Goal: Communication & Community: Answer question/provide support

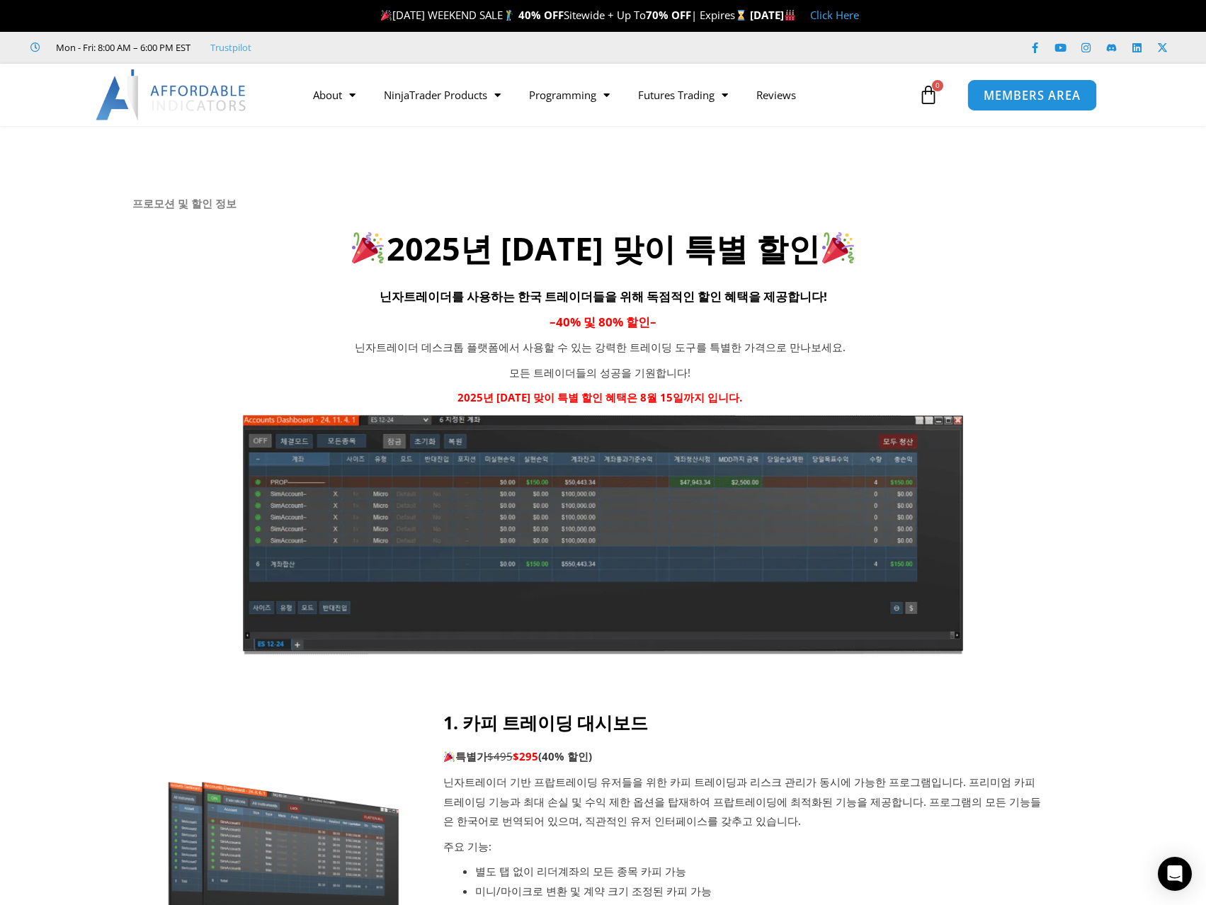
click at [1045, 98] on span "MEMBERS AREA" at bounding box center [1032, 95] width 97 height 12
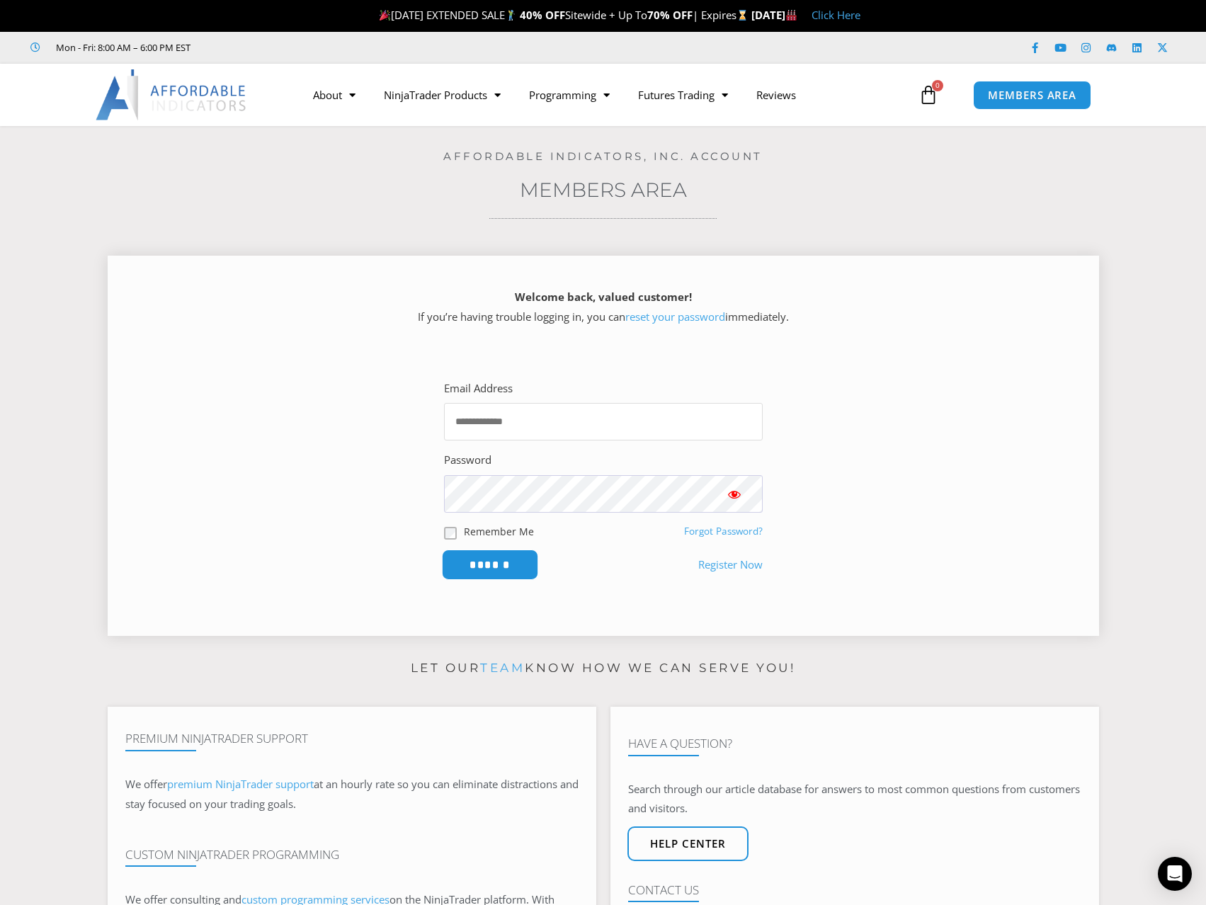
type input "**********"
click at [504, 565] on input "******" at bounding box center [489, 565] width 97 height 30
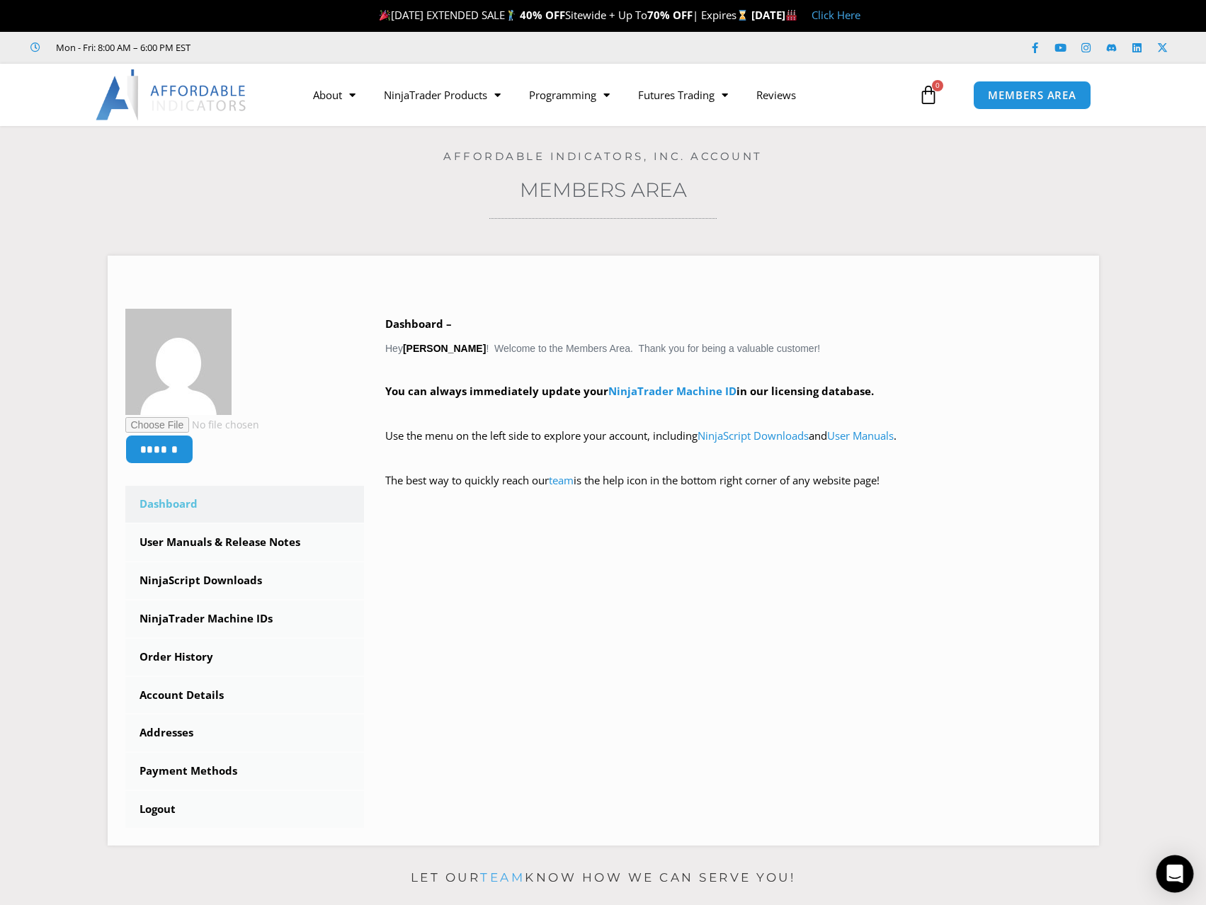
click at [1169, 869] on icon "Open Intercom Messenger" at bounding box center [1175, 874] width 16 height 18
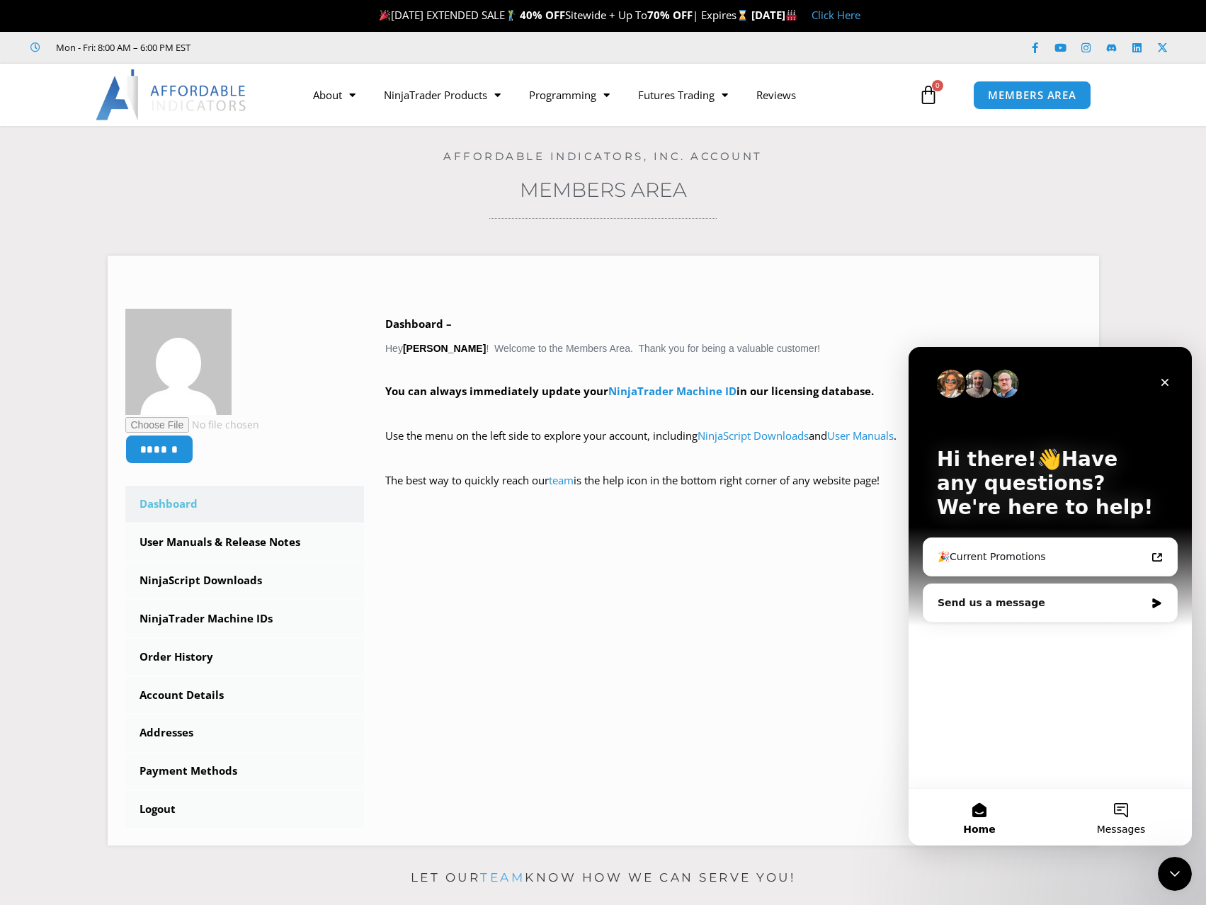
click at [1117, 810] on button "Messages" at bounding box center [1121, 817] width 142 height 57
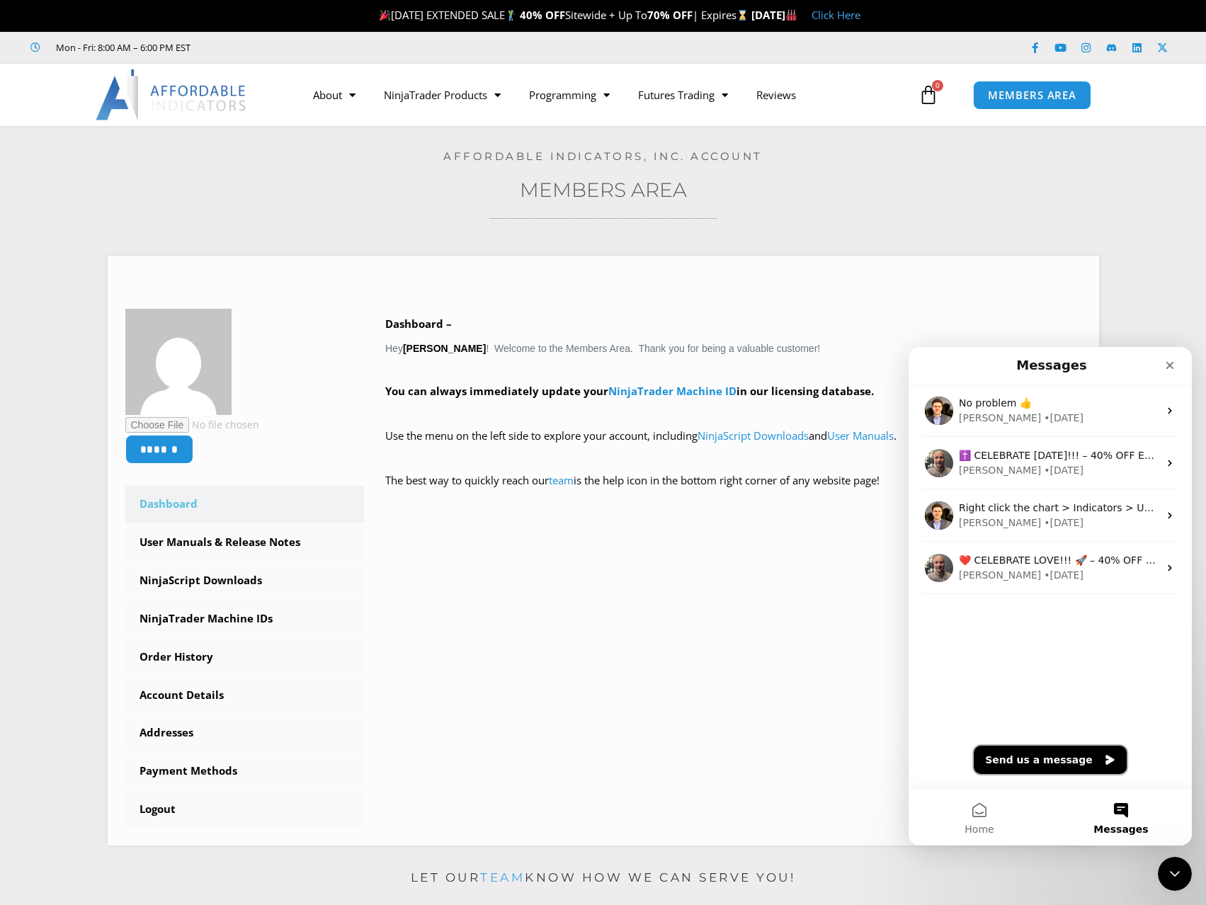
click at [1052, 757] on button "Send us a message" at bounding box center [1050, 760] width 153 height 28
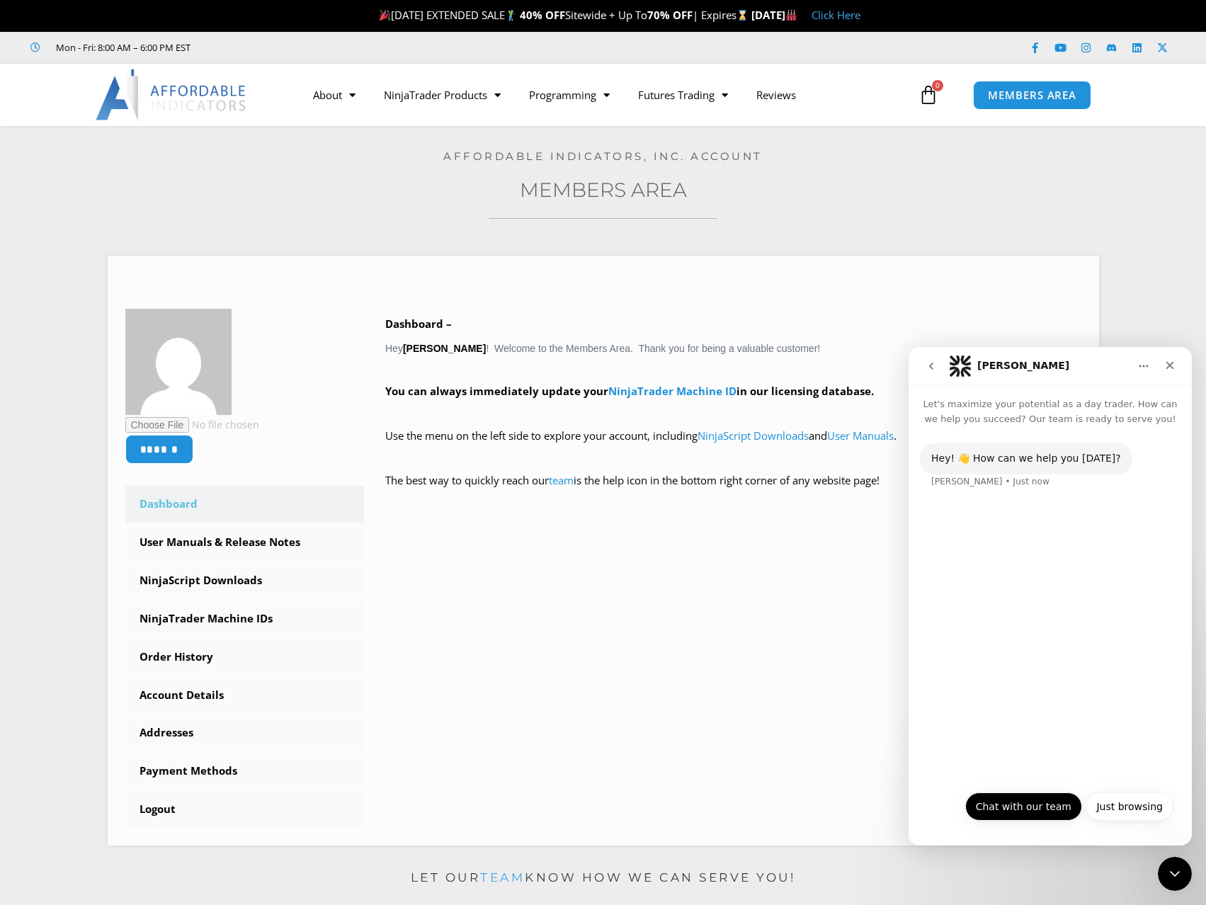
click at [1021, 818] on button "Chat with our team" at bounding box center [1023, 807] width 117 height 28
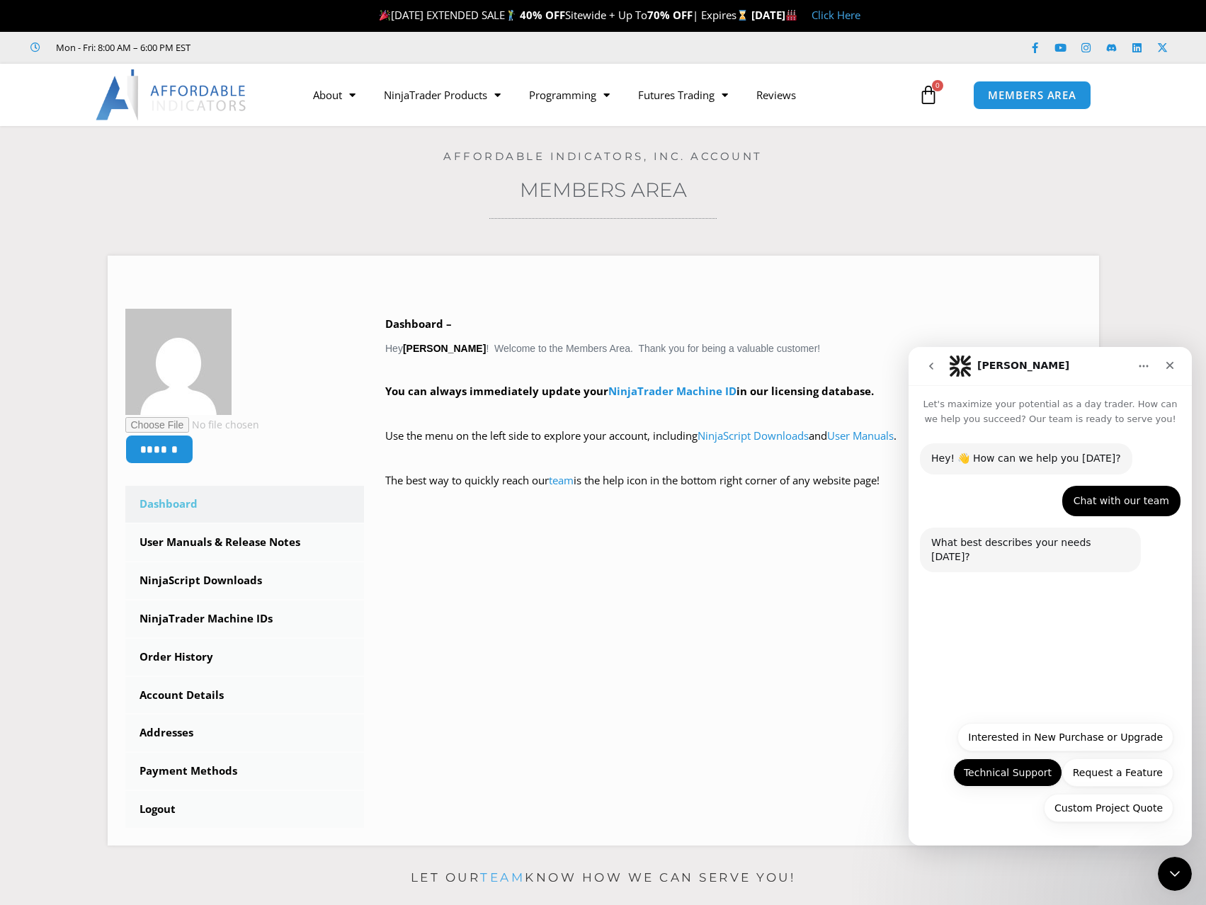
click at [1020, 780] on button "Technical Support" at bounding box center [1007, 773] width 109 height 28
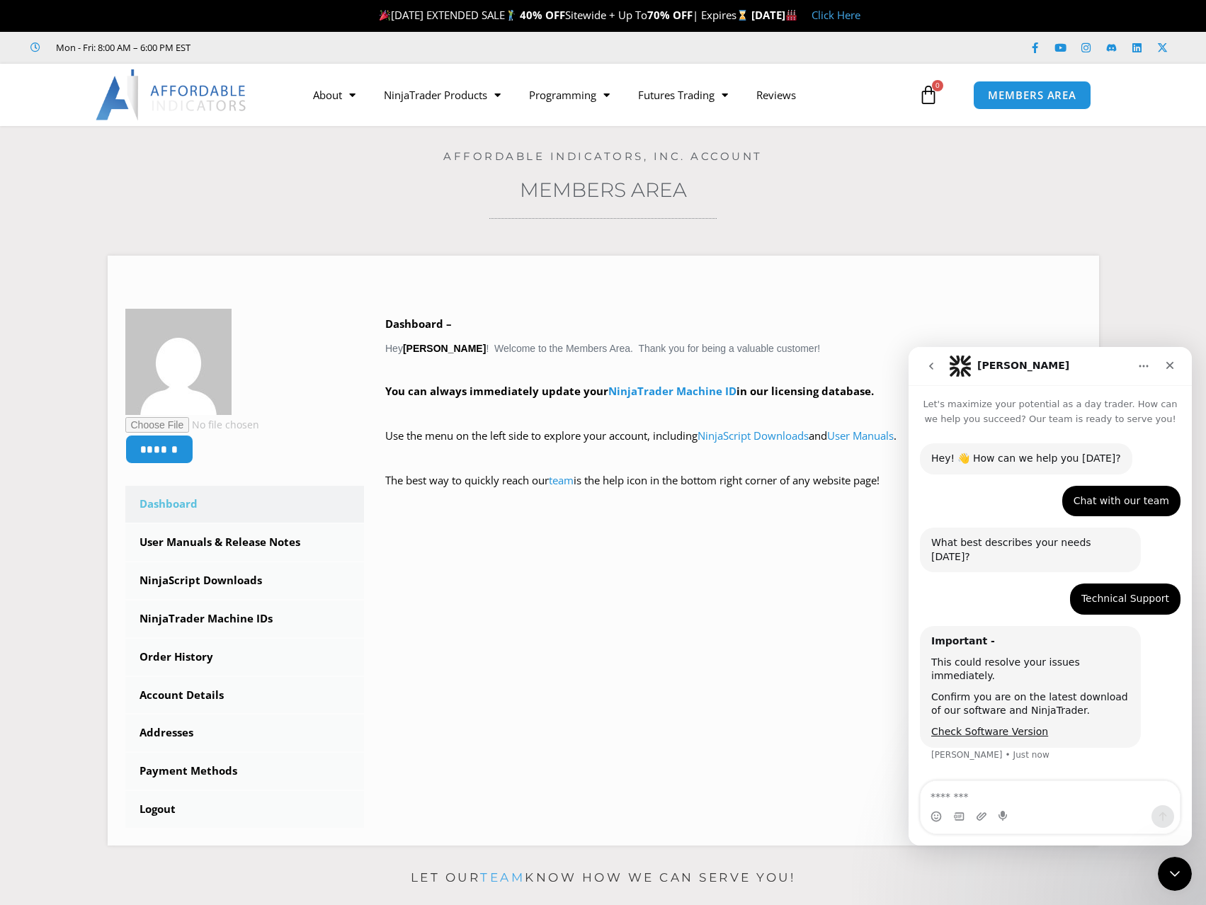
click at [992, 796] on textarea "Message…" at bounding box center [1050, 793] width 259 height 24
type textarea "**********"
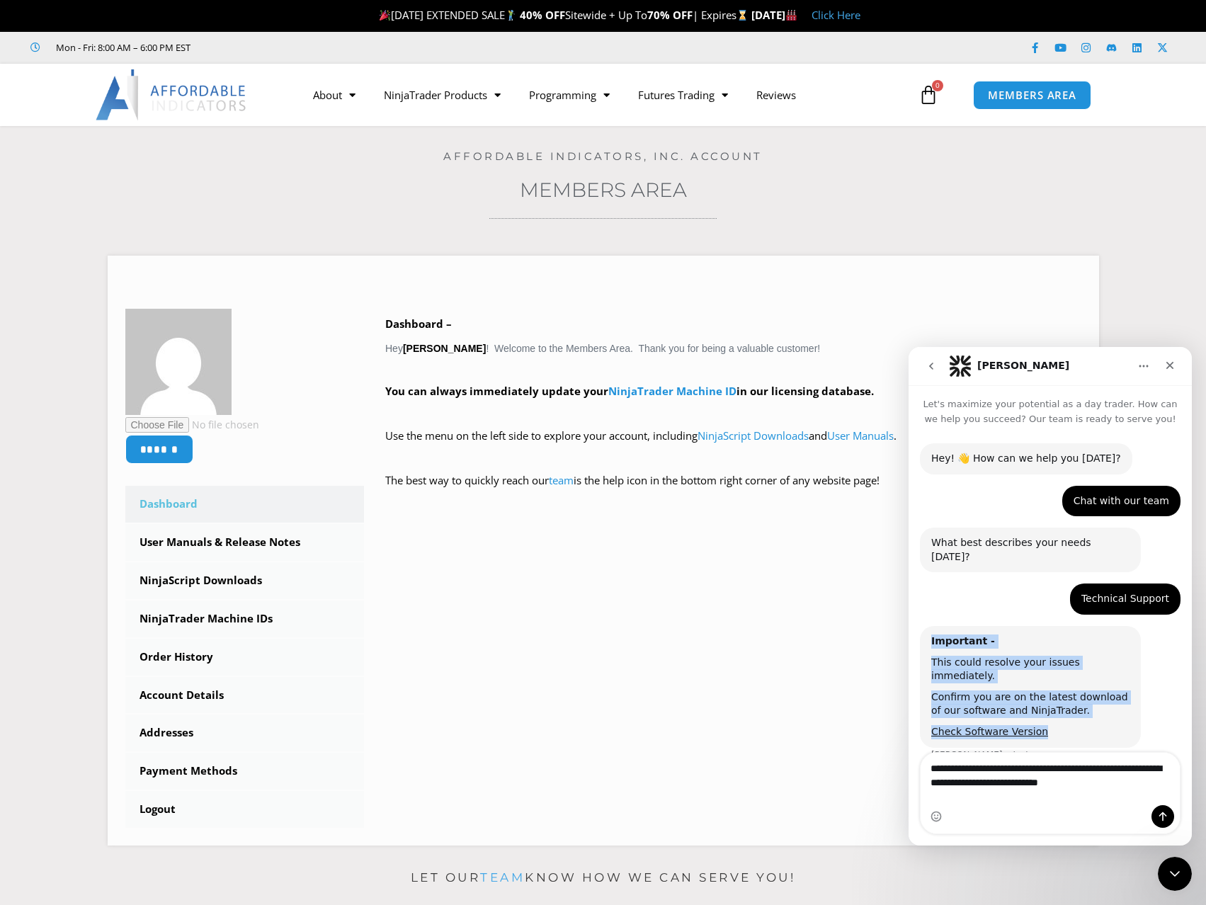
drag, startPoint x: 1055, startPoint y: 705, endPoint x: 930, endPoint y: 626, distance: 148.4
click at [930, 626] on div "Important - This could resolve your issues immediately. Confirm you are on the …" at bounding box center [1030, 687] width 221 height 122
copy div "Important - This could resolve your issues immediately. Confirm you are on the …"
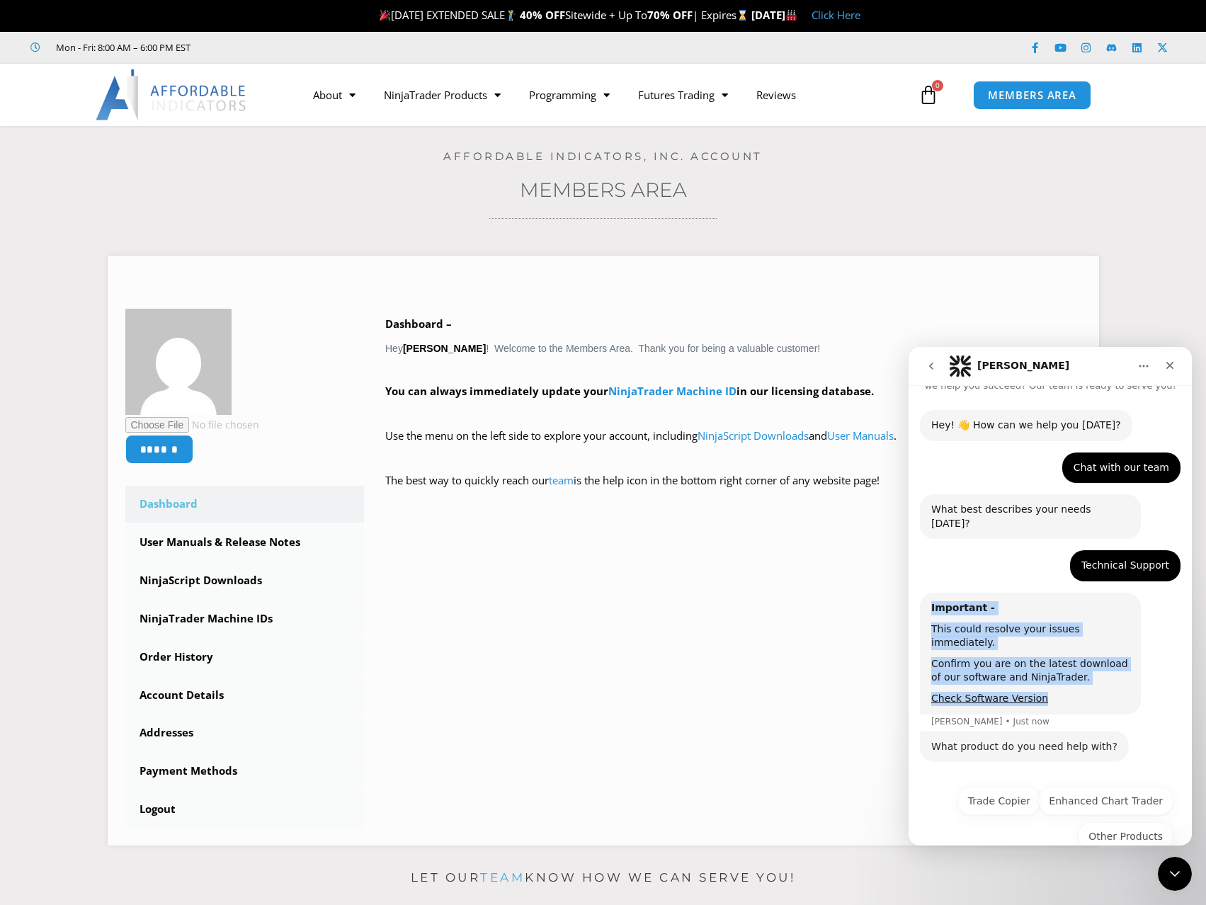
scroll to position [34, 0]
click at [1107, 657] on div "Confirm you are on the latest download of our software and NinjaTrader." at bounding box center [1030, 671] width 198 height 28
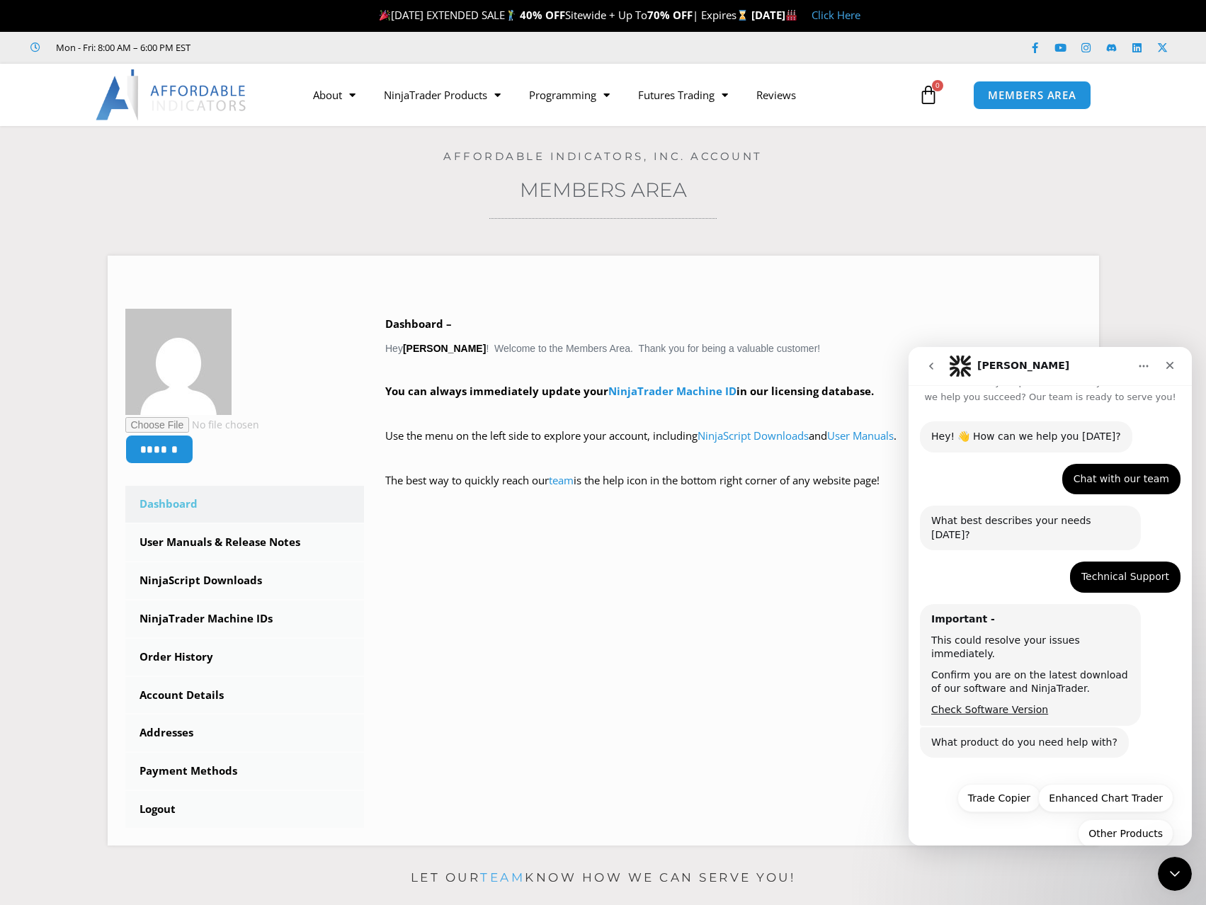
scroll to position [20, 0]
click at [993, 786] on button "Trade Copier" at bounding box center [1000, 800] width 84 height 28
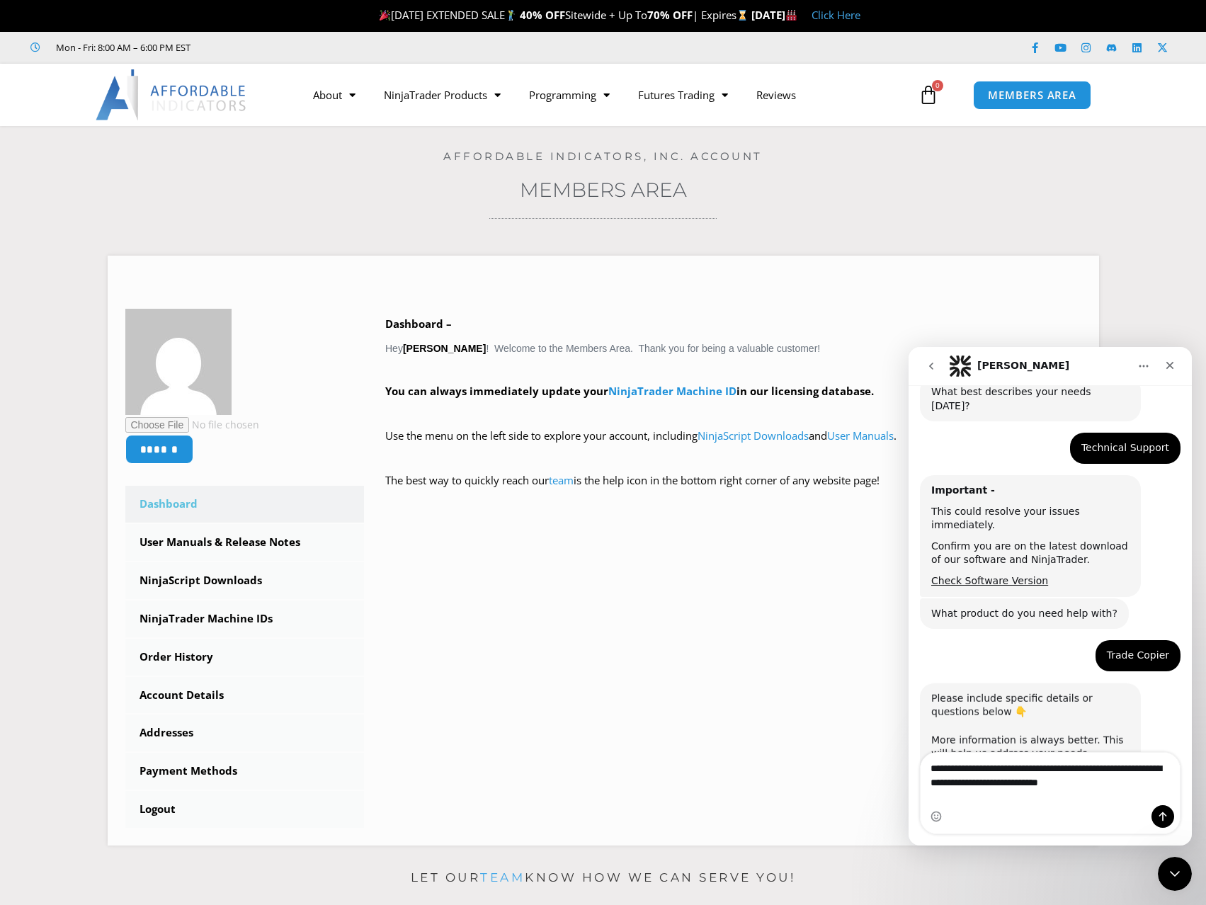
scroll to position [155, 0]
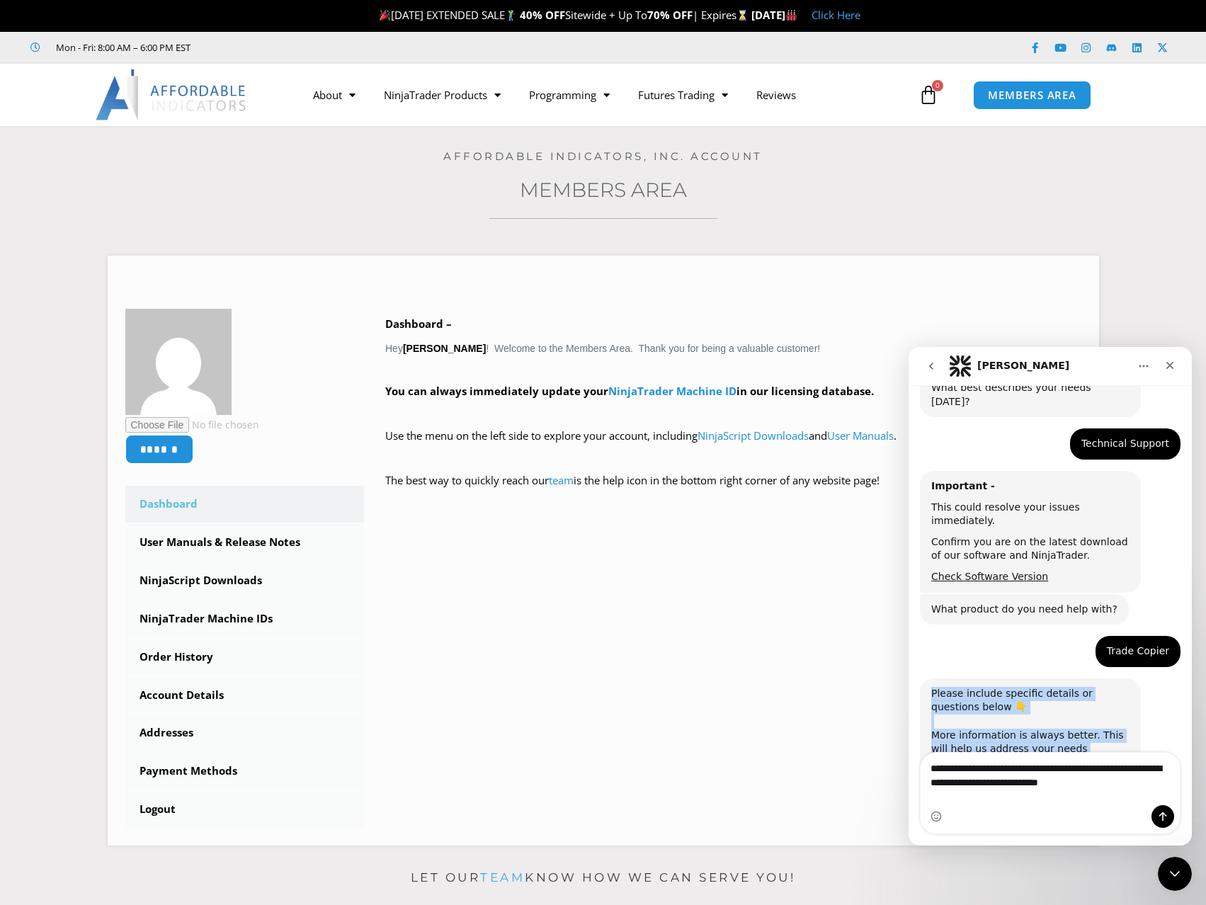
drag, startPoint x: 931, startPoint y: 666, endPoint x: 1109, endPoint y: 721, distance: 186.2
click at [1109, 721] on div "Please include specific details or questions below 👇 ​ More information is alwa…" at bounding box center [1030, 729] width 198 height 84
copy div "Please include specific details or questions below 👇 ​ More information is alwa…"
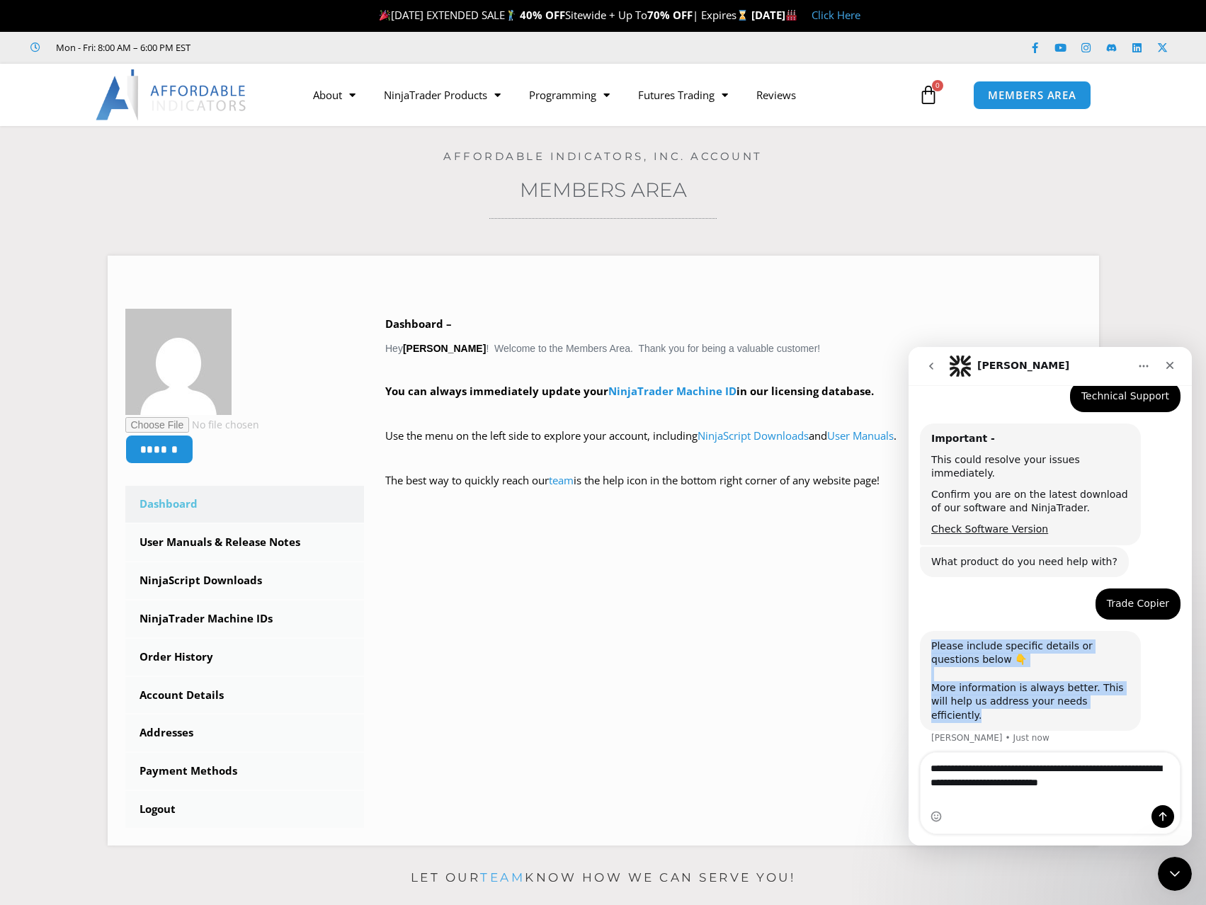
scroll to position [208, 0]
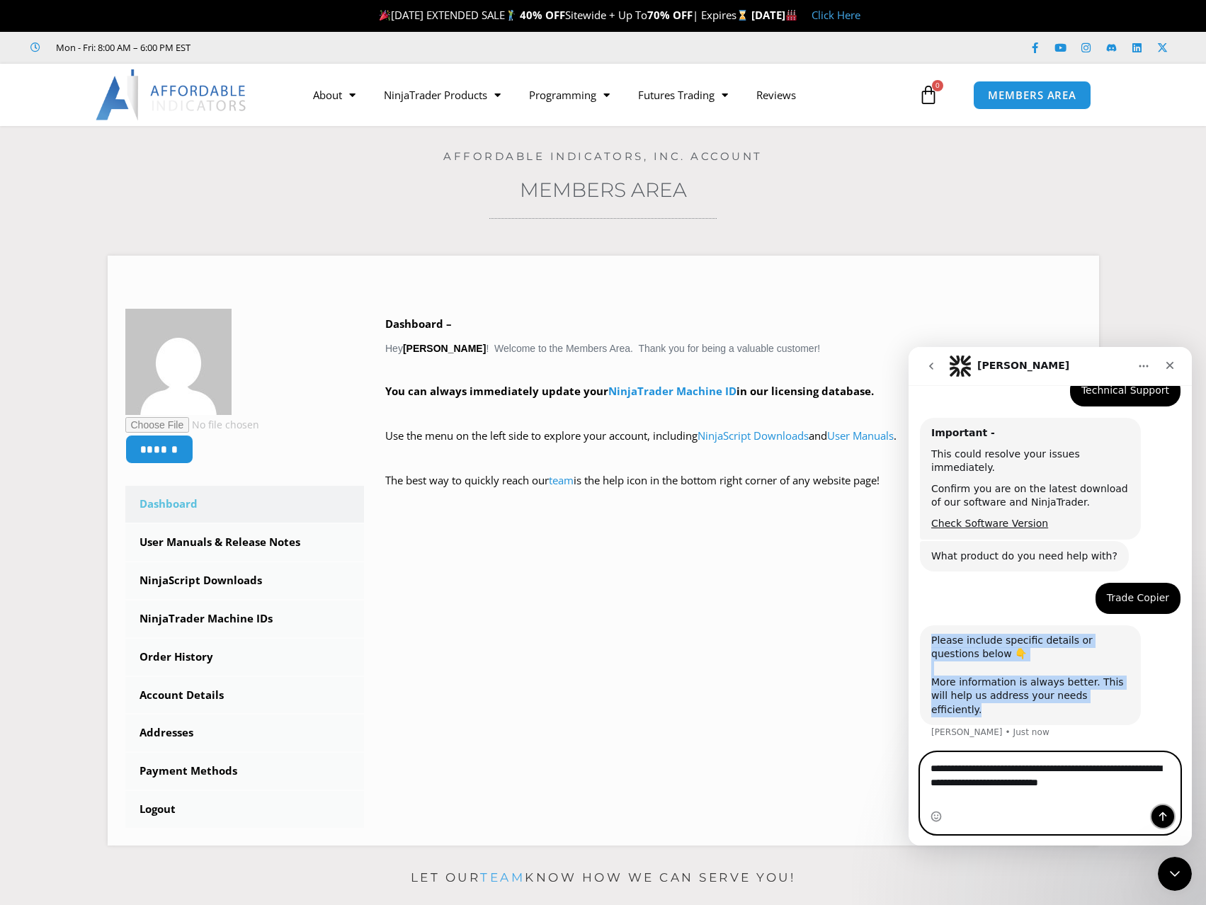
click at [1161, 820] on icon "Send a message…" at bounding box center [1162, 816] width 11 height 11
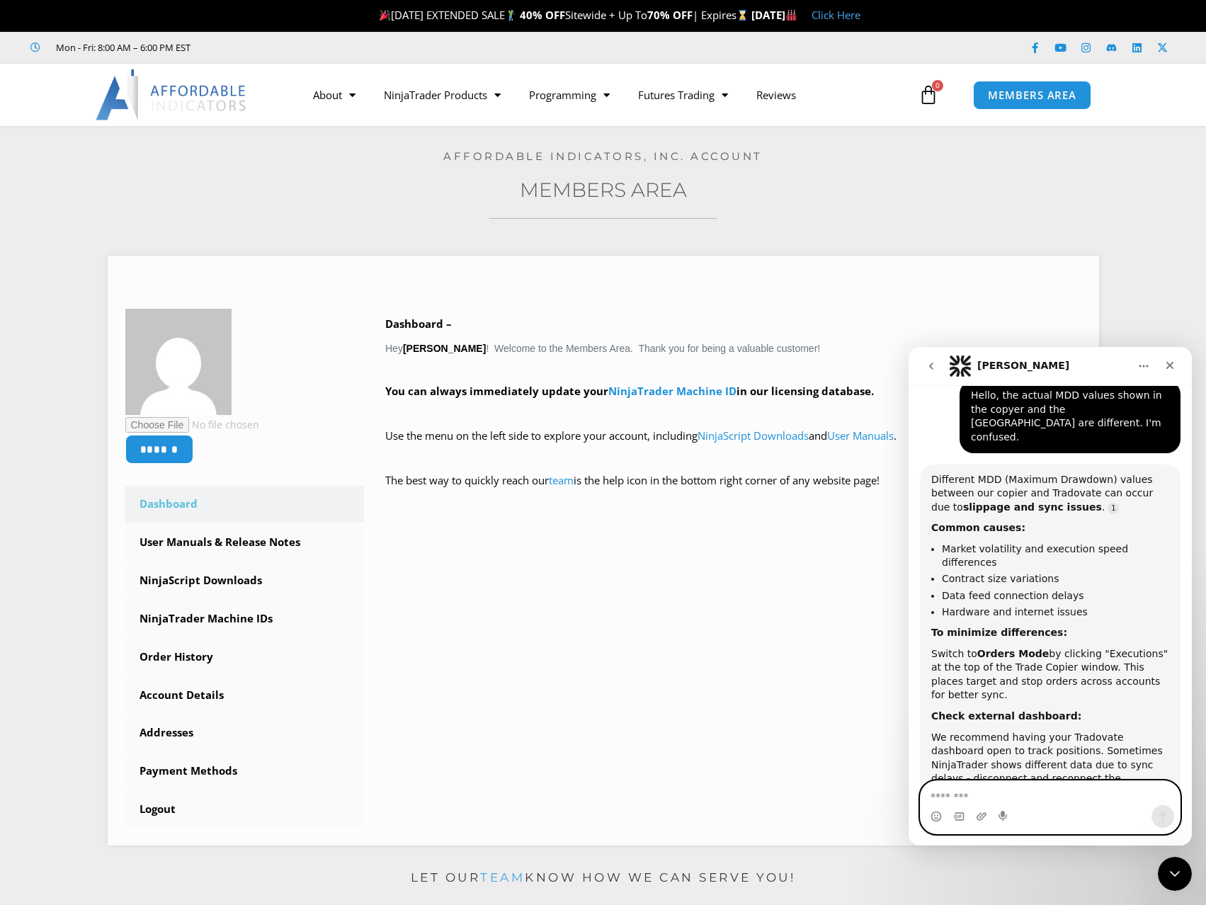
scroll to position [596, 0]
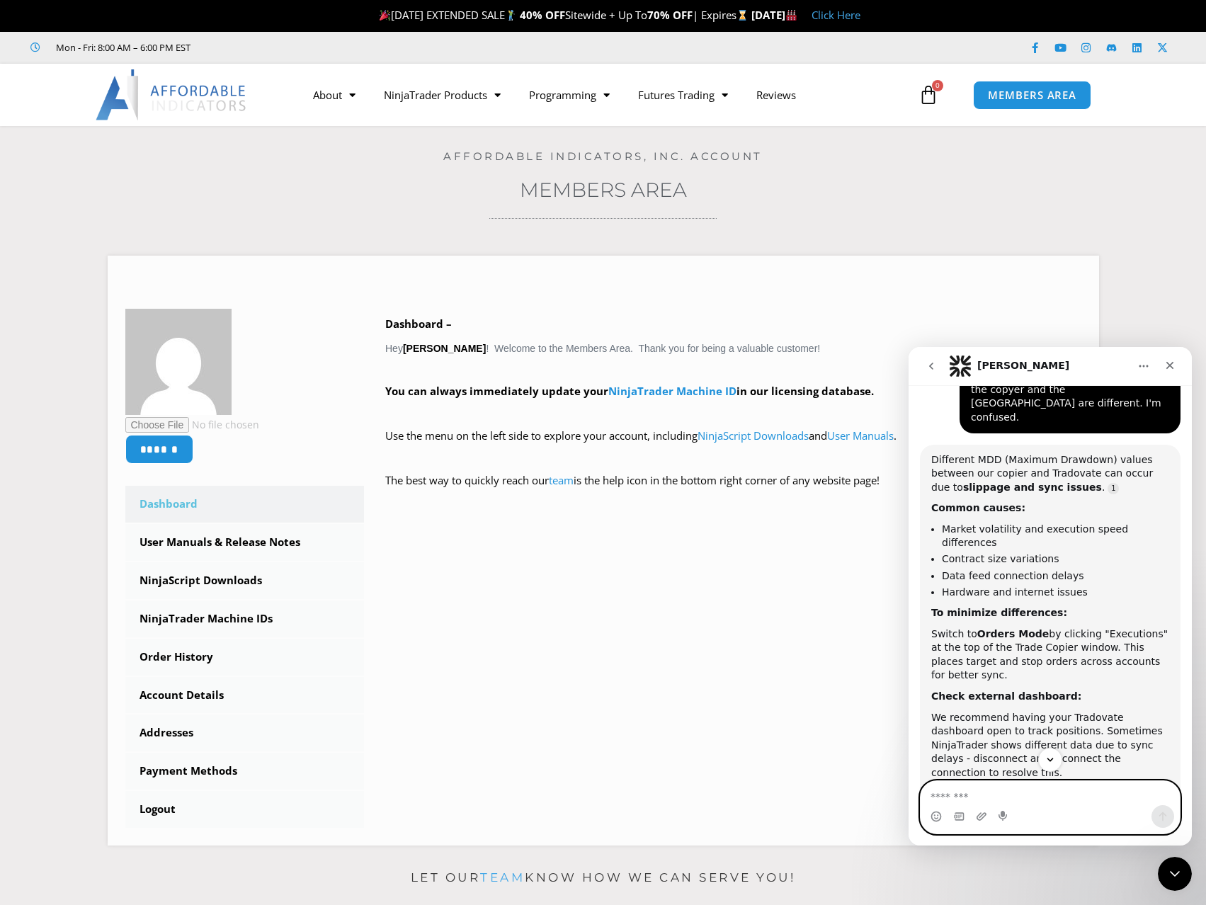
click at [1004, 791] on textarea "Message…" at bounding box center [1050, 793] width 259 height 24
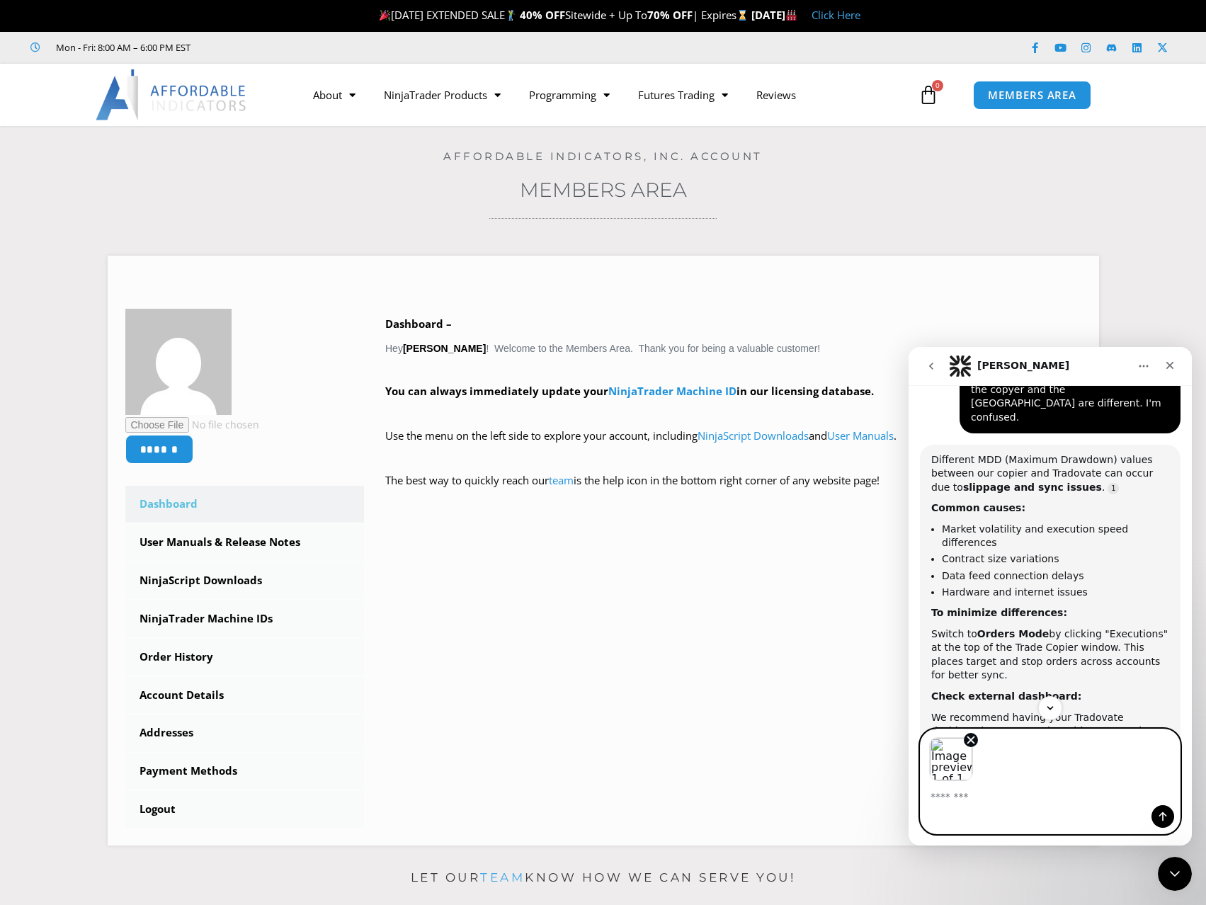
scroll to position [593, 0]
click at [1162, 817] on icon "Send a message…" at bounding box center [1162, 816] width 11 height 11
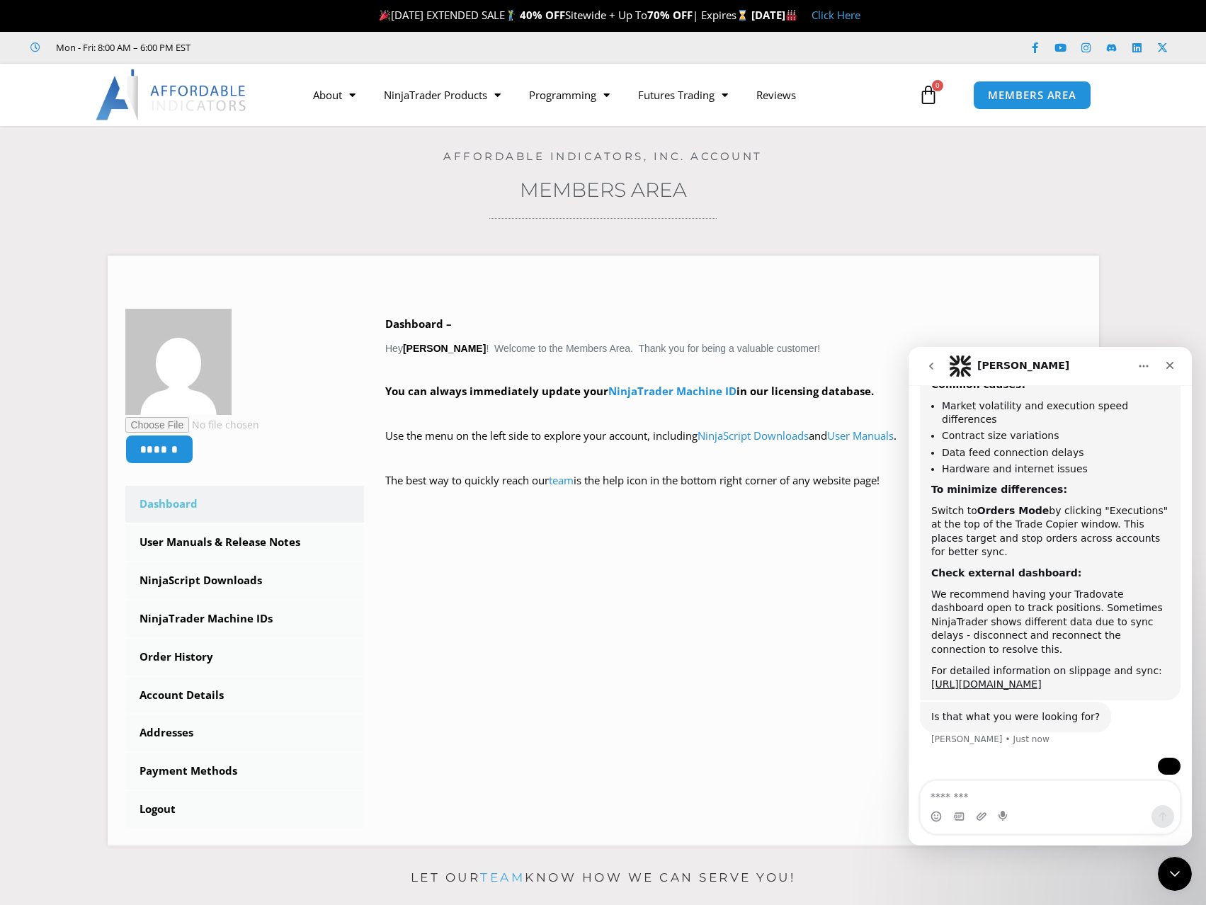
scroll to position [766, 0]
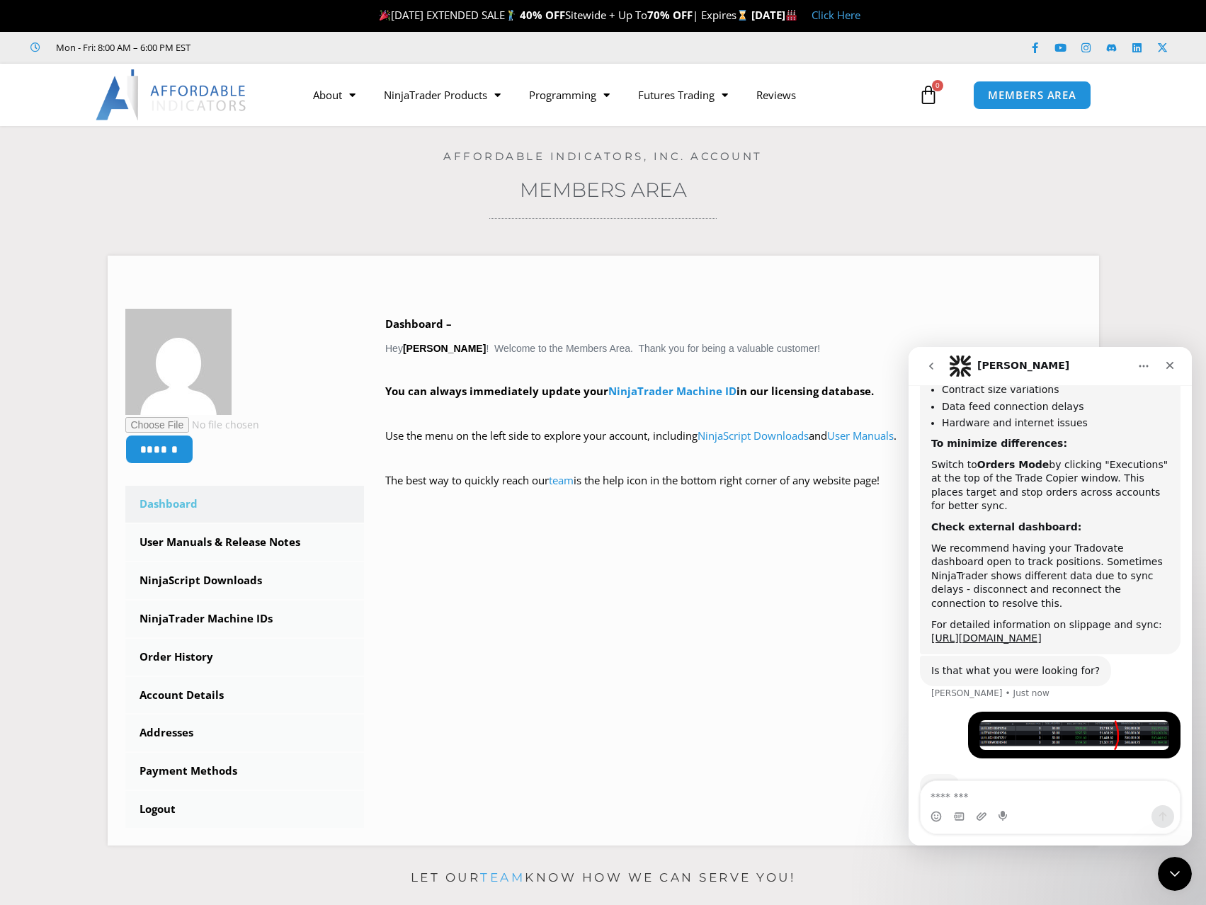
drag, startPoint x: 1040, startPoint y: 793, endPoint x: 1047, endPoint y: 798, distance: 8.1
click at [1040, 793] on textarea "Message…" at bounding box center [1050, 793] width 259 height 24
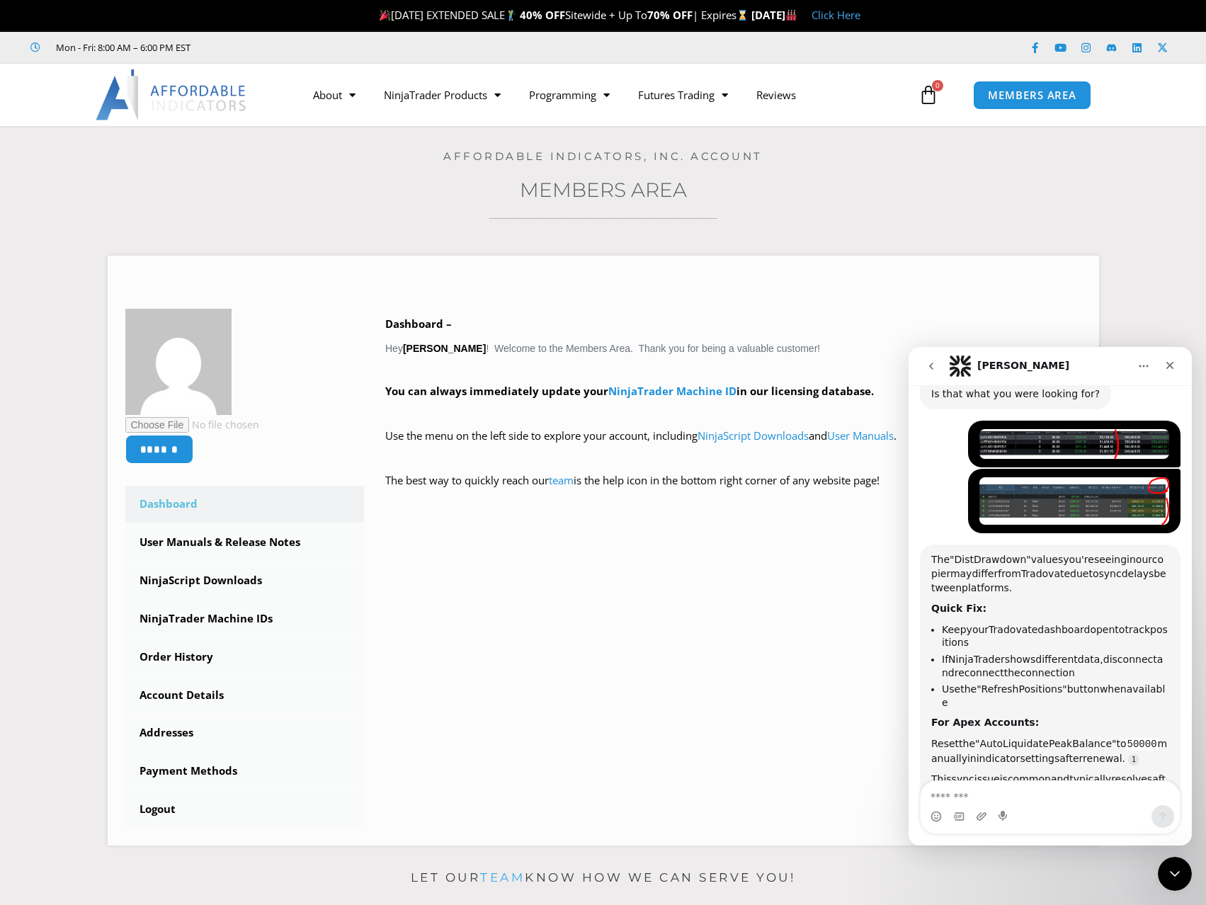
scroll to position [1048, 0]
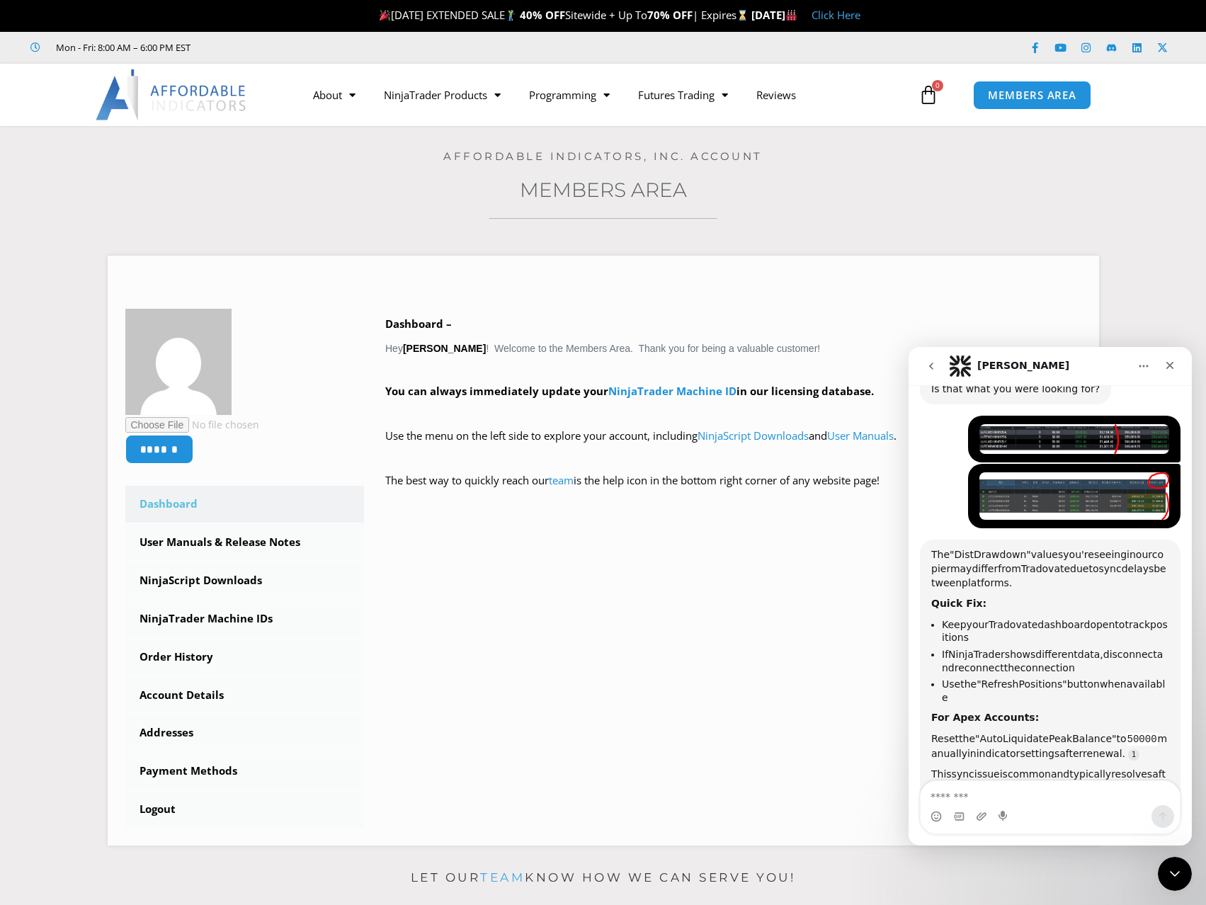
drag, startPoint x: 931, startPoint y: 516, endPoint x: 1050, endPoint y: 745, distance: 258.5
click at [1050, 745] on div "The "Dist Drawdown" values you're seeing in our copier may differ from Tradovat…" at bounding box center [1050, 671] width 238 height 247
copy div "The "Dist Drawdown" values you're seeing in our copier may differ from Tradovat…"
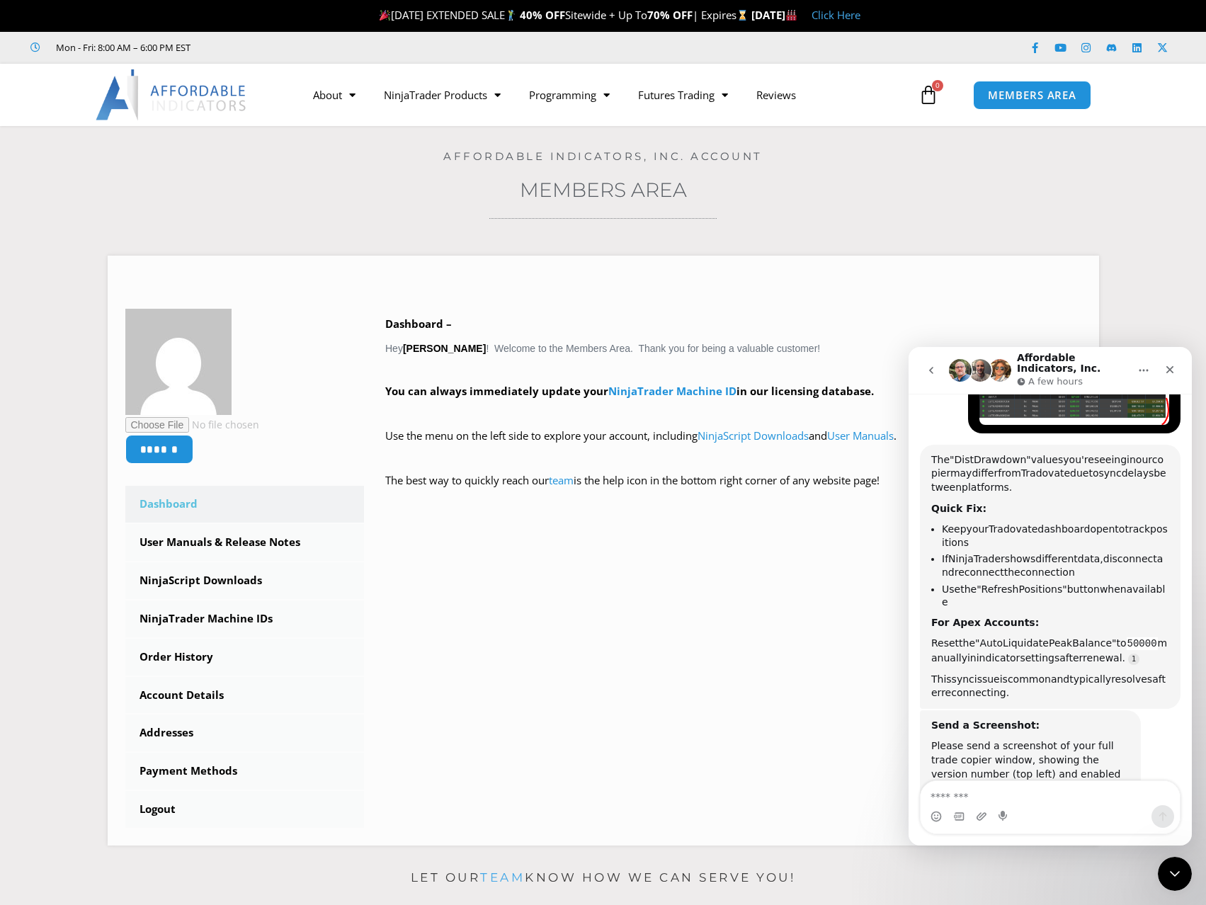
scroll to position [1154, 0]
click at [1049, 635] on div "Reset the "Auto Liquidate Peak Balance" to 50000 manually in indicator settings…" at bounding box center [1050, 649] width 238 height 28
click at [1061, 565] on span "connection" at bounding box center [1048, 570] width 55 height 11
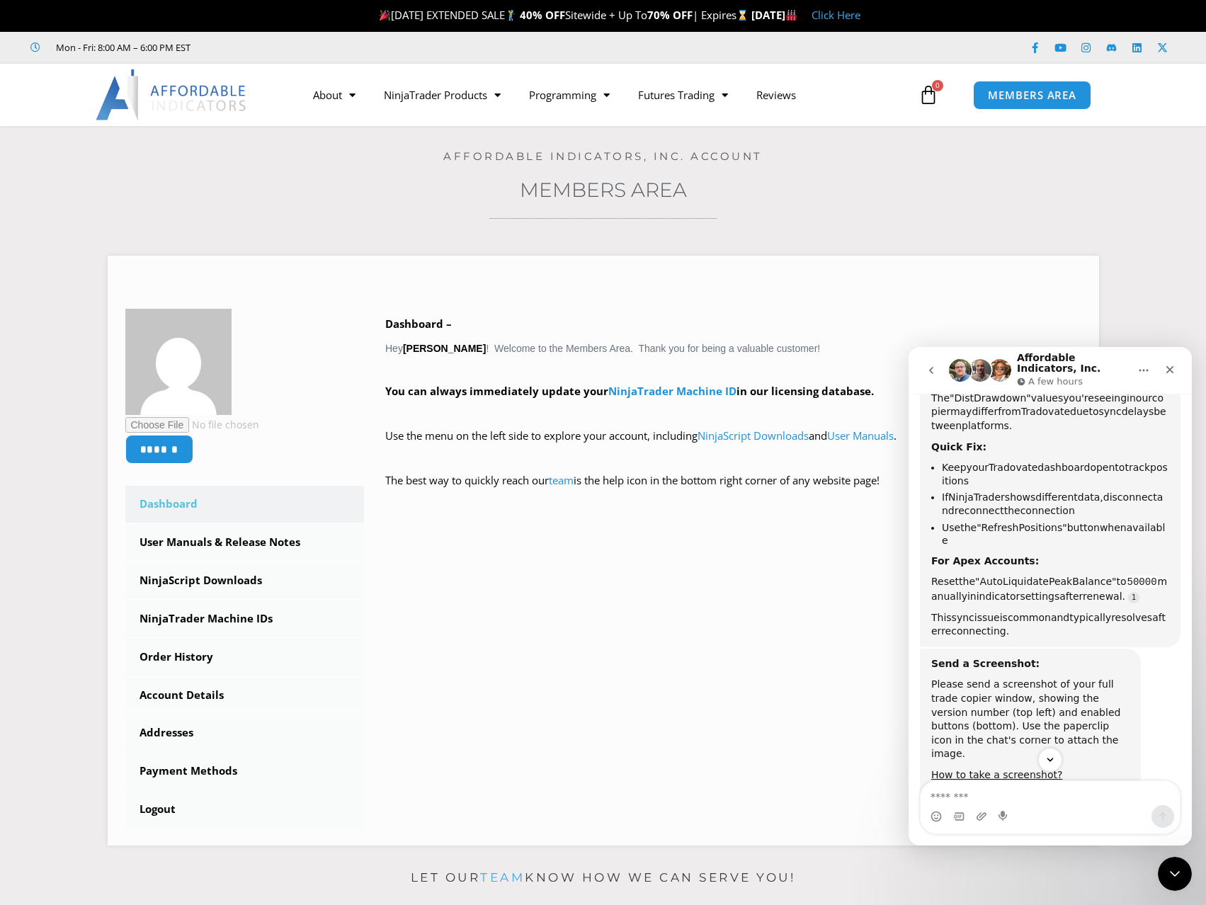
scroll to position [1322, 0]
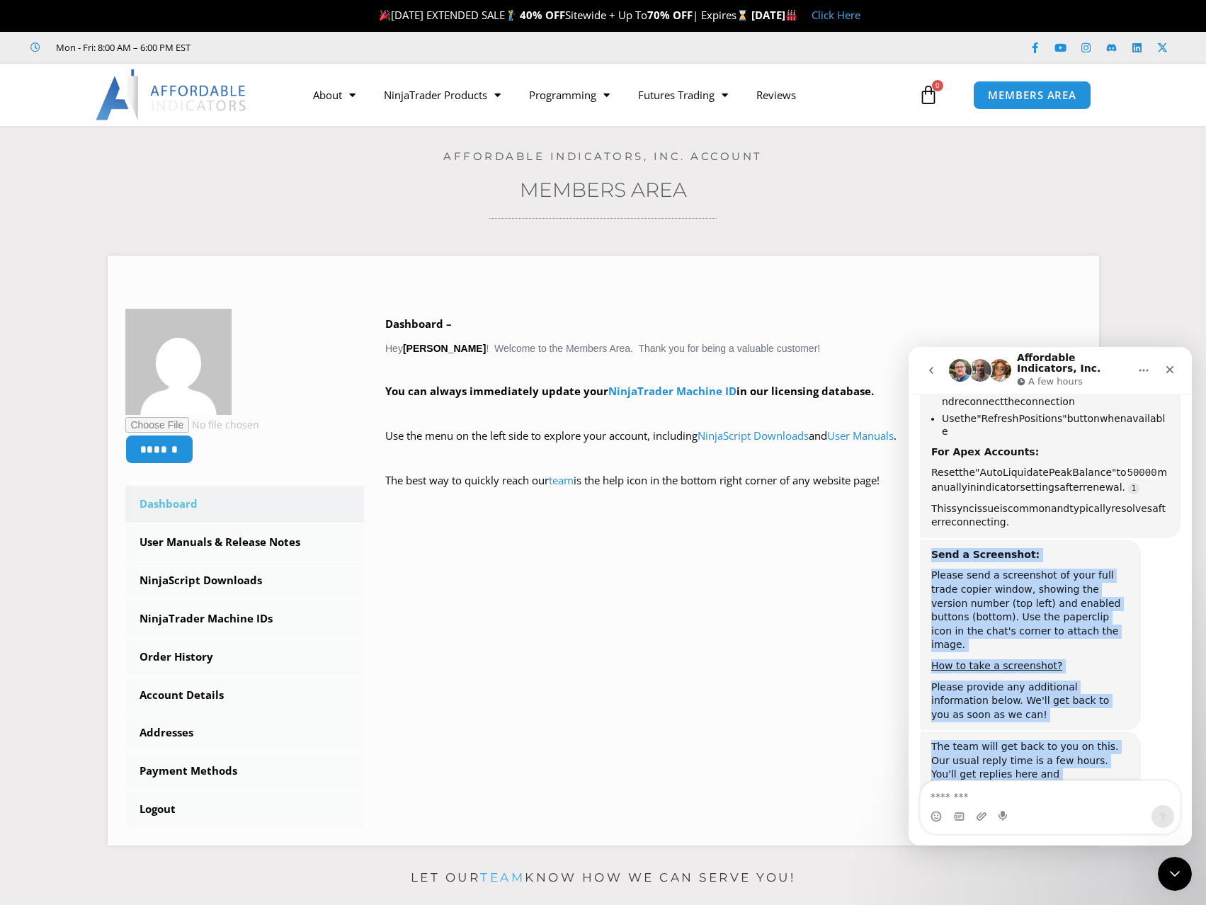
drag, startPoint x: 933, startPoint y: 515, endPoint x: 1057, endPoint y: 731, distance: 249.1
copy div "Send a Screenshot: Please send a screenshot of your full trade copier window, s…"
click at [1050, 572] on div "Please send a screenshot of your full trade copier window, showing the version …" at bounding box center [1030, 611] width 198 height 84
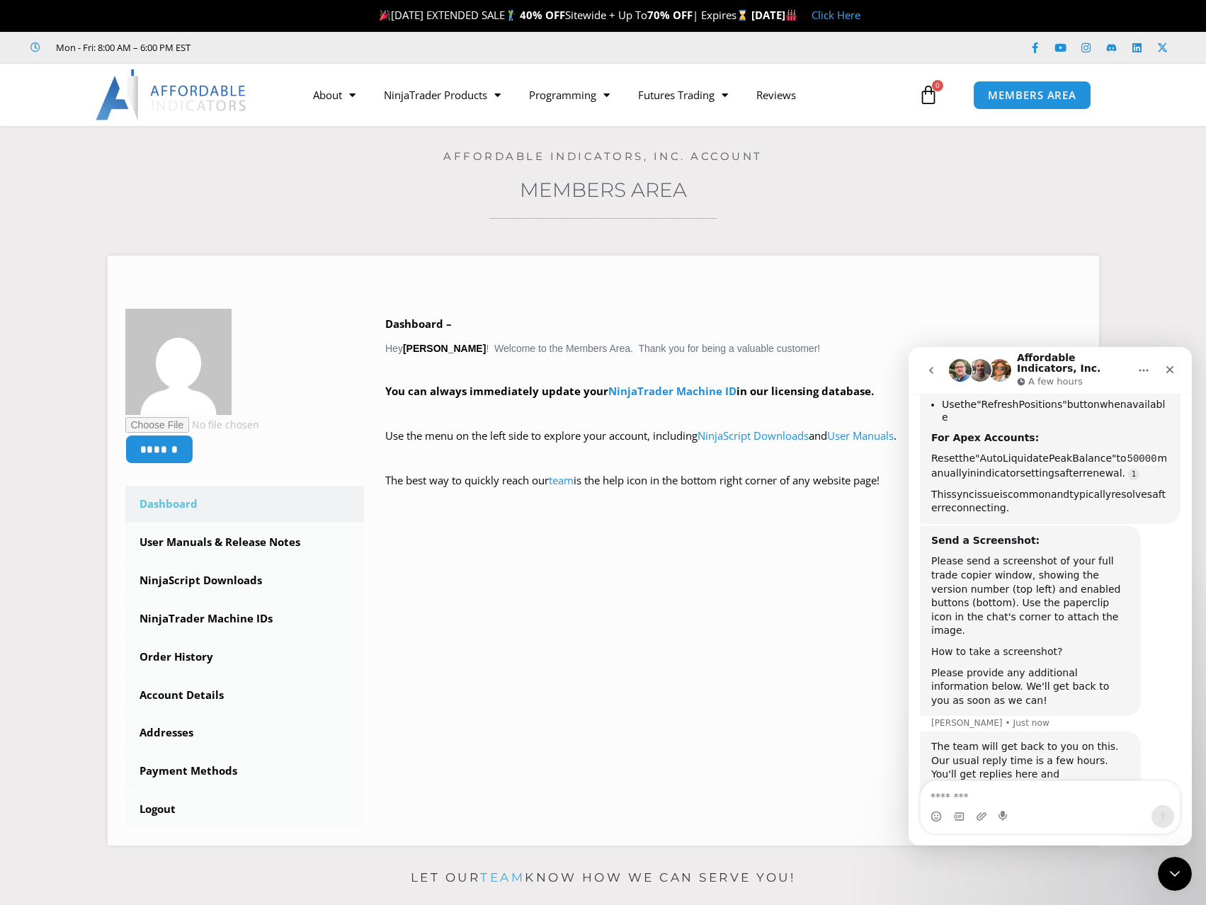
click at [1011, 667] on div "Please provide any additional information below. We'll get back to you as soon …" at bounding box center [1030, 688] width 198 height 42
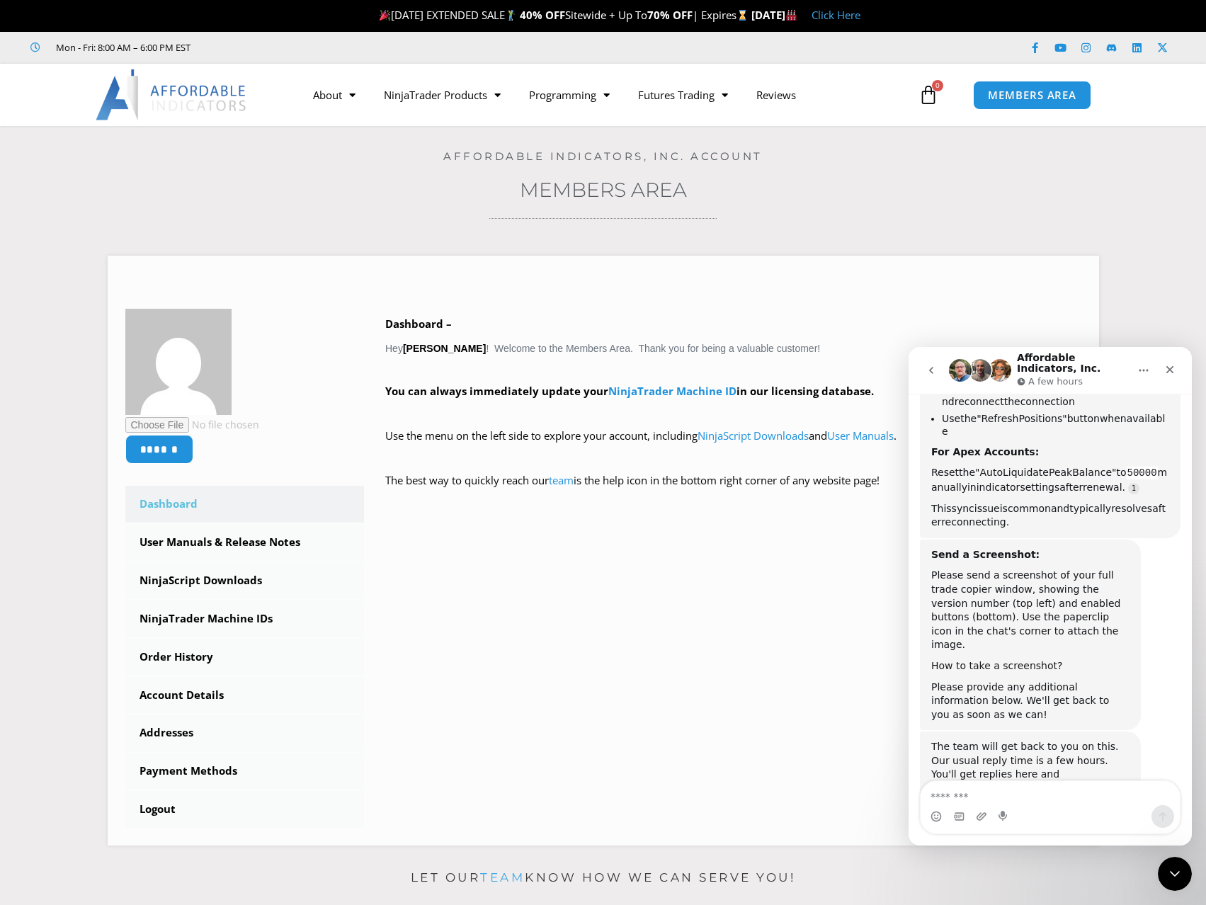
click at [1015, 660] on link "How to take a screenshot?" at bounding box center [996, 665] width 131 height 11
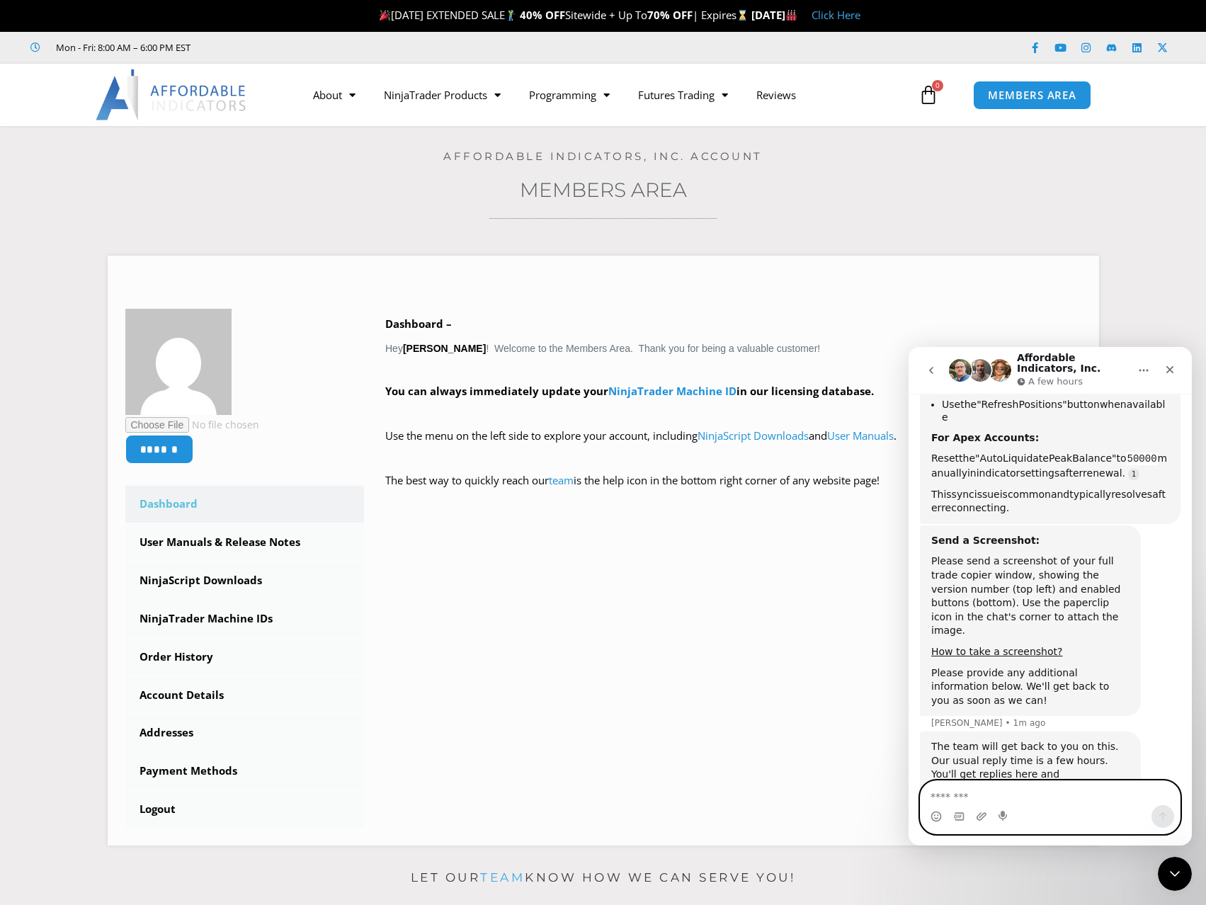
click at [1017, 798] on textarea "Message…" at bounding box center [1050, 793] width 259 height 24
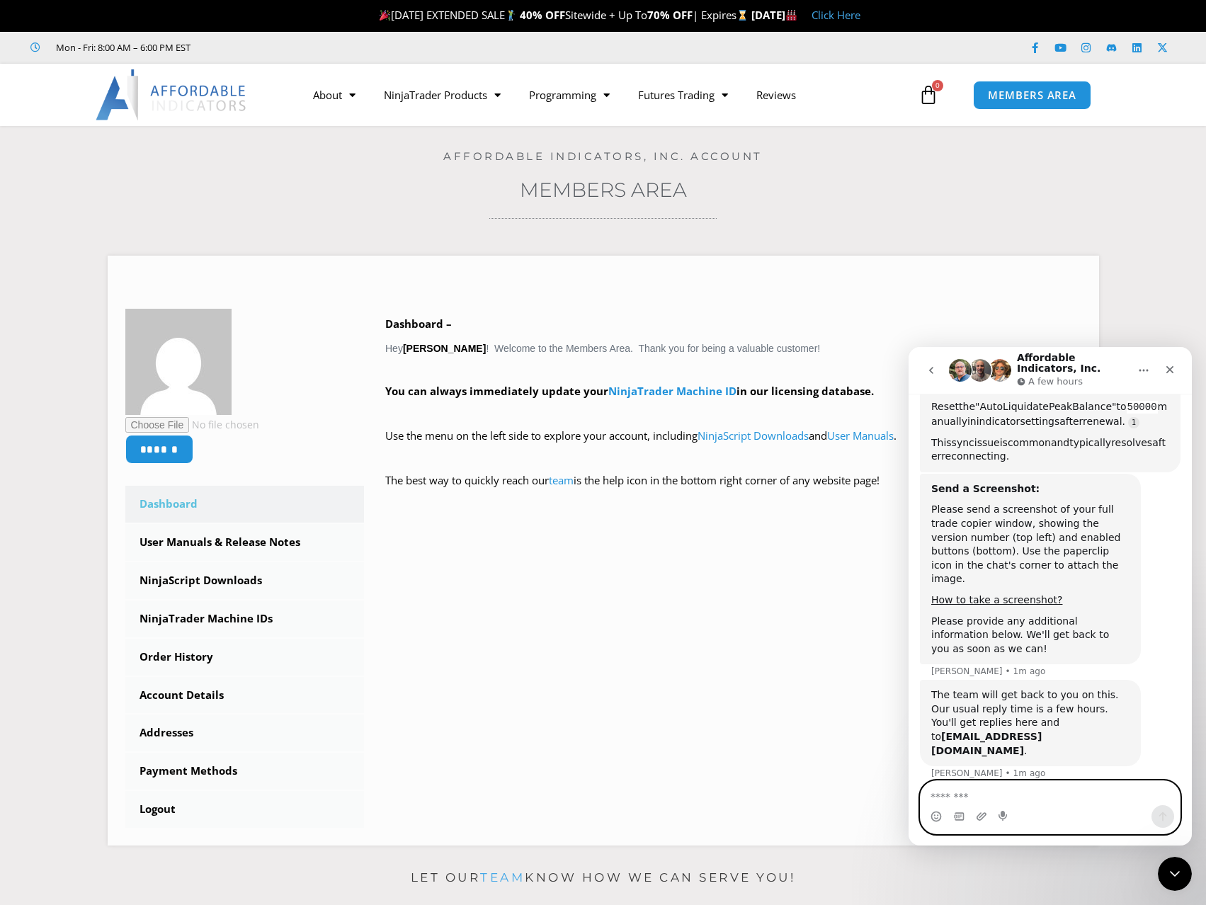
scroll to position [1457, 0]
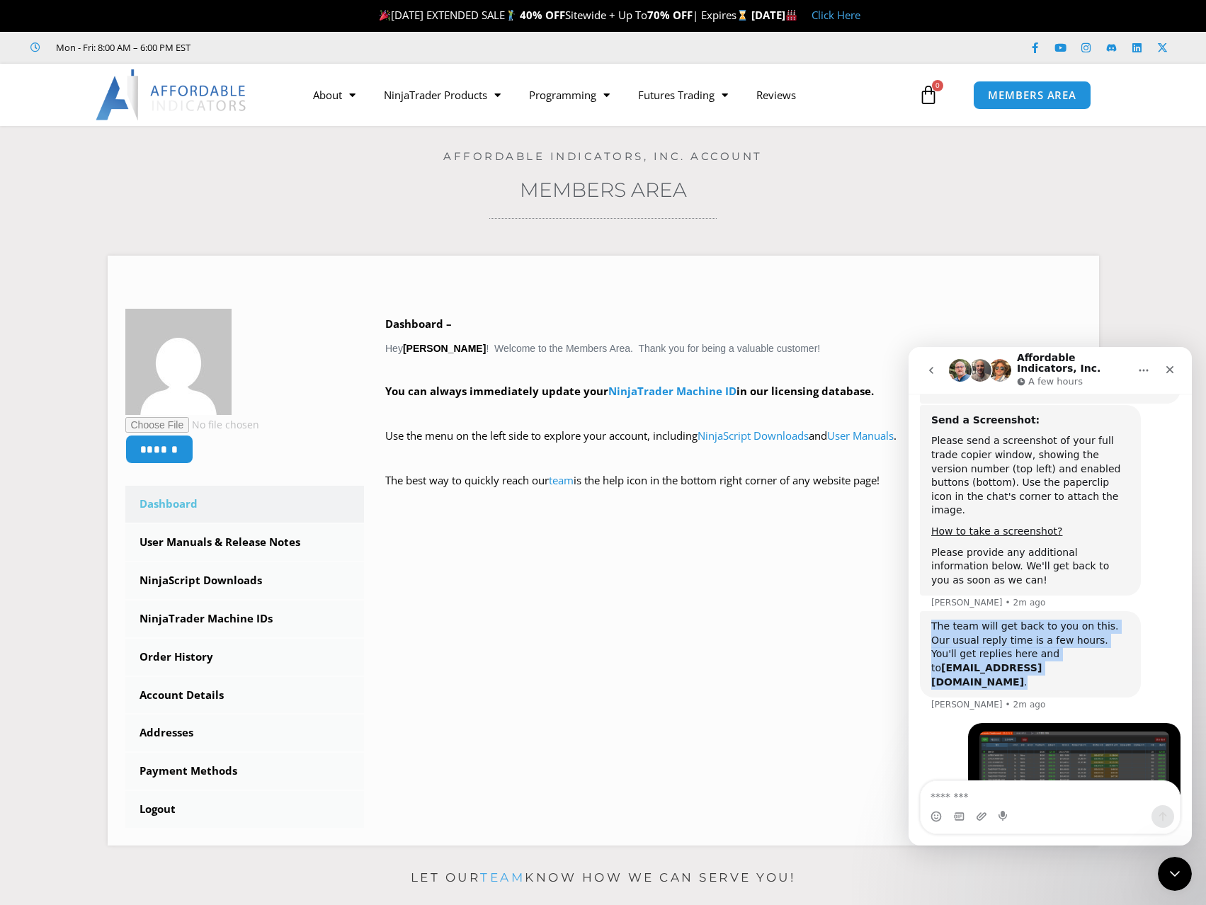
drag, startPoint x: 932, startPoint y: 574, endPoint x: 1077, endPoint y: 609, distance: 148.8
click at [1077, 620] on div "The team will get back to you on this. Our usual reply time is a few hours. You…" at bounding box center [1030, 654] width 198 height 69
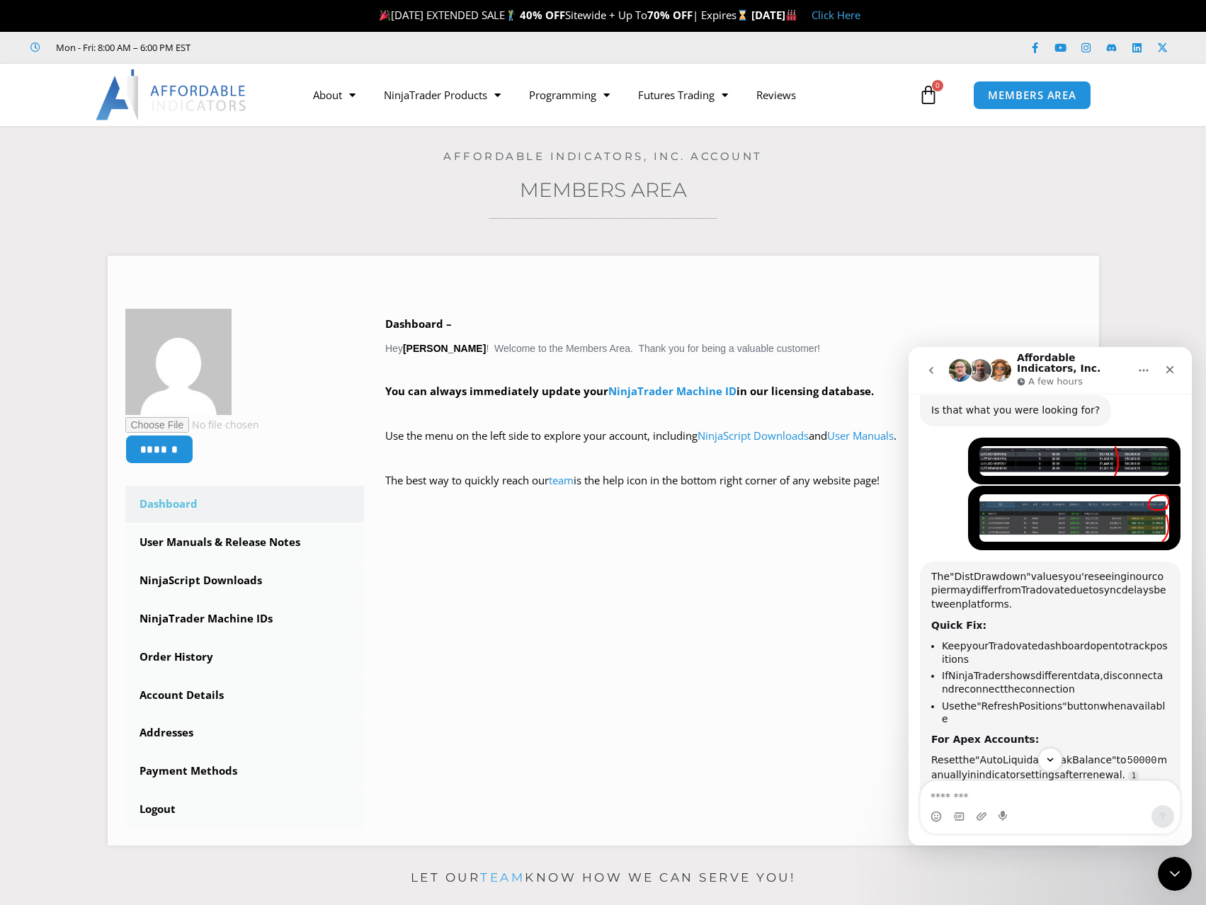
scroll to position [1032, 0]
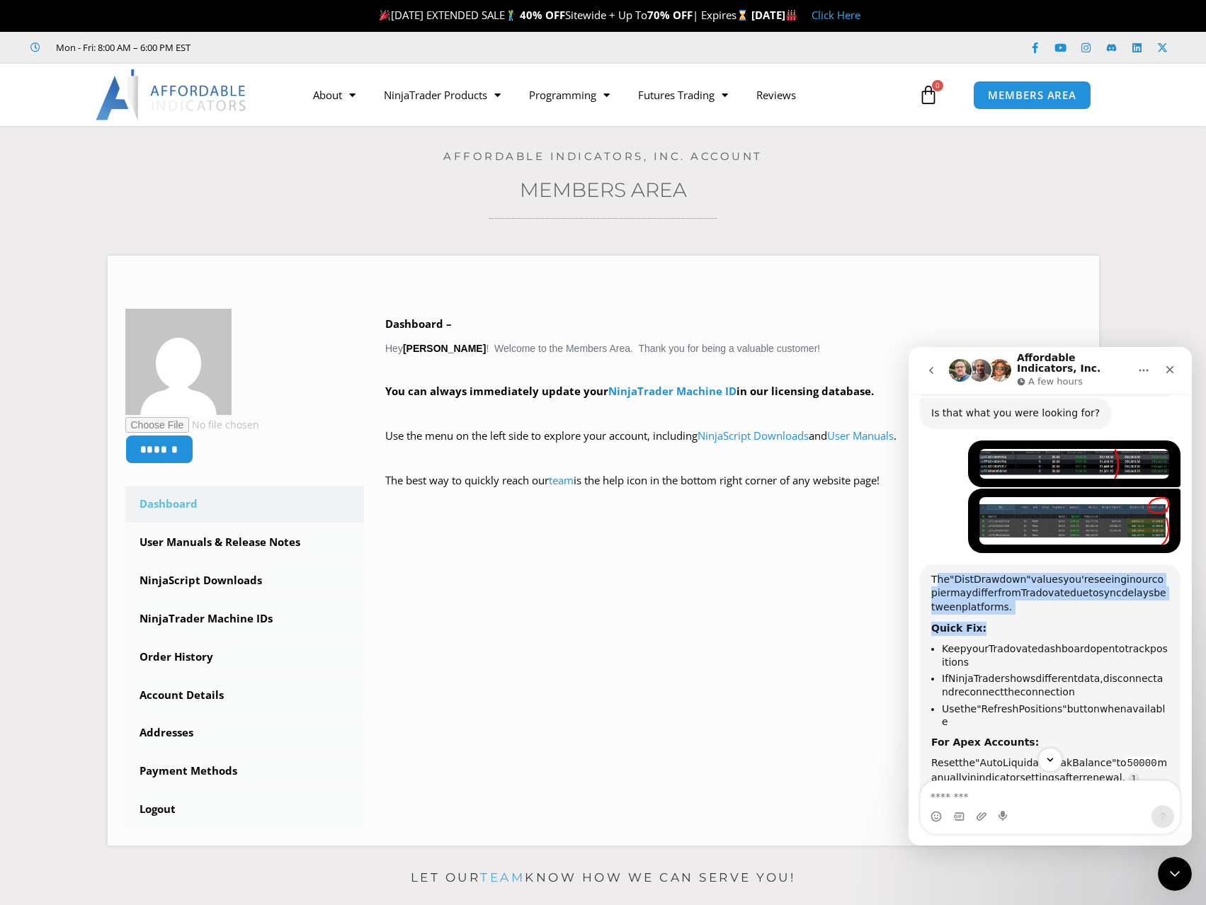
drag, startPoint x: 934, startPoint y: 538, endPoint x: 1016, endPoint y: 589, distance: 96.1
click at [1016, 589] on div "The "Dist Drawdown" values you're seeing in our copier may differ from Tradovat…" at bounding box center [1050, 696] width 238 height 247
click at [1016, 622] on div "Quick Fix:" at bounding box center [1050, 629] width 238 height 14
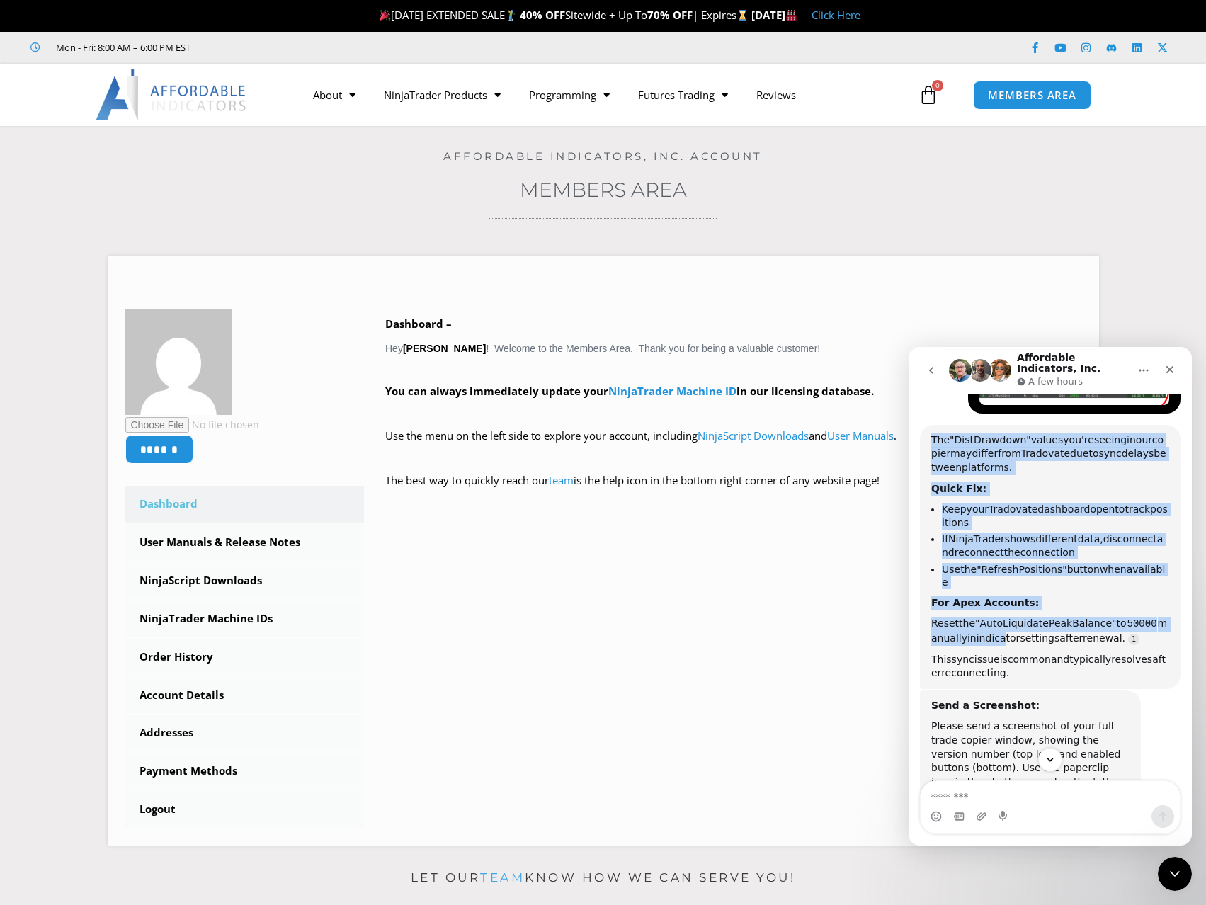
scroll to position [1174, 0]
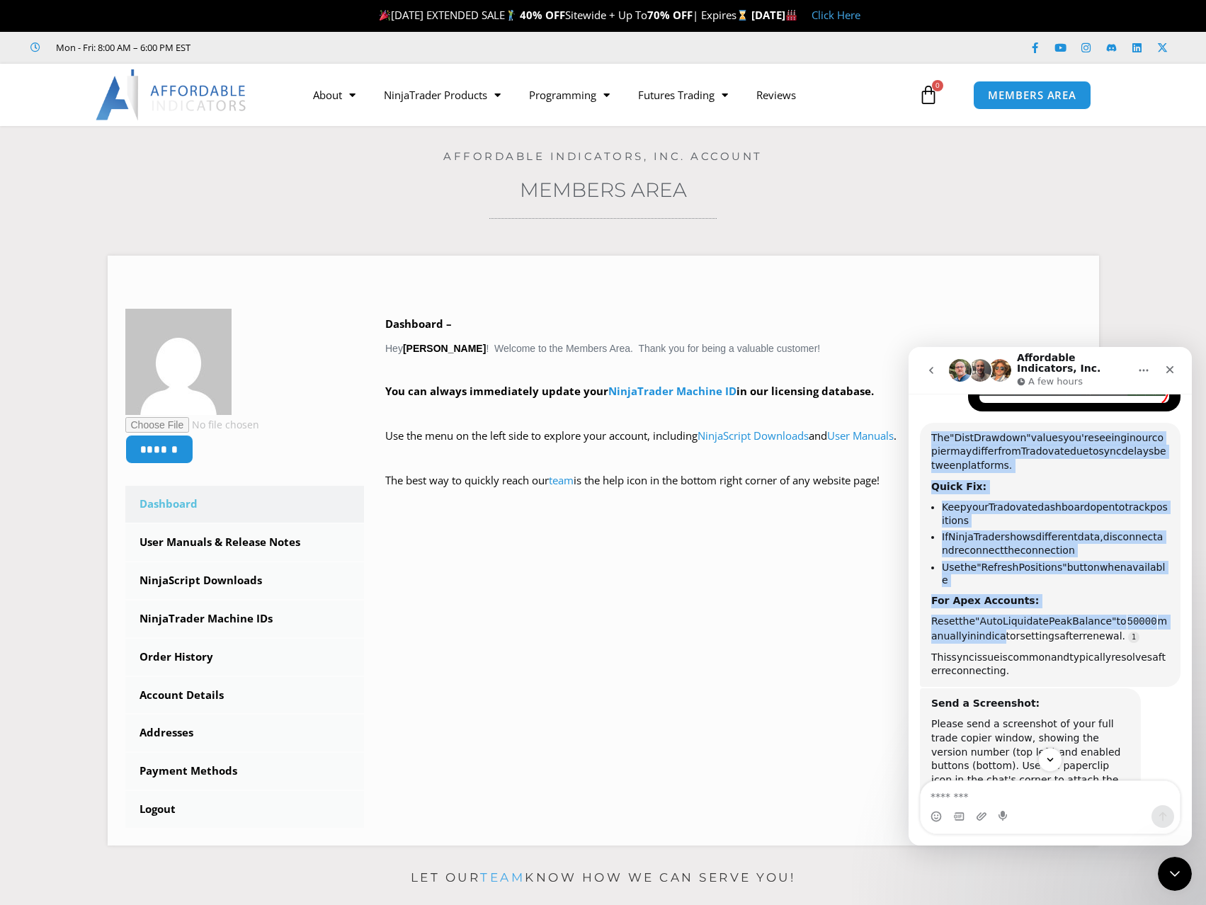
drag, startPoint x: 934, startPoint y: 535, endPoint x: 1034, endPoint y: 627, distance: 135.9
click at [1034, 627] on div "The "Dist Drawdown" values you're seeing in our copier may differ from Tradovat…" at bounding box center [1050, 554] width 238 height 247
copy div "The "Dist Drawdown" values you're seeing in our copier may differ from Tradovat…"
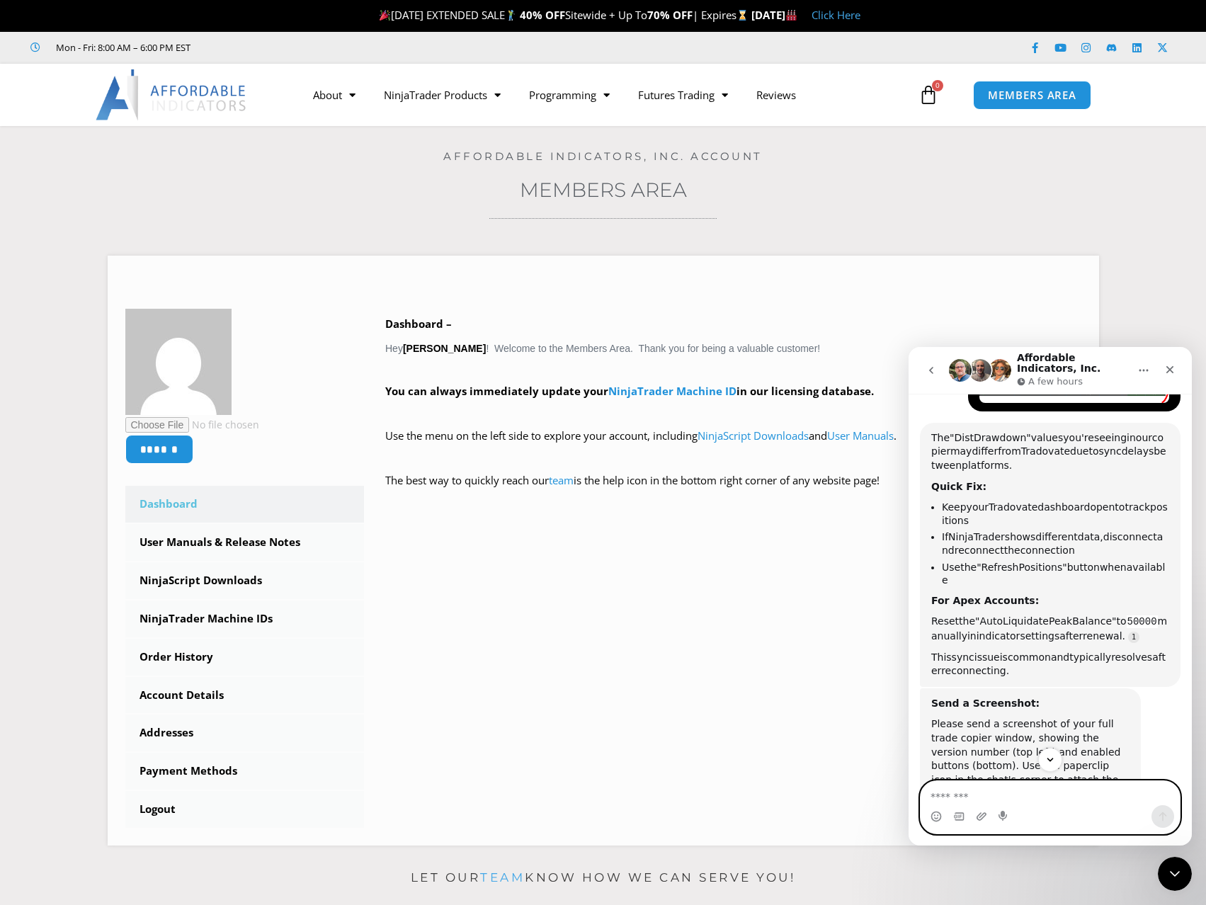
drag, startPoint x: 1024, startPoint y: 800, endPoint x: 1043, endPoint y: 771, distance: 35.4
click at [1025, 800] on textarea "Message…" at bounding box center [1050, 793] width 259 height 24
click at [1048, 759] on icon "Scroll to bottom" at bounding box center [1050, 760] width 13 height 13
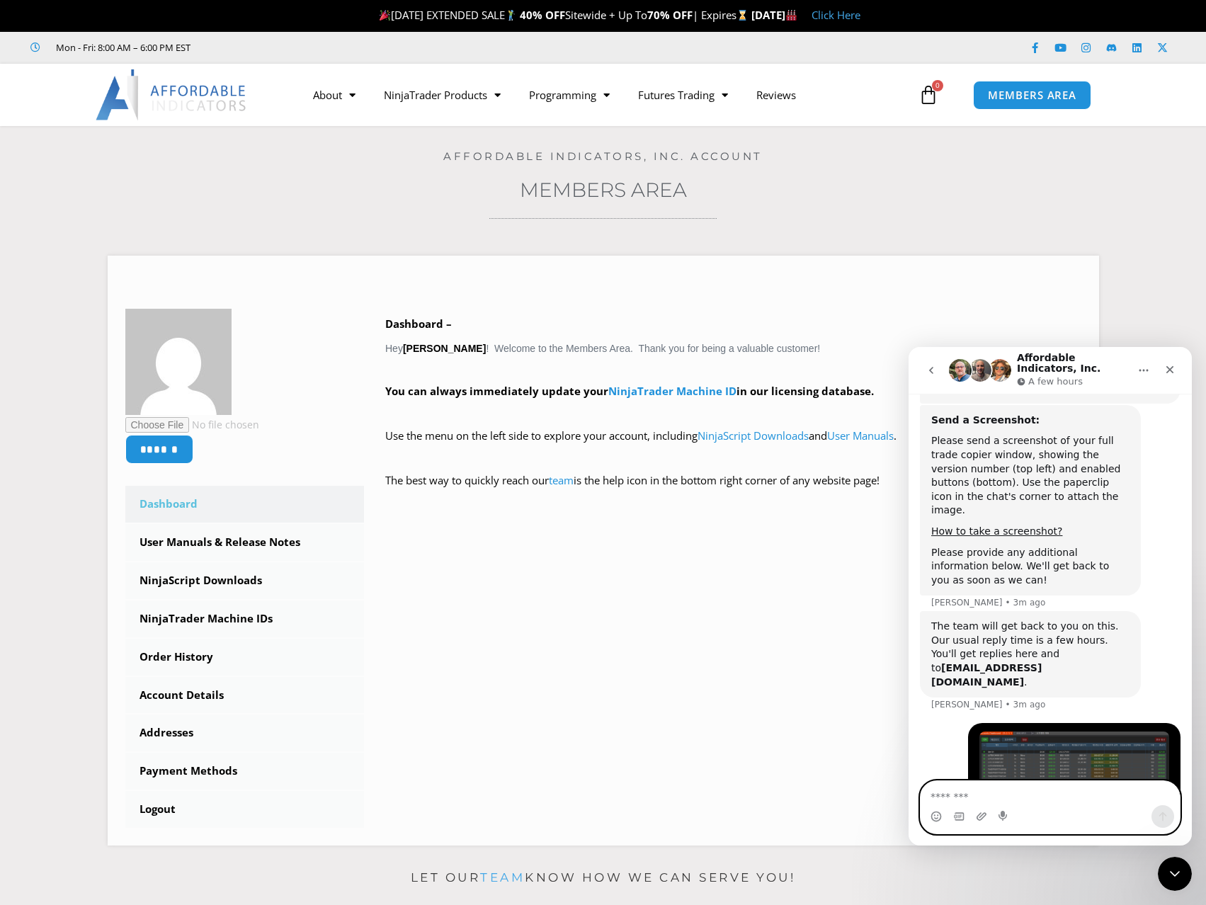
click at [1040, 803] on textarea "Message…" at bounding box center [1050, 793] width 259 height 24
paste textarea "**********"
type textarea "**********"
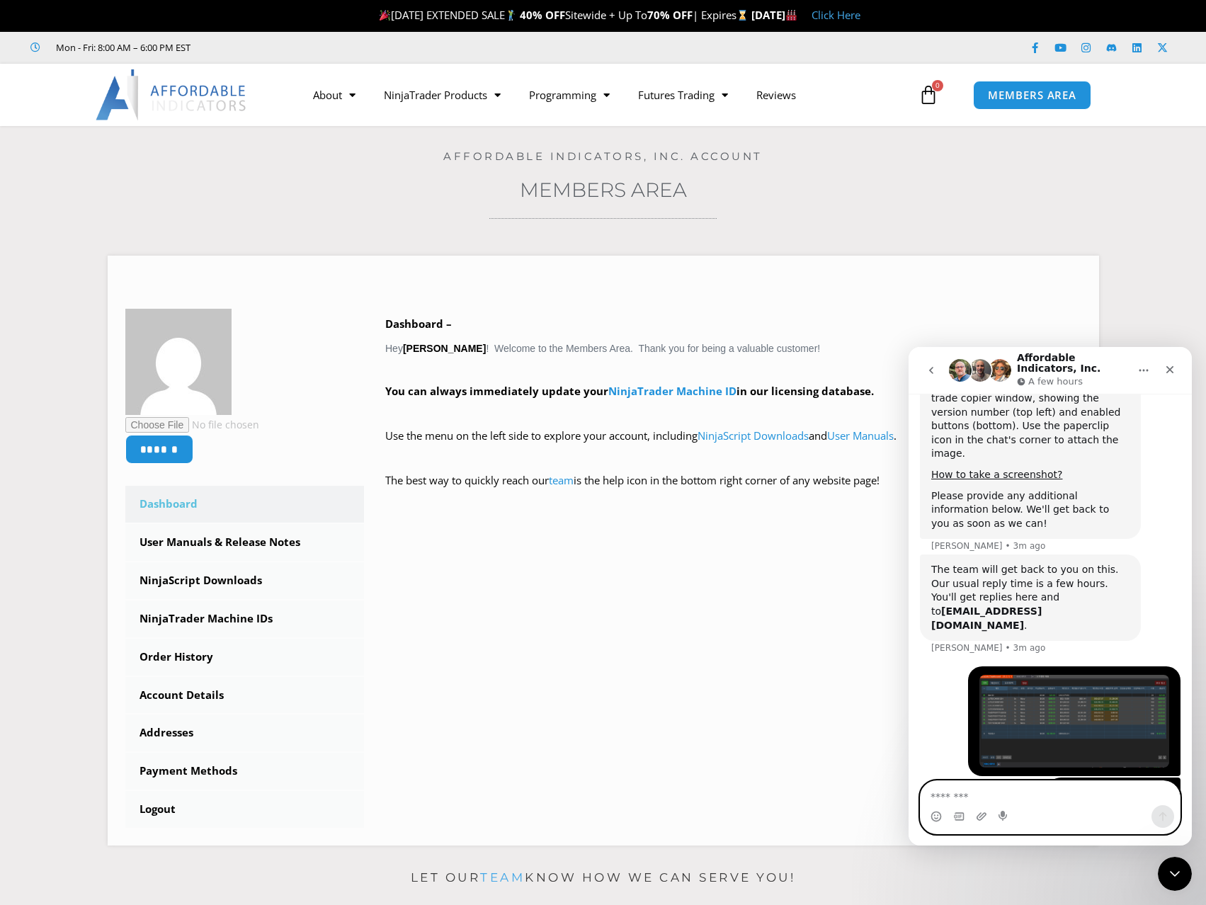
scroll to position [1531, 0]
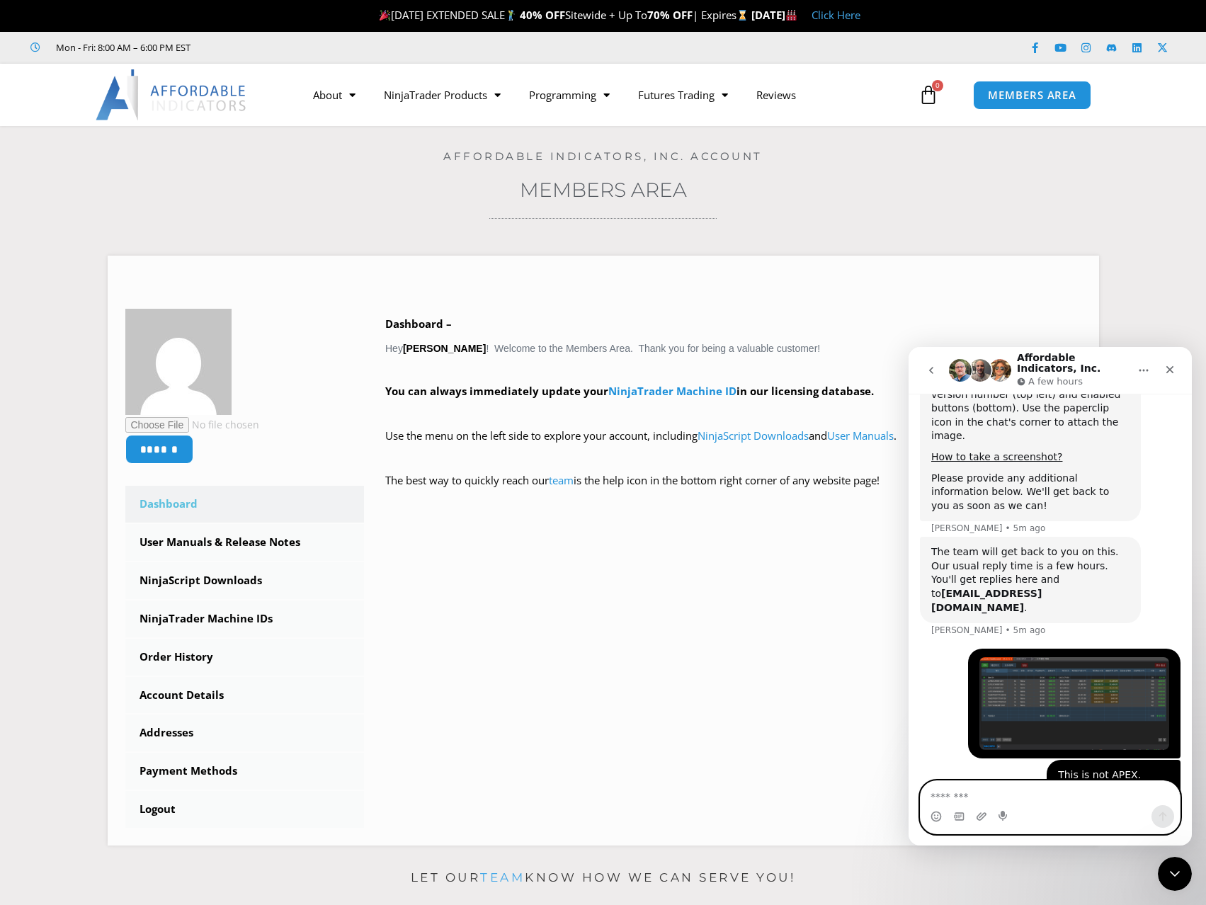
click at [1007, 797] on textarea "Message…" at bounding box center [1050, 793] width 259 height 24
click at [1041, 789] on textarea "Message…" at bounding box center [1050, 793] width 259 height 24
type textarea "*"
type textarea "*****"
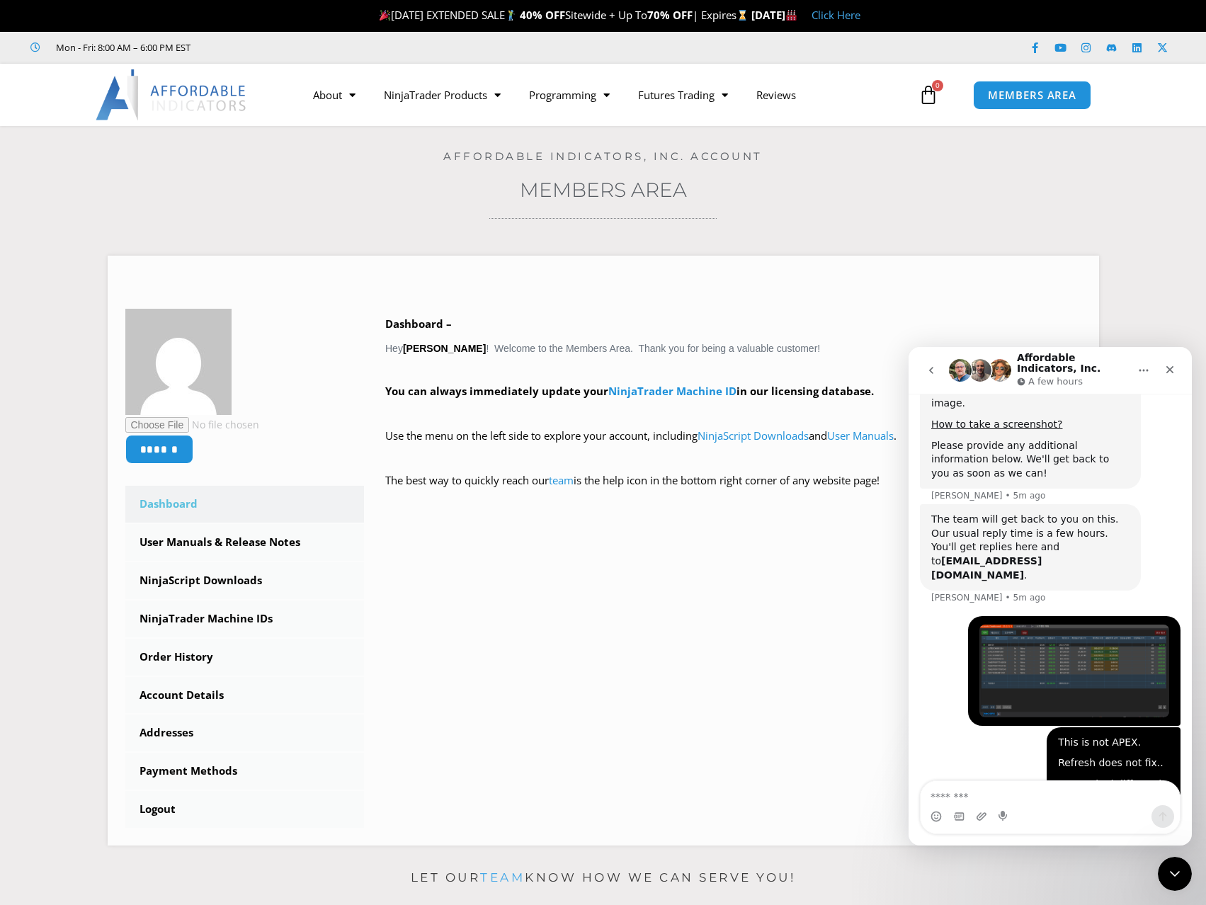
click at [966, 203] on h3 "Members Area" at bounding box center [602, 189] width 1135 height 25
click at [1020, 795] on textarea "Message…" at bounding box center [1050, 793] width 259 height 24
click at [994, 795] on textarea "Message…" at bounding box center [1050, 793] width 259 height 24
paste textarea "**********"
type textarea "**********"
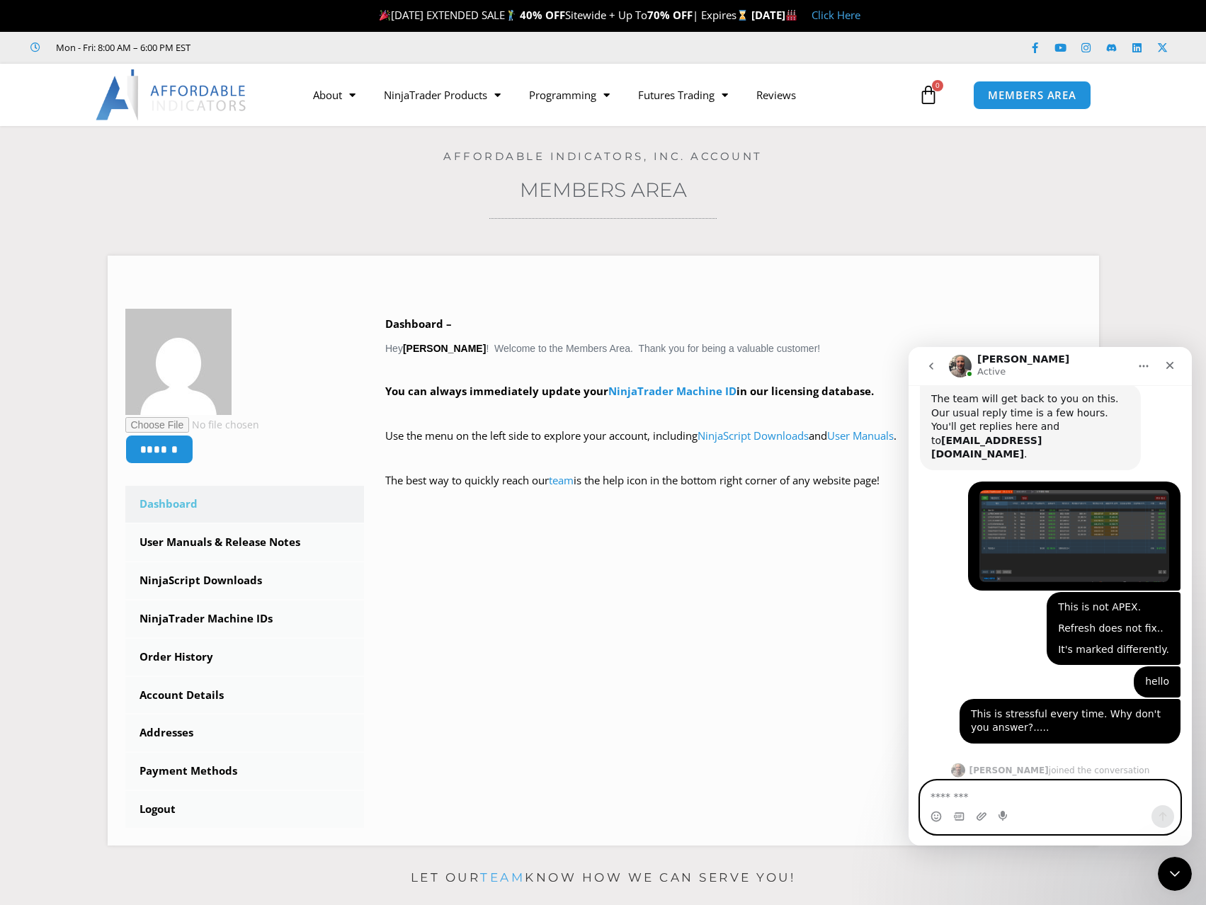
scroll to position [1677, 0]
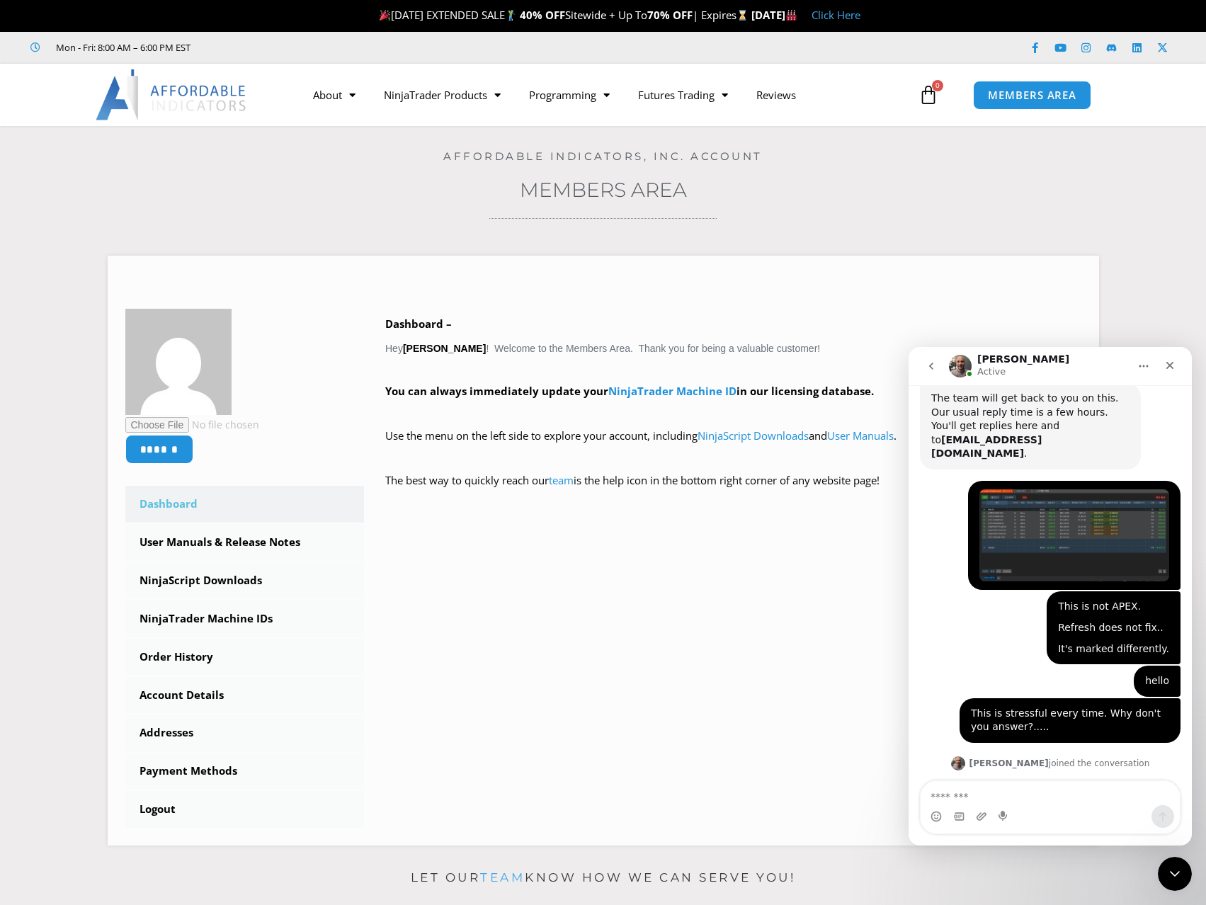
drag, startPoint x: 932, startPoint y: 736, endPoint x: 1057, endPoint y: 735, distance: 124.7
click at [1057, 787] on div "We will be with you shortly. Joel • Just now" at bounding box center [999, 802] width 158 height 31
copy div "We will be with you shortly."
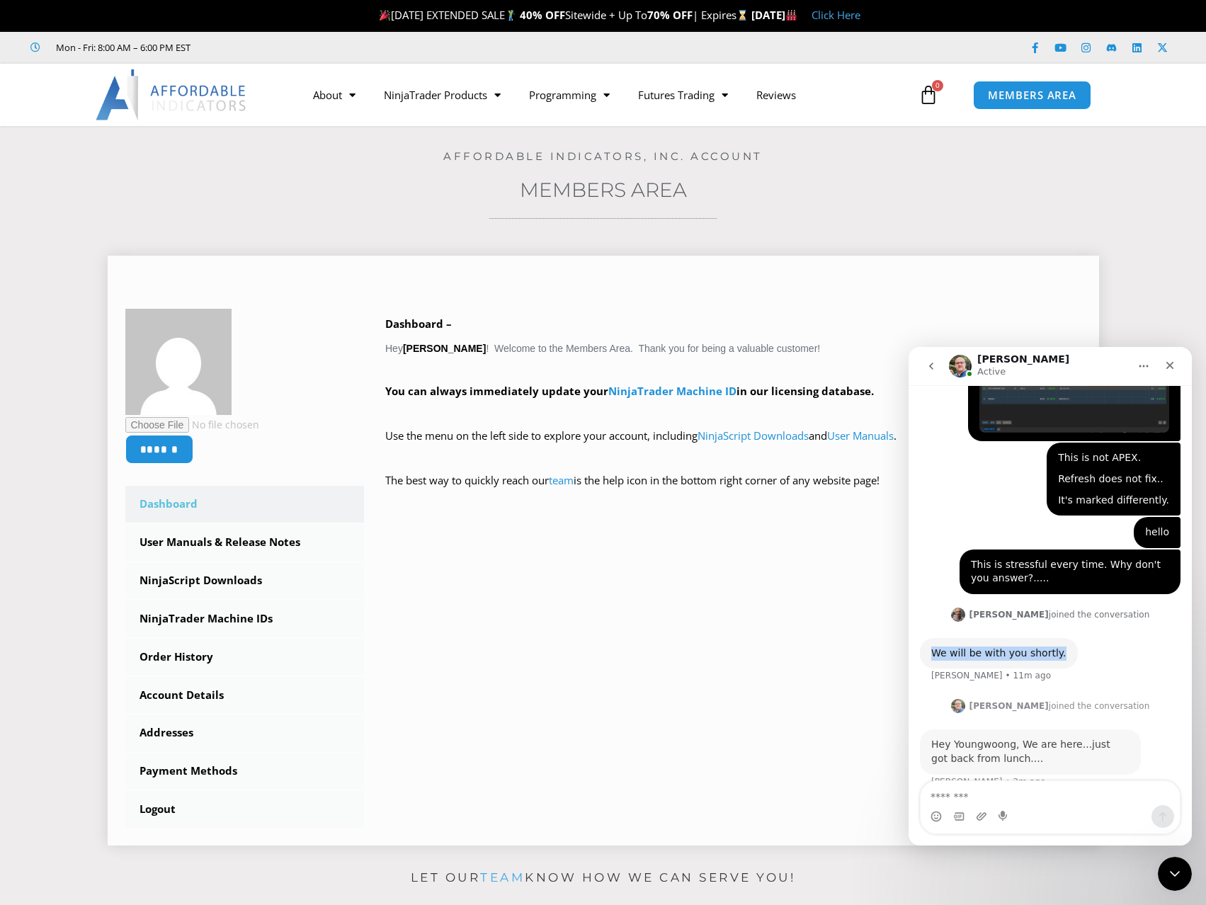
scroll to position [1834, 0]
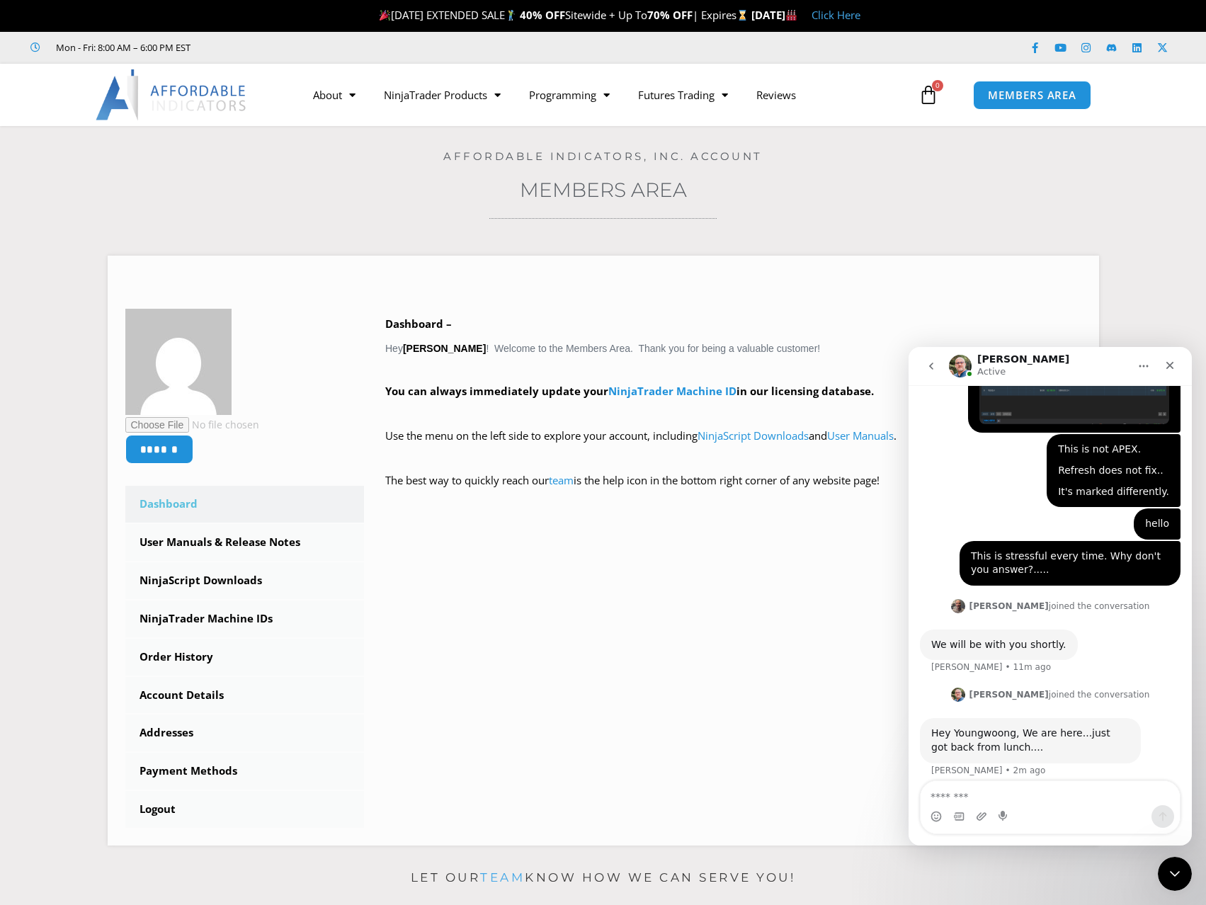
click at [1046, 727] on div "Hey Youngwoong, We are here...just got back from lunch...." at bounding box center [1030, 741] width 198 height 28
drag, startPoint x: 1024, startPoint y: 678, endPoint x: 931, endPoint y: 663, distance: 94.0
click at [931, 727] on div "Hey Youngwoong, We are here...just got back from lunch...." at bounding box center [1030, 741] width 198 height 28
copy div "Hey Youngwoong, We are here...just got back from lunch...."
click at [1020, 727] on div "Hey Youngwoong, We are here...just got back from lunch...." at bounding box center [1030, 741] width 198 height 28
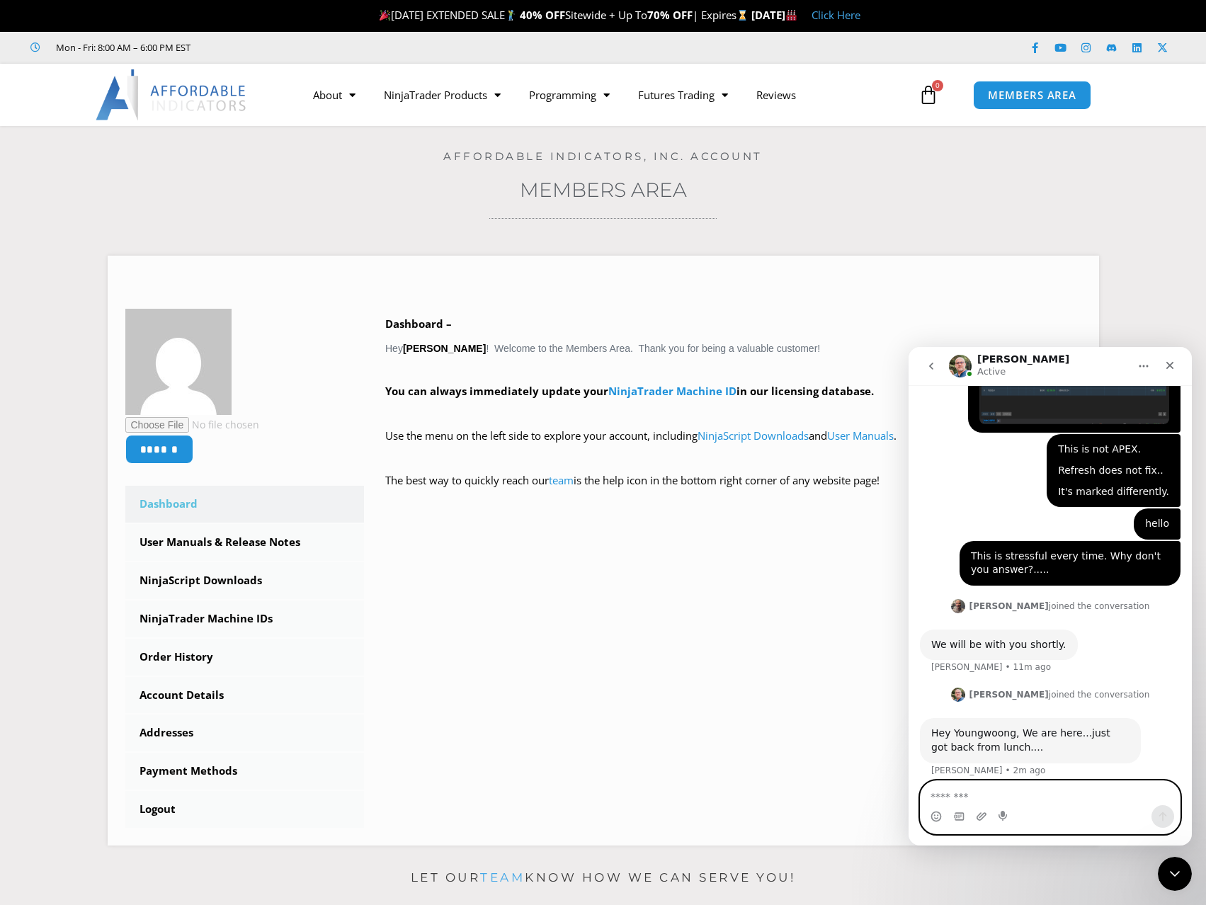
click at [982, 795] on textarea "Message…" at bounding box center [1050, 793] width 259 height 24
type textarea "*"
click at [1011, 802] on textarea "**" at bounding box center [1050, 793] width 259 height 24
drag, startPoint x: 965, startPoint y: 801, endPoint x: 912, endPoint y: 800, distance: 53.1
click at [909, 800] on html "Larry Active Let's maximize your potential as a day trader. How can we help you…" at bounding box center [1050, 596] width 283 height 499
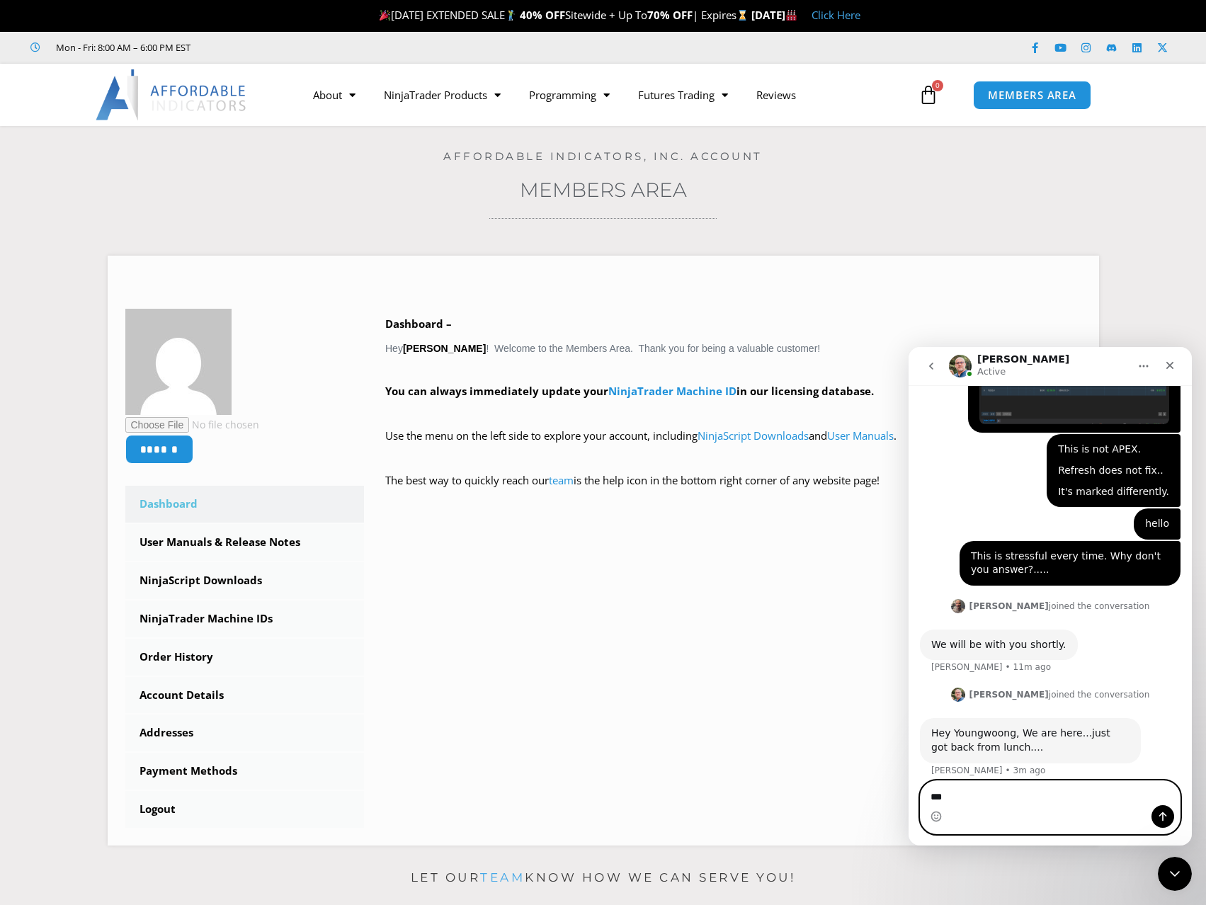
paste textarea "**********"
type textarea "**********"
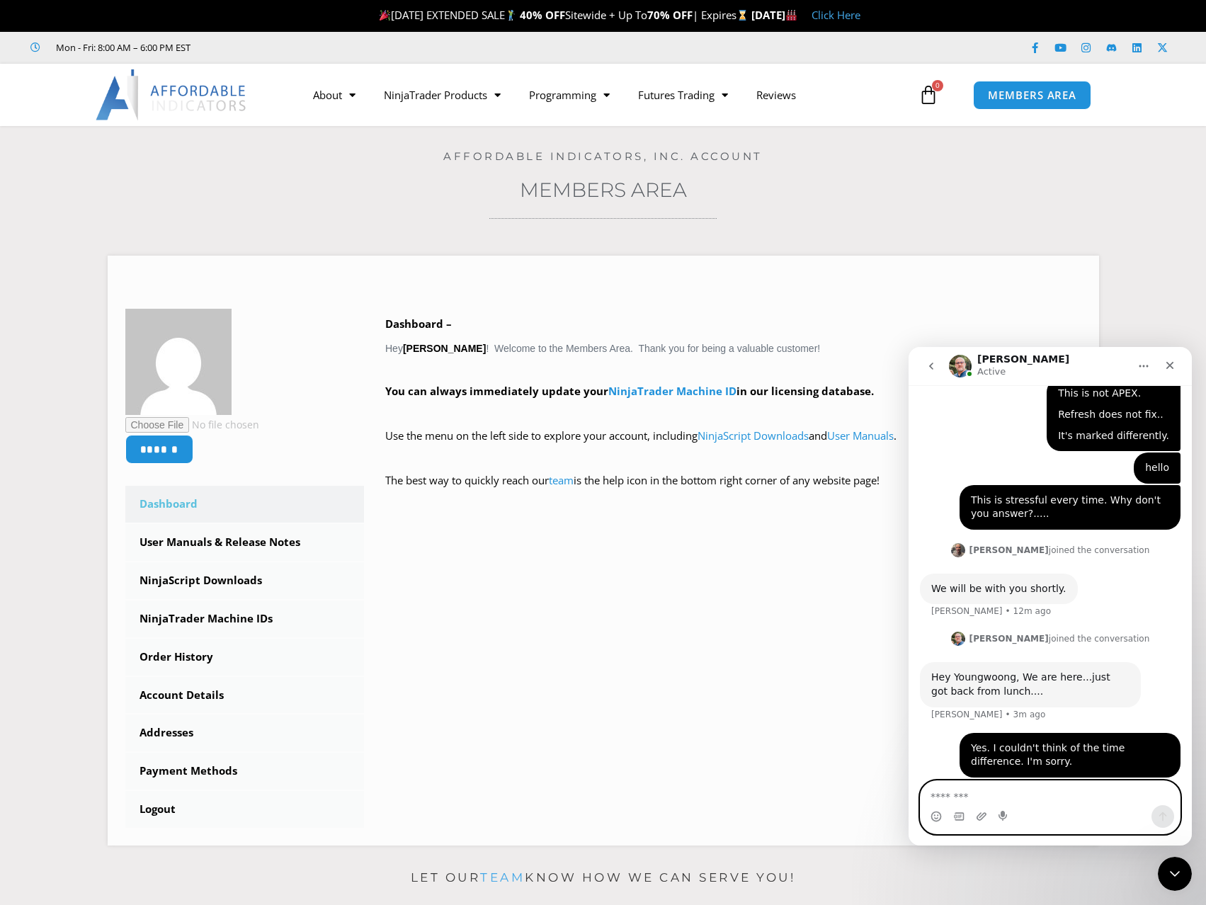
scroll to position [1947, 0]
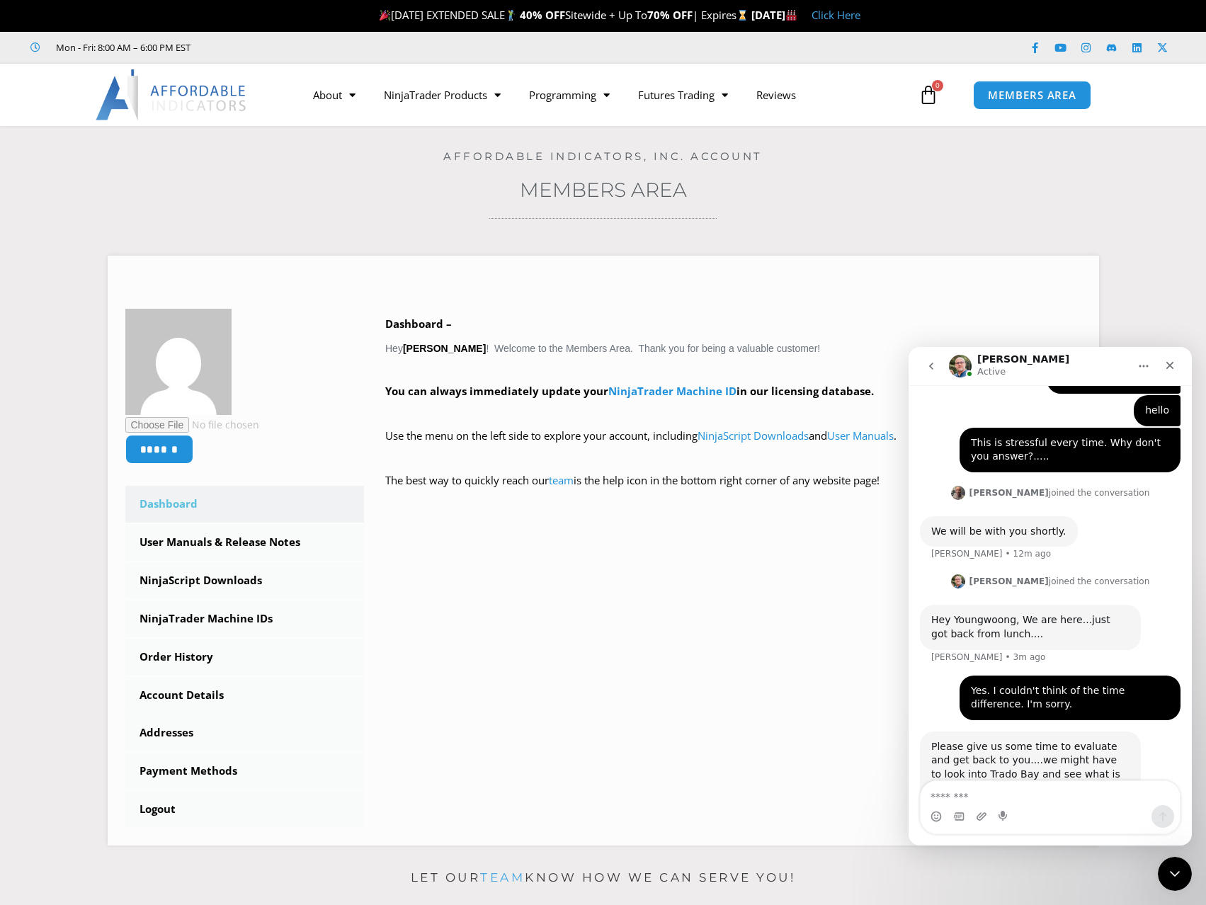
click at [934, 740] on div "Please give us some time to evaluate and get back to you....we might have to lo…" at bounding box center [1030, 774] width 198 height 69
drag, startPoint x: 932, startPoint y: 677, endPoint x: 1072, endPoint y: 733, distance: 150.3
click at [1072, 740] on div "Please give us some time to evaluate and get back to you....we might have to lo…" at bounding box center [1030, 774] width 198 height 69
copy div "Please give us some time to evaluate and get back to you....we might have to lo…"
click at [990, 788] on textarea "Message…" at bounding box center [1050, 793] width 259 height 24
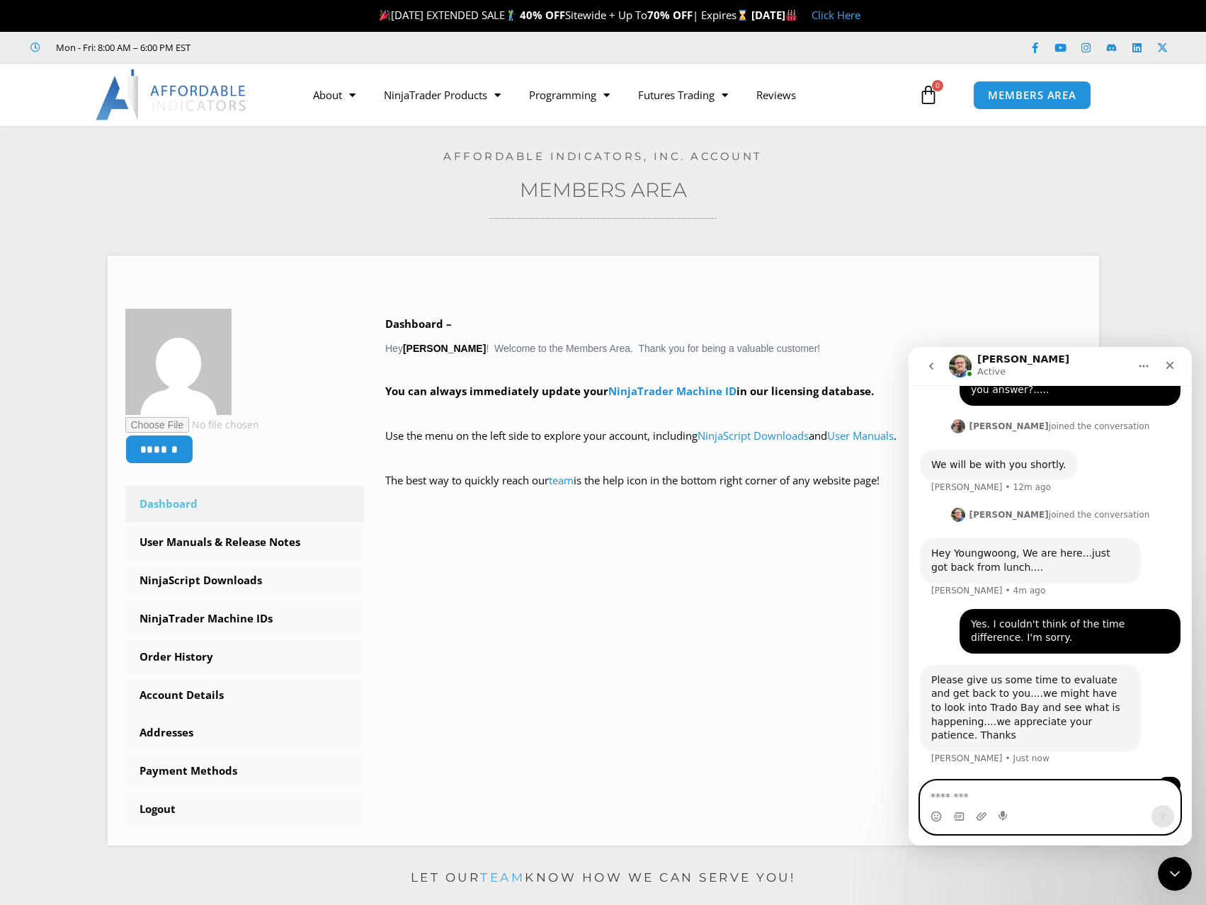
scroll to position [2014, 0]
click at [1169, 785] on img "user says…" at bounding box center [1169, 785] width 0 height 0
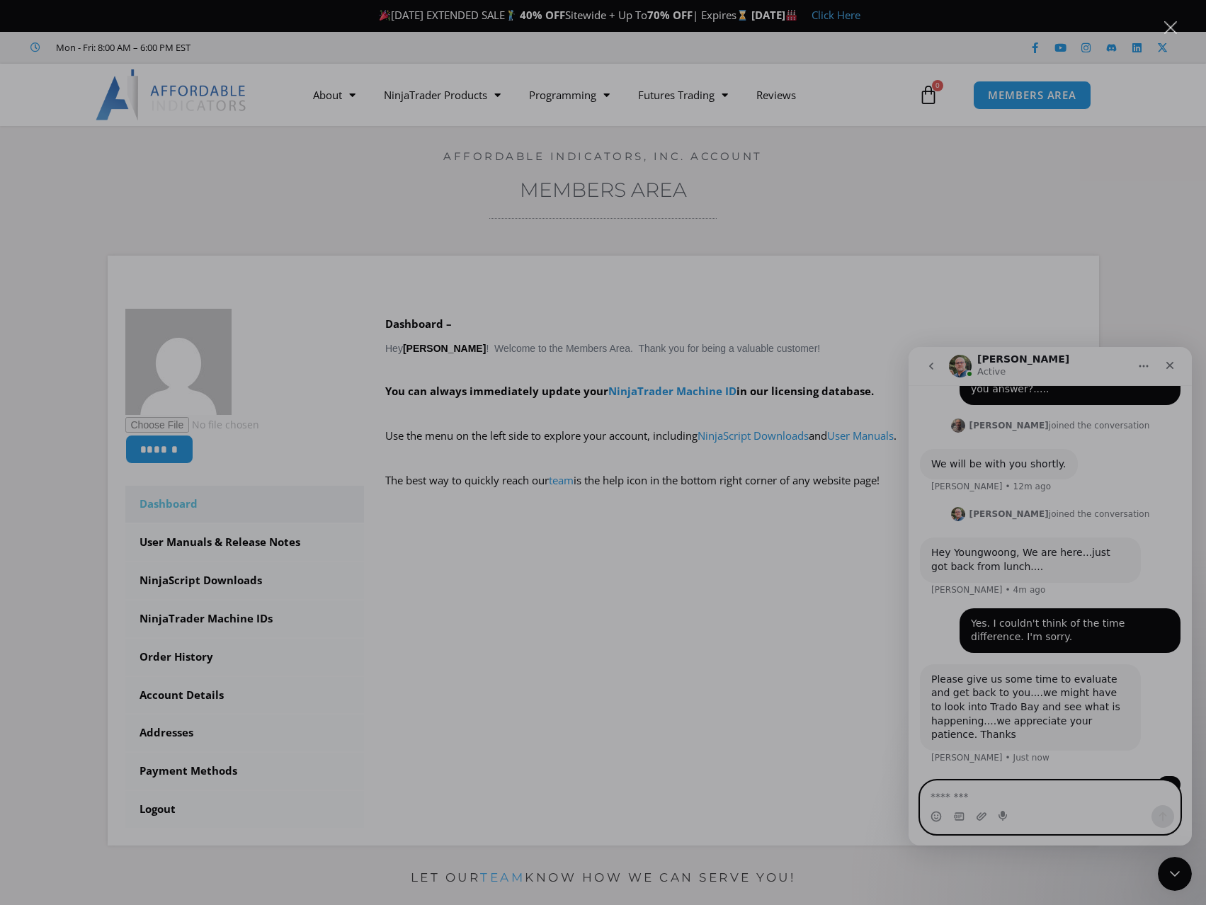
scroll to position [0, 0]
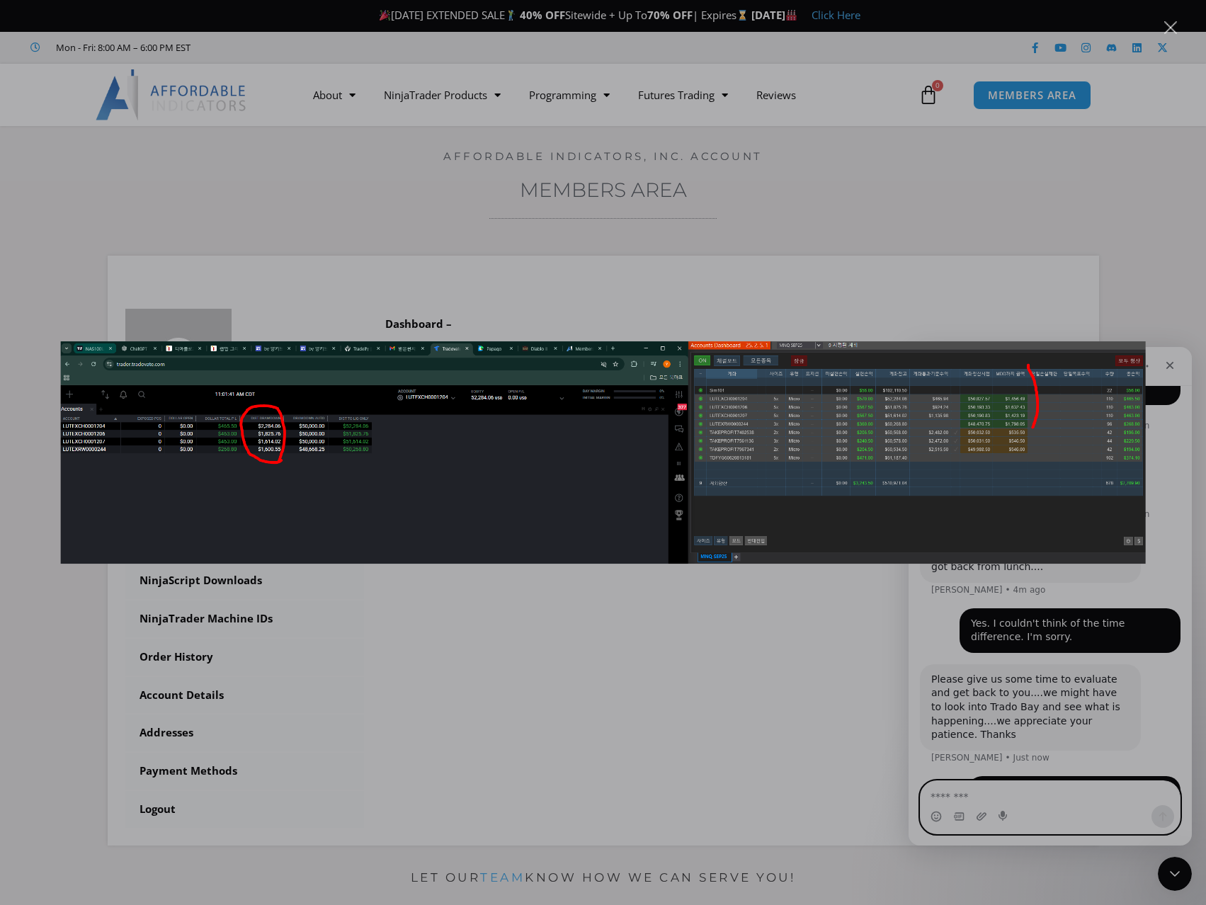
click at [783, 438] on img "Close" at bounding box center [603, 452] width 1086 height 222
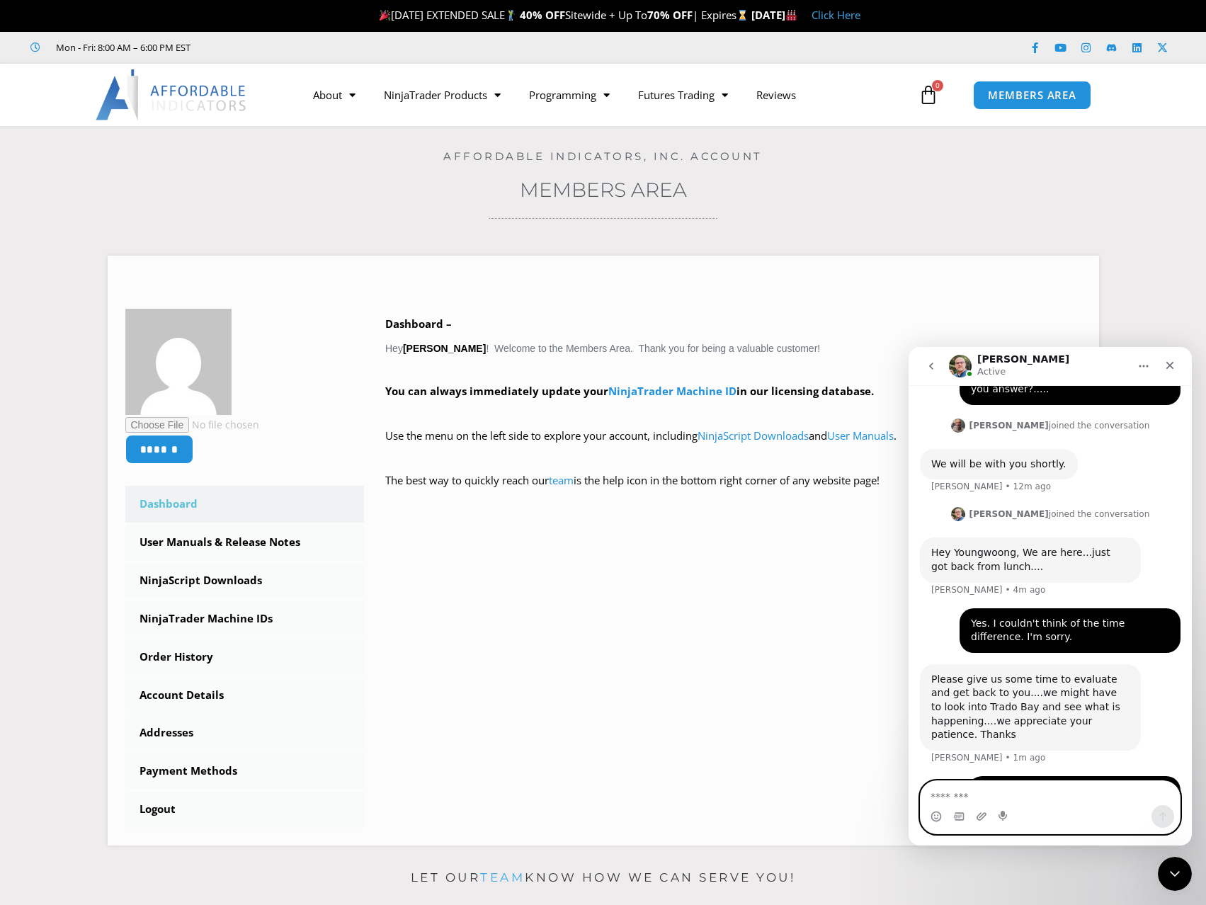
click at [1045, 785] on img "Youngwoong says…" at bounding box center [1075, 804] width 190 height 39
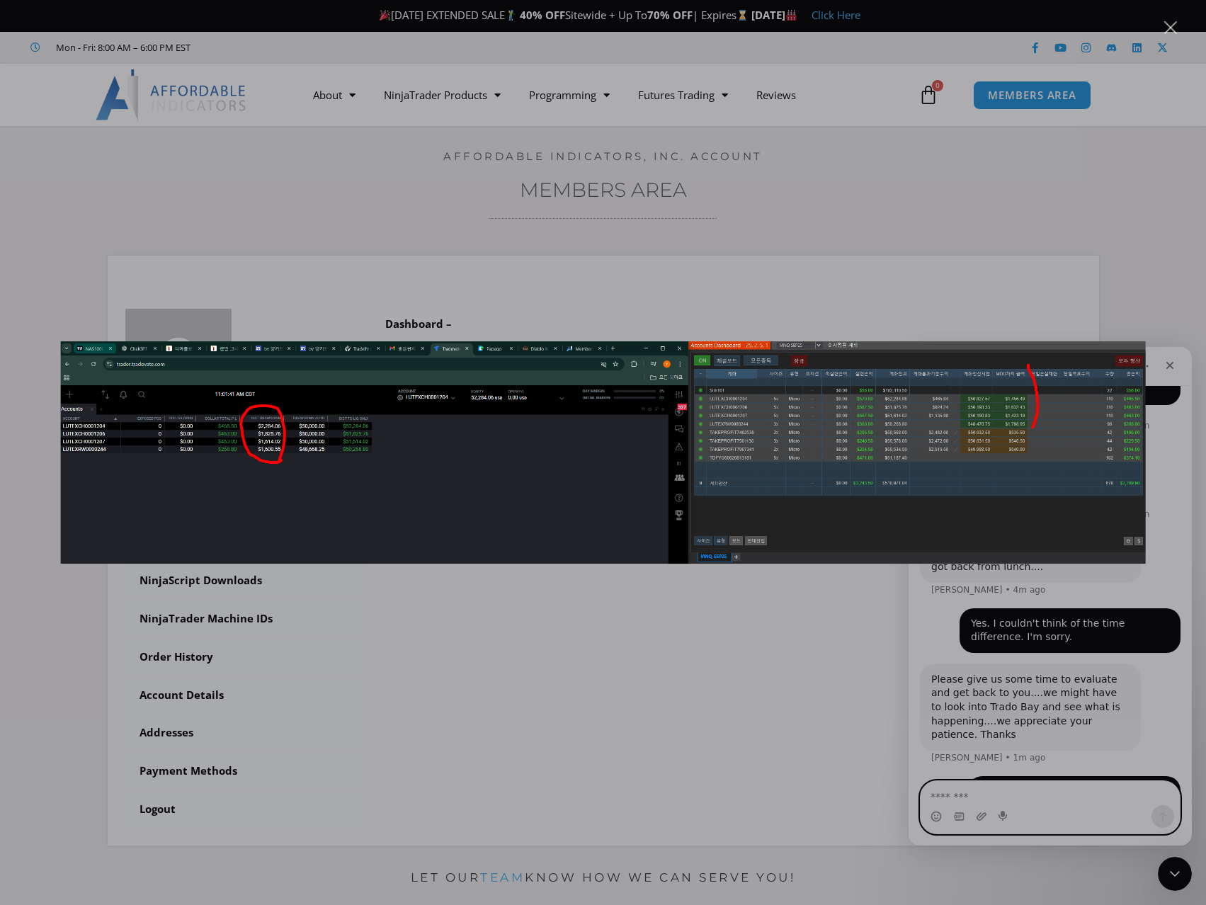
scroll to position [2014, 0]
click at [634, 672] on div "Intercom messenger" at bounding box center [603, 452] width 1206 height 905
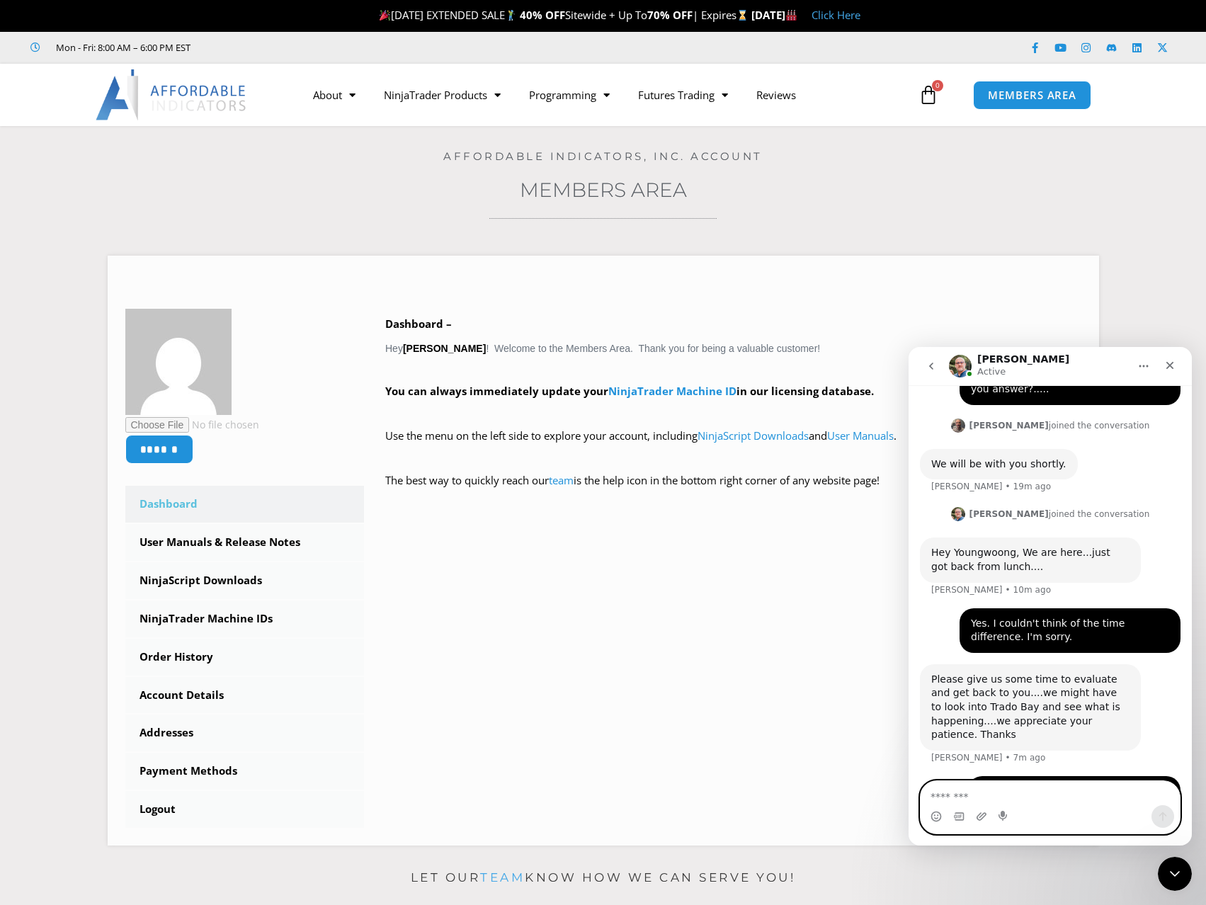
click at [1007, 800] on textarea "Message…" at bounding box center [1050, 793] width 259 height 24
paste textarea "**********"
type textarea "**********"
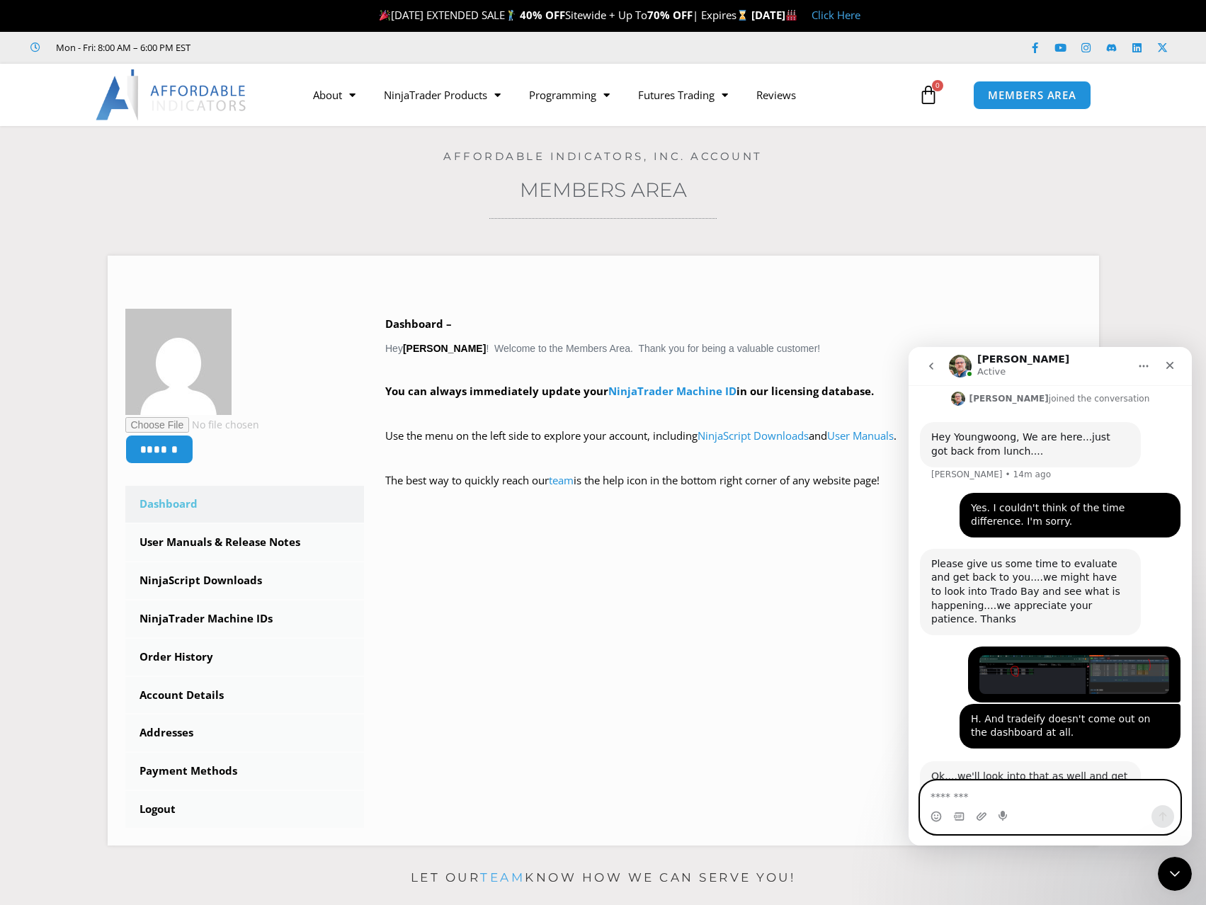
scroll to position [2131, 0]
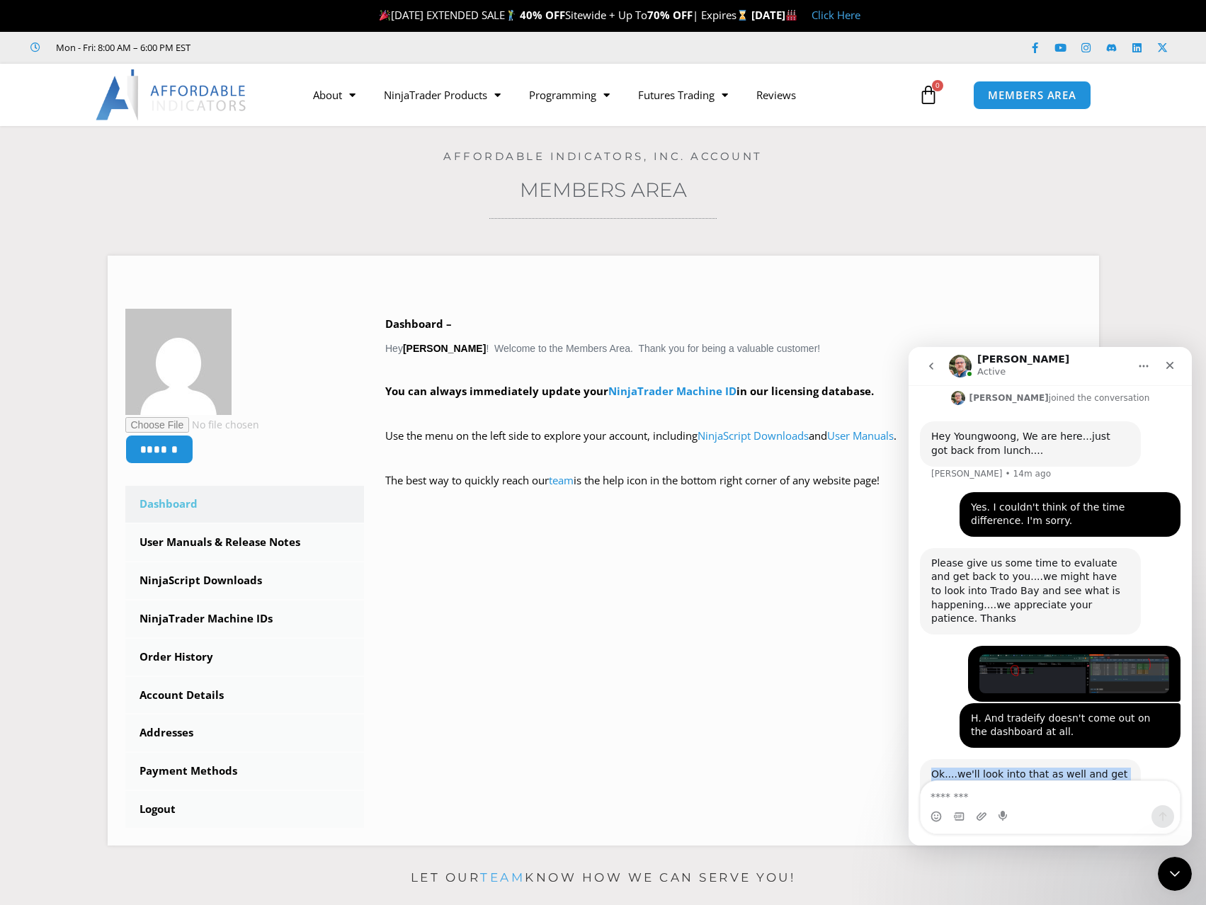
drag, startPoint x: 971, startPoint y: 735, endPoint x: 926, endPoint y: 713, distance: 49.7
click at [926, 759] on div "Ok....we'll look into that as well and get back to you....has it ever populated…" at bounding box center [1030, 788] width 221 height 59
copy div "Ok....we'll look into that as well and get back to you....has it ever populated…"
click at [986, 801] on textarea "Message…" at bounding box center [1050, 793] width 259 height 24
paste textarea "**********"
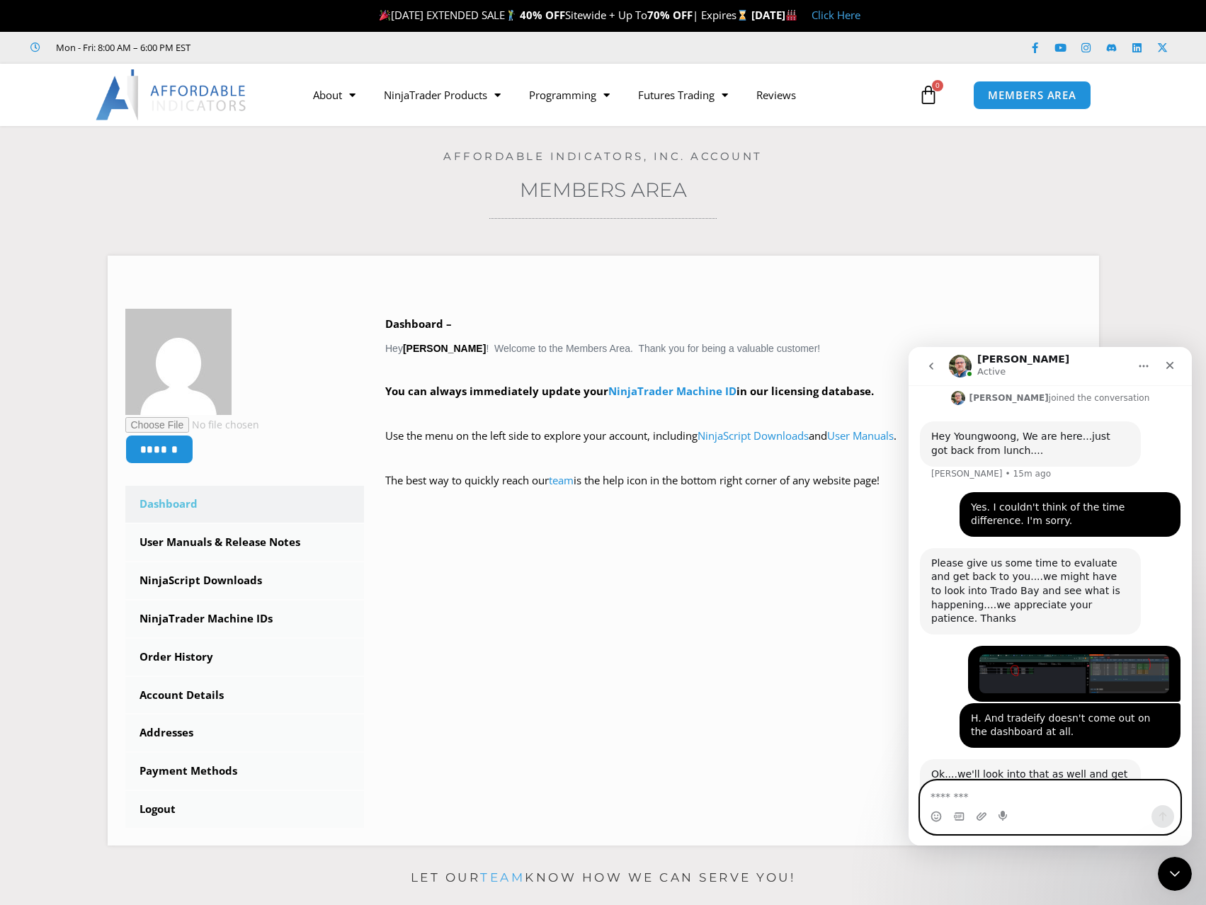
type textarea "**********"
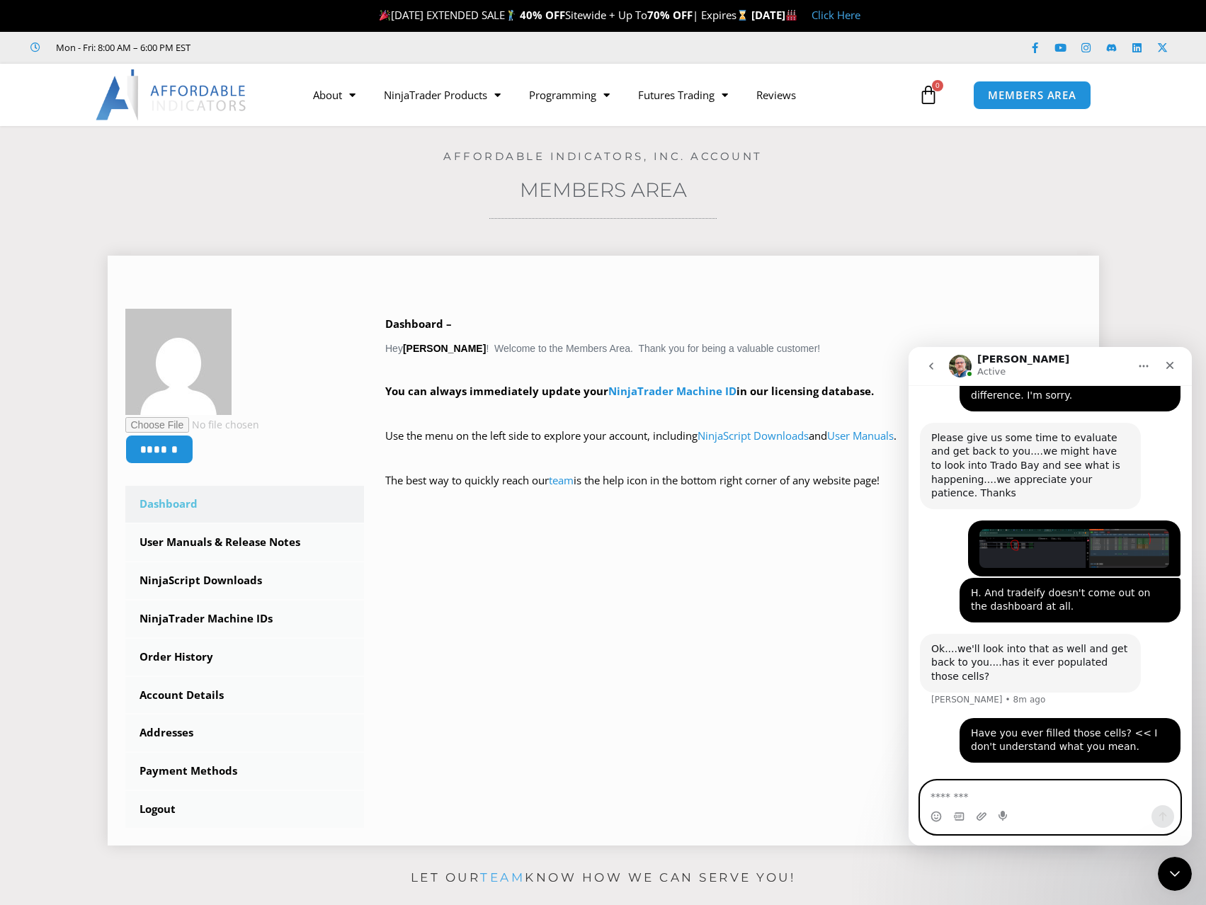
scroll to position [2257, 0]
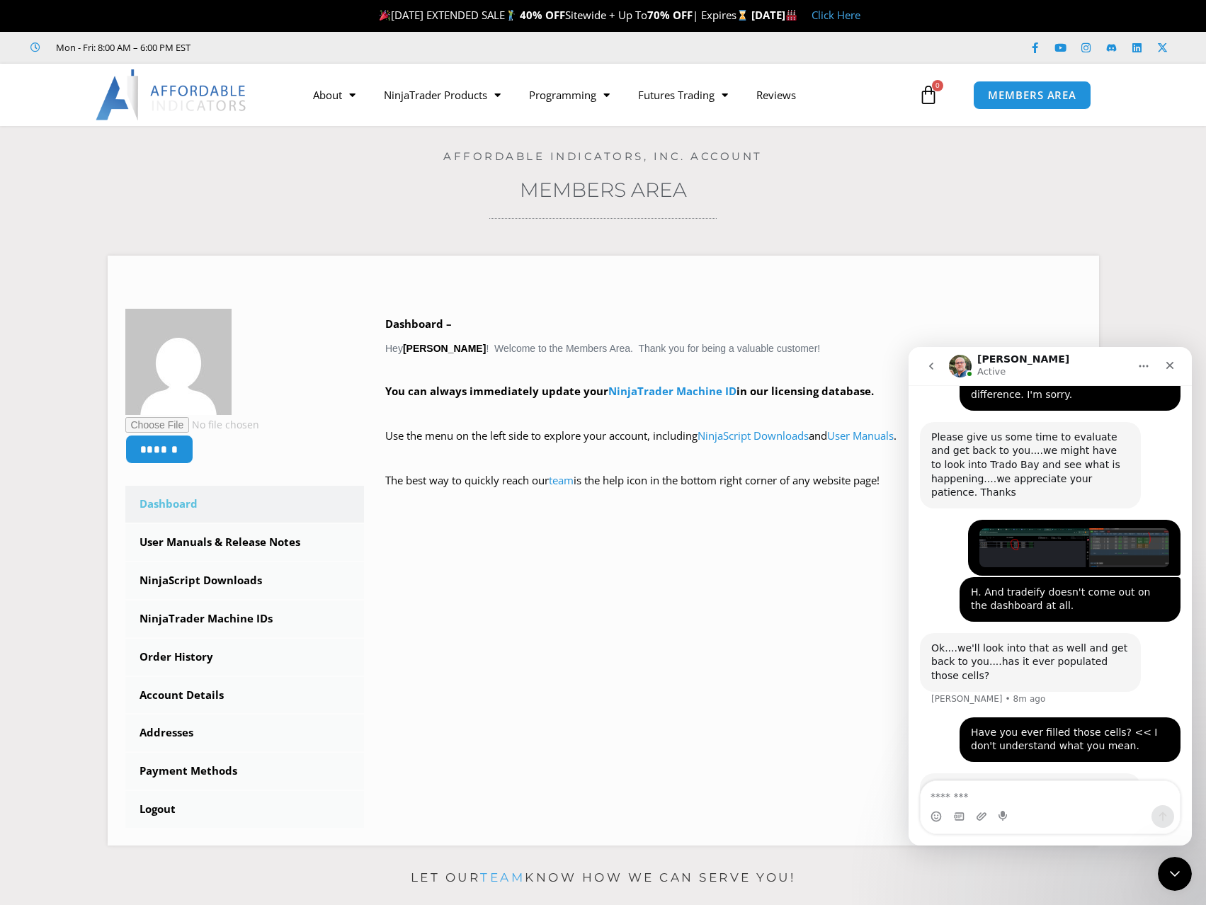
drag, startPoint x: 1053, startPoint y: 735, endPoint x: 932, endPoint y: 725, distance: 121.5
click at [932, 782] on div "Did tradify ever fill those cells since you starting using that firm?" at bounding box center [1030, 796] width 198 height 28
copy div "Did tradify ever fill those cells since you starting using that firm?"
click at [1052, 782] on div "Did tradify ever fill those cells since you starting using that firm?" at bounding box center [1030, 796] width 198 height 28
click at [1042, 795] on textarea "Message…" at bounding box center [1050, 793] width 259 height 24
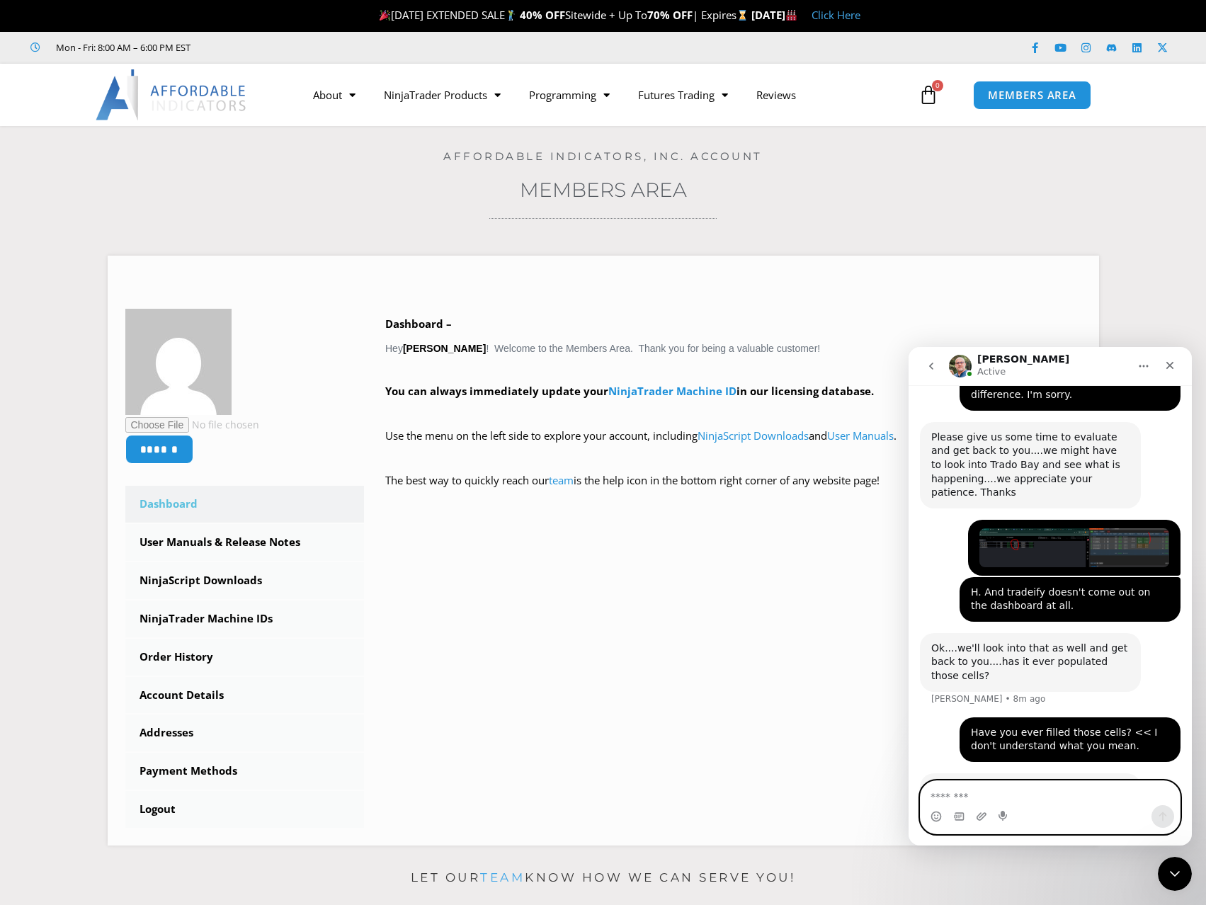
paste textarea "**"
type textarea "**"
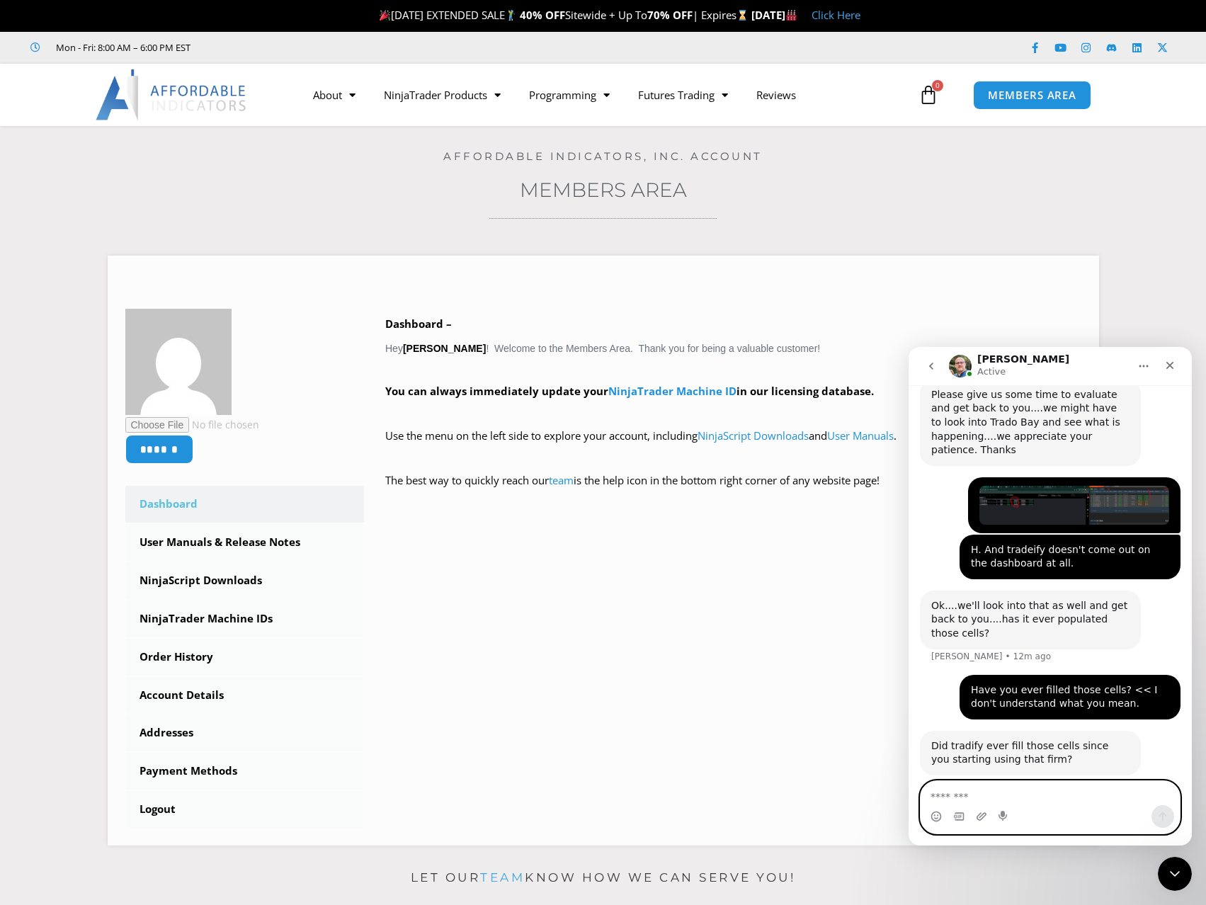
scroll to position [2341, 0]
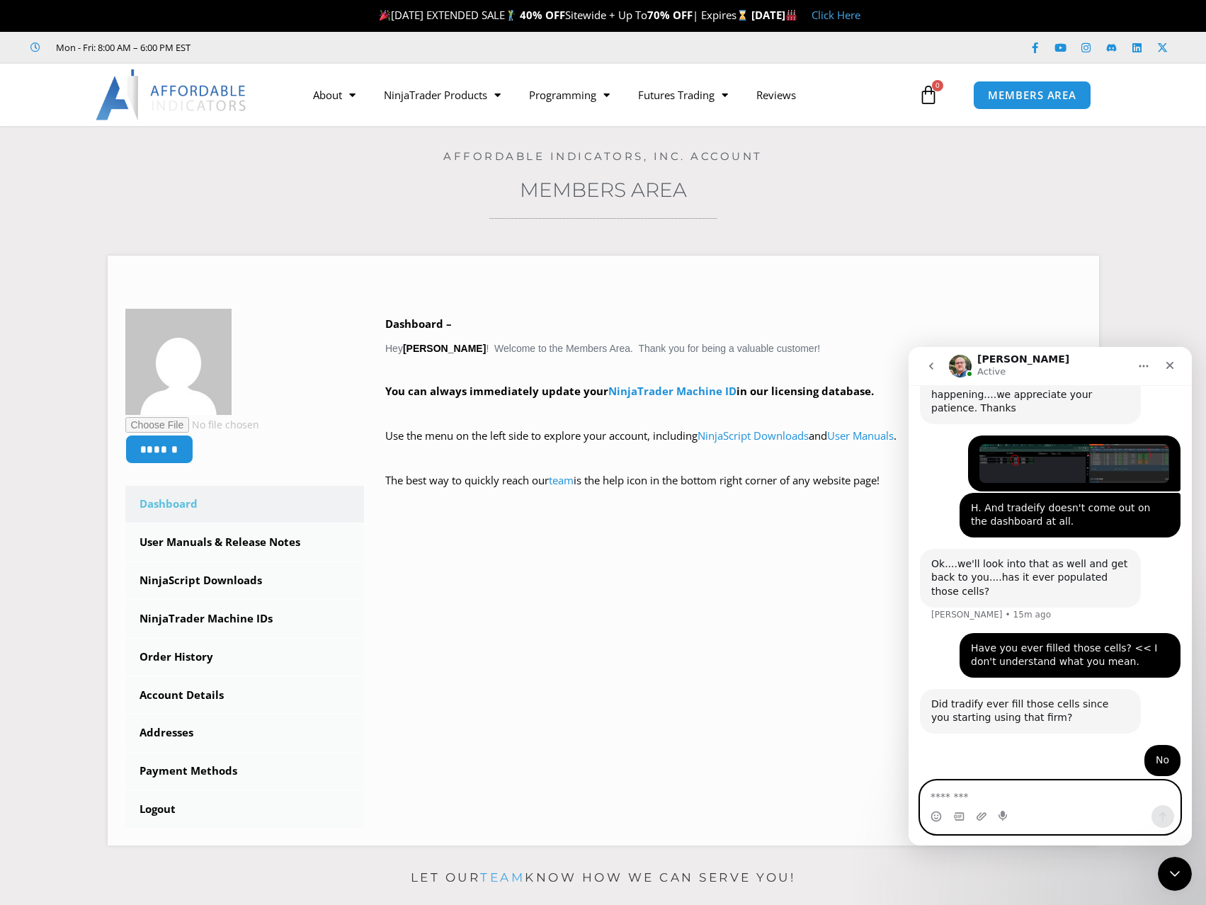
click at [979, 795] on textarea "Message…" at bounding box center [1050, 793] width 259 height 24
paste textarea "**********"
type textarea "**********"
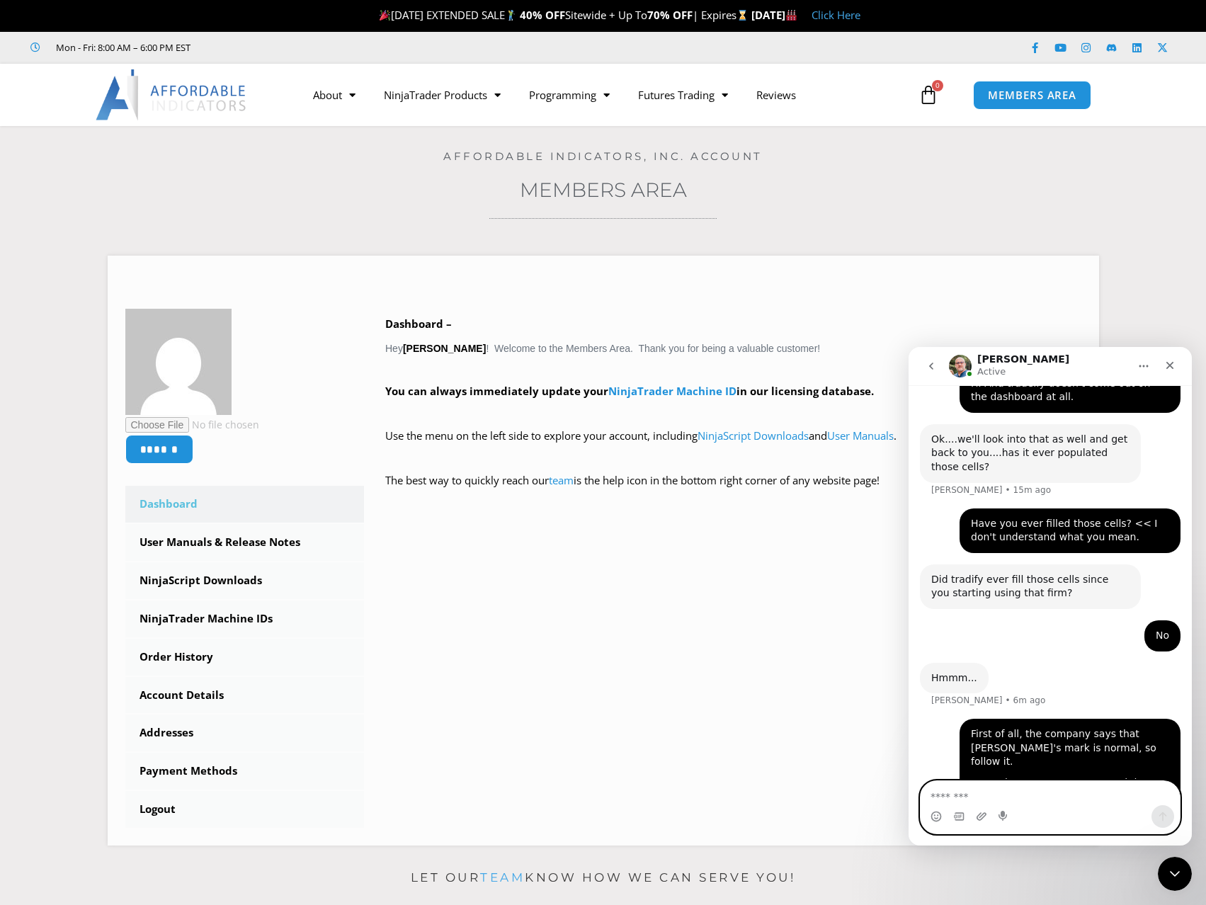
scroll to position [2467, 0]
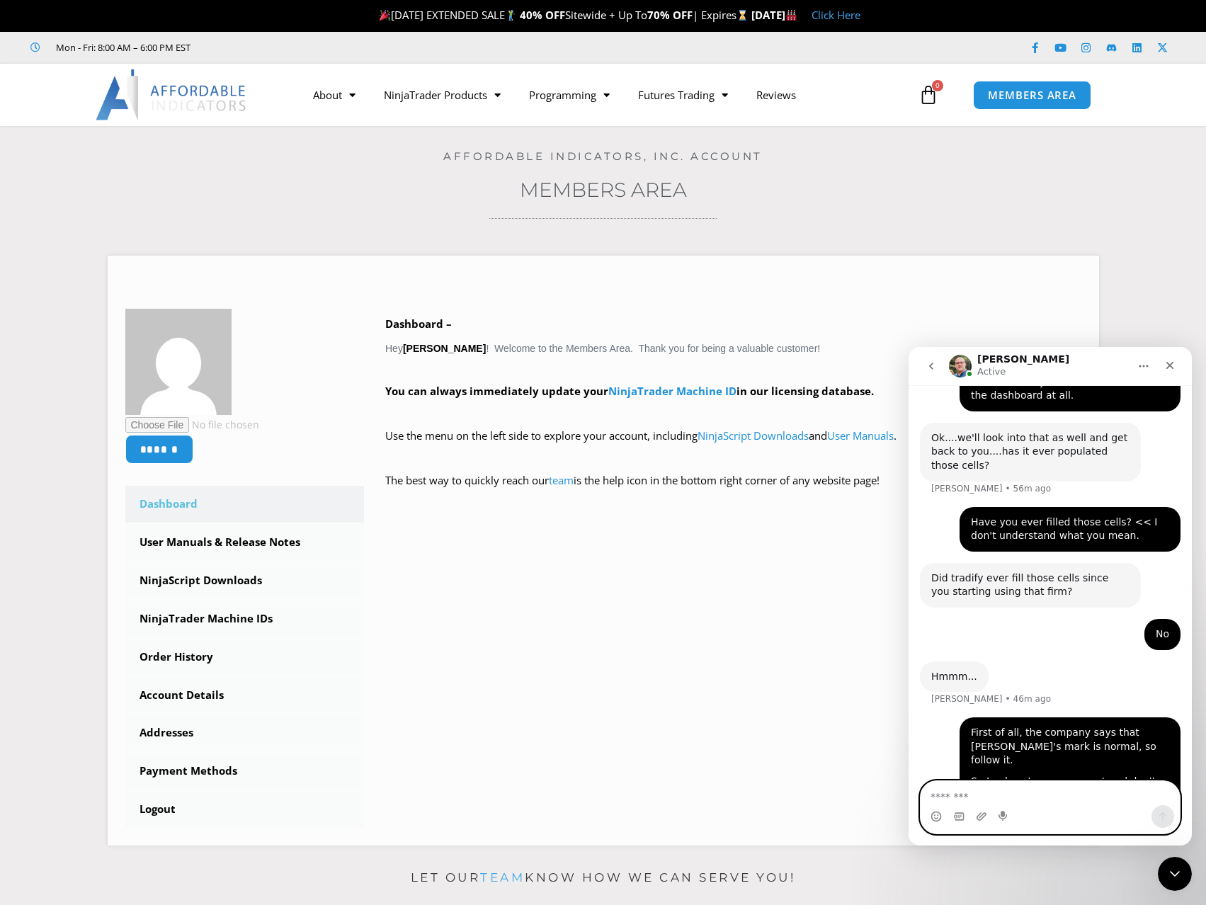
click at [1022, 797] on textarea "Message…" at bounding box center [1050, 793] width 259 height 24
type textarea "*****"
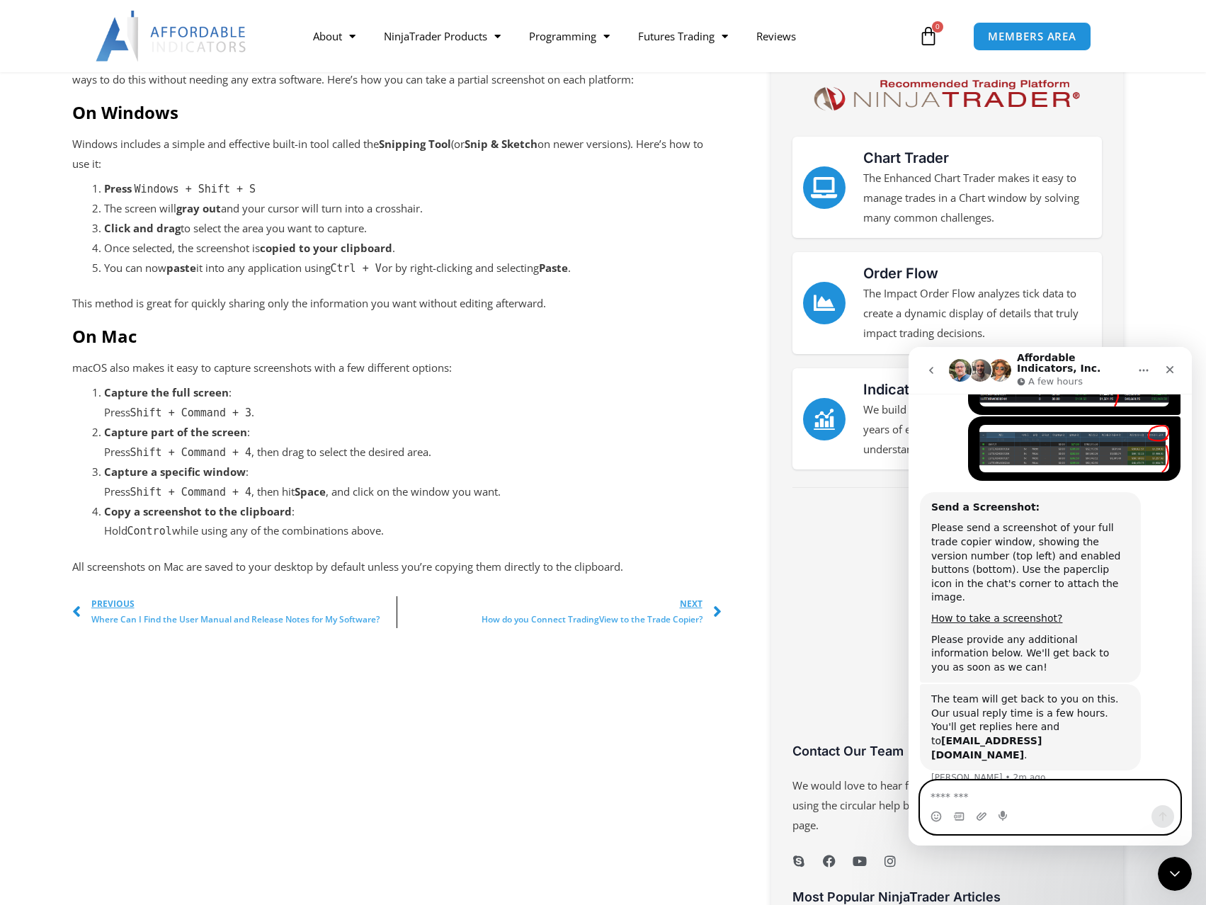
scroll to position [1162, 0]
